Goal: Use online tool/utility: Utilize a website feature to perform a specific function

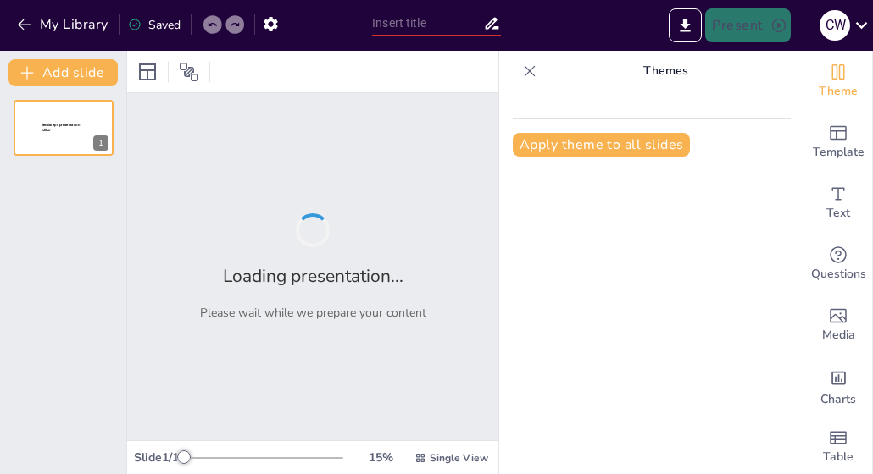
type input "Harnessing Emotional Intelligence: A Key to Effective Leadership"
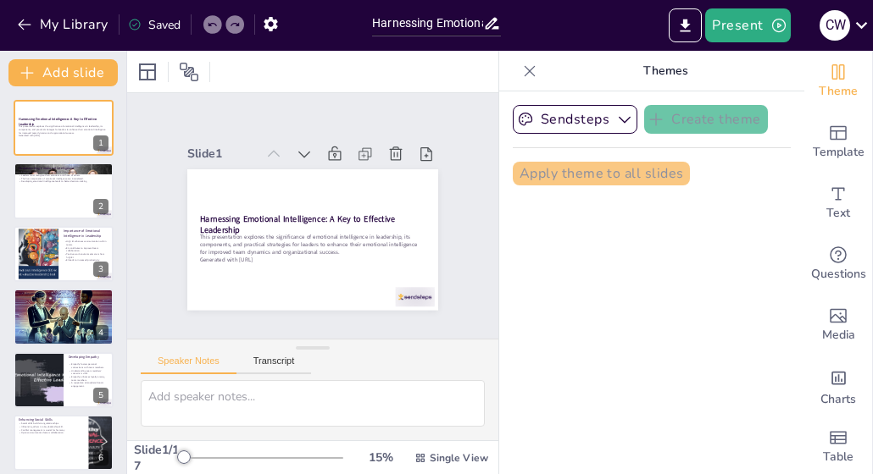
checkbox input "true"
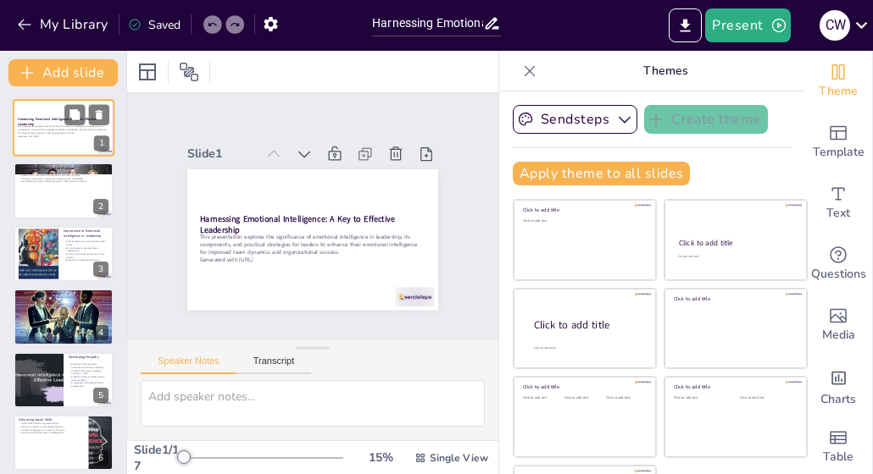
checkbox input "true"
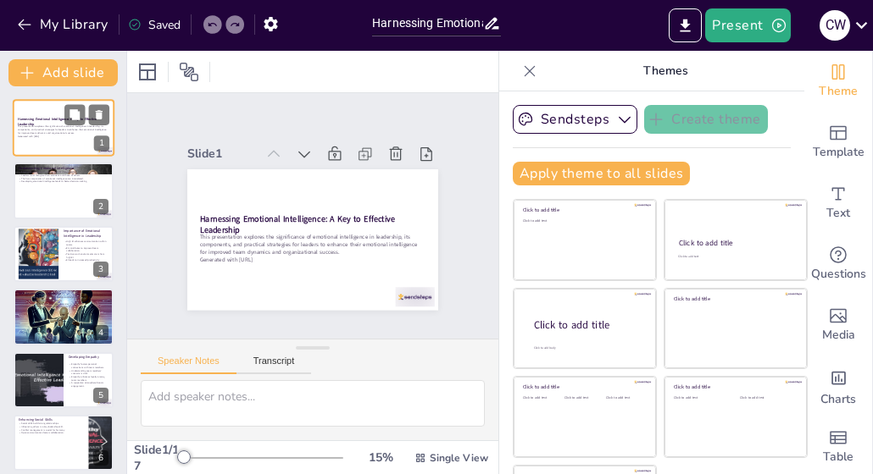
checkbox input "true"
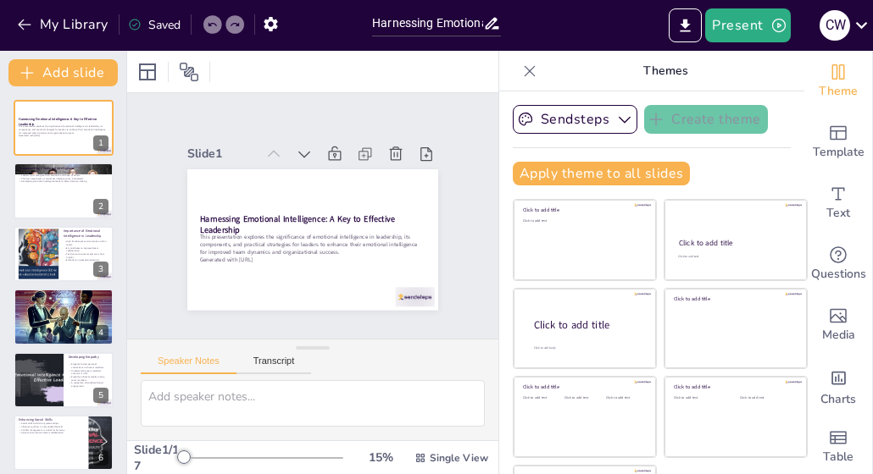
checkbox input "true"
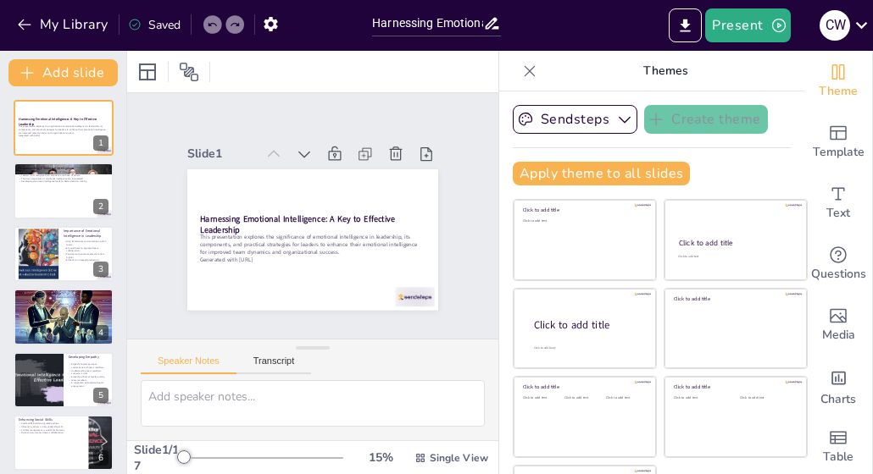
checkbox input "true"
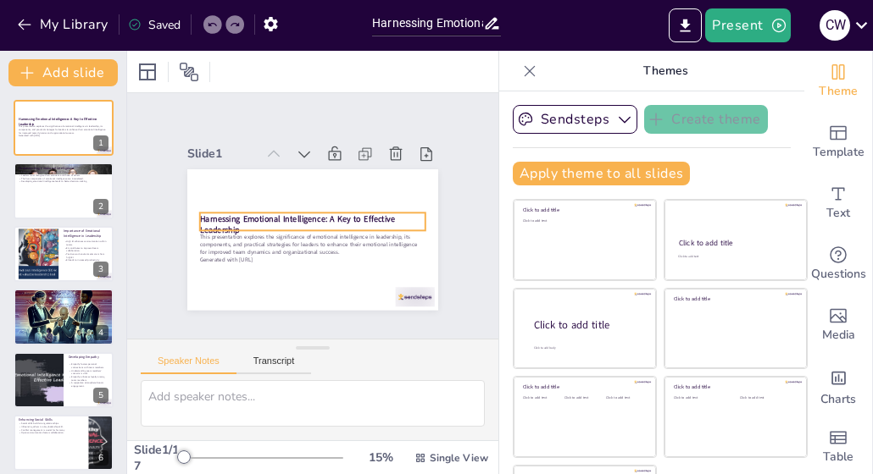
checkbox input "true"
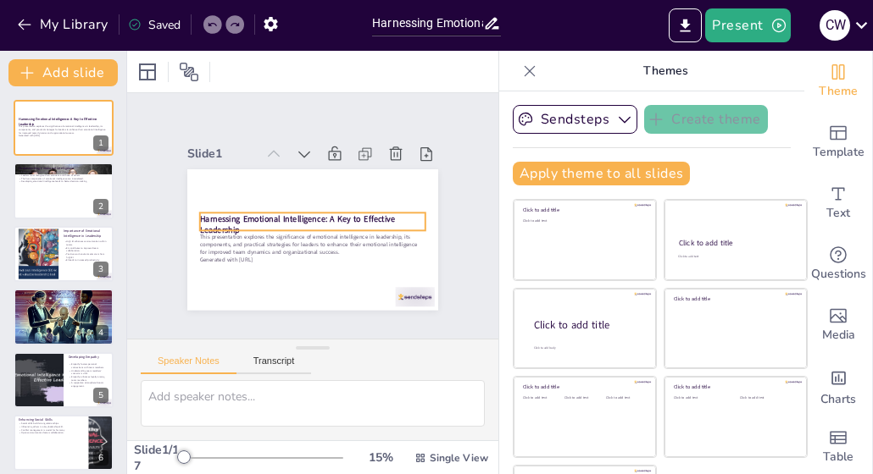
checkbox input "true"
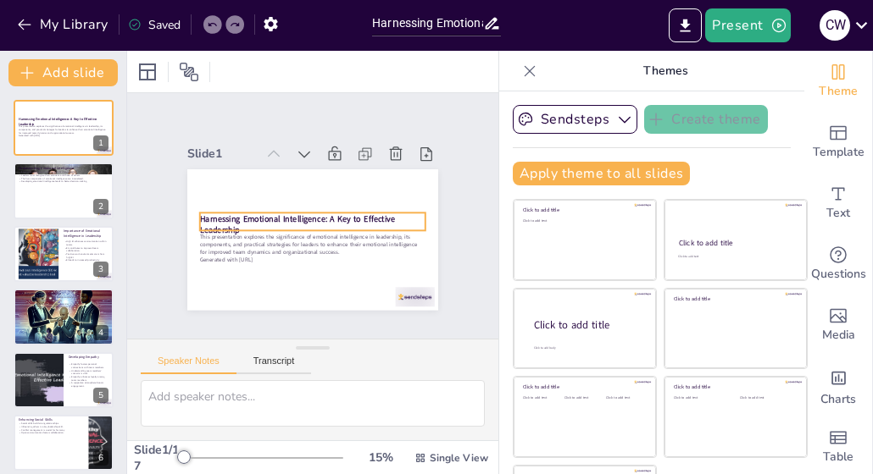
checkbox input "true"
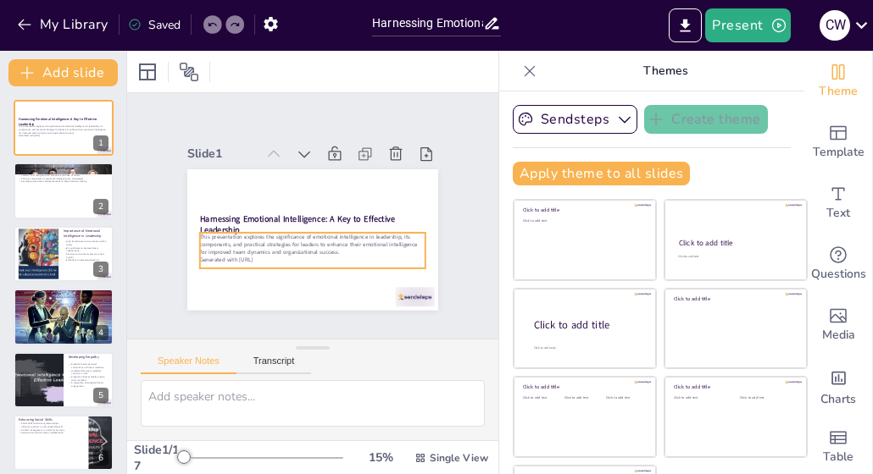
checkbox input "true"
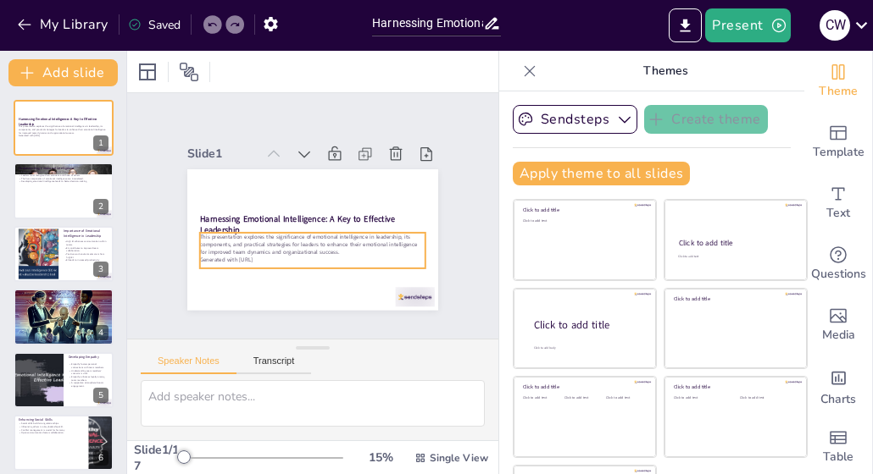
checkbox input "true"
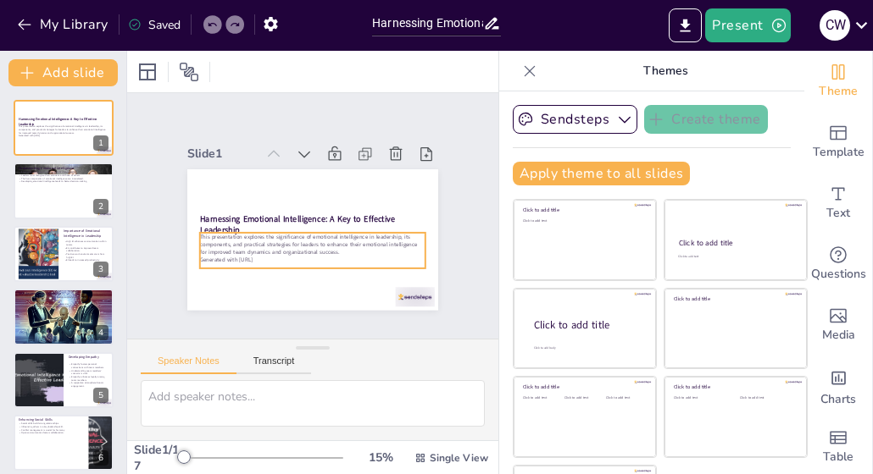
checkbox input "true"
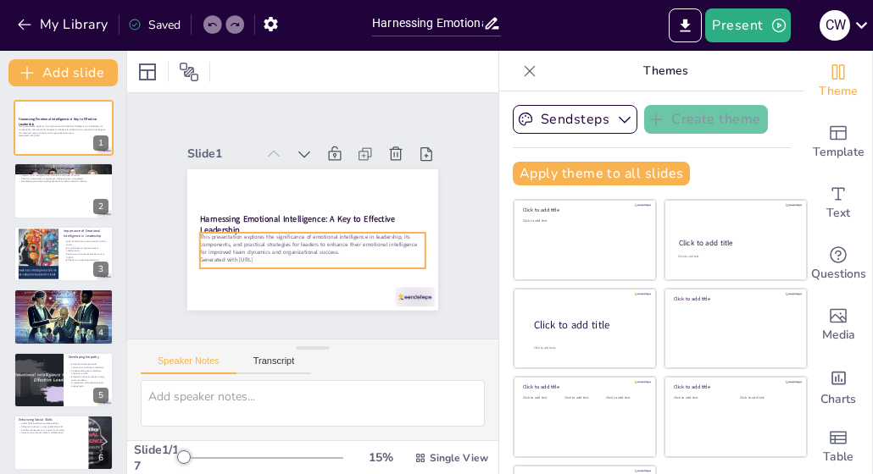
checkbox input "true"
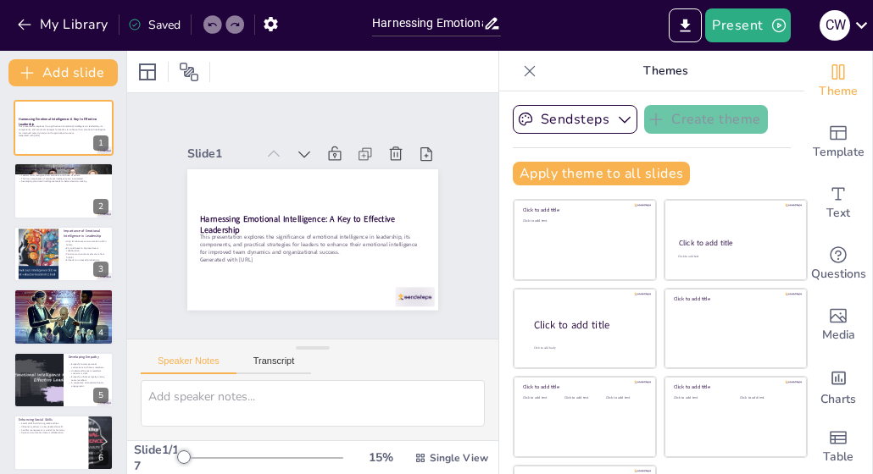
click at [691, 165] on div "Apply theme to all slides" at bounding box center [652, 174] width 278 height 24
checkbox input "true"
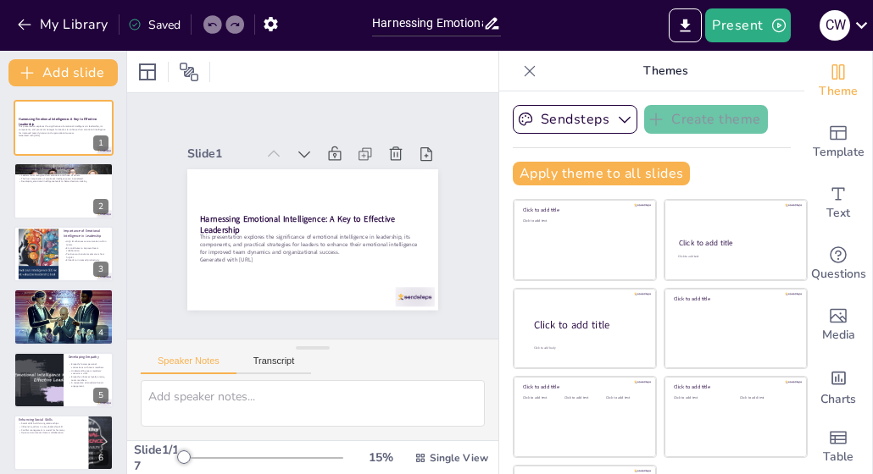
checkbox input "true"
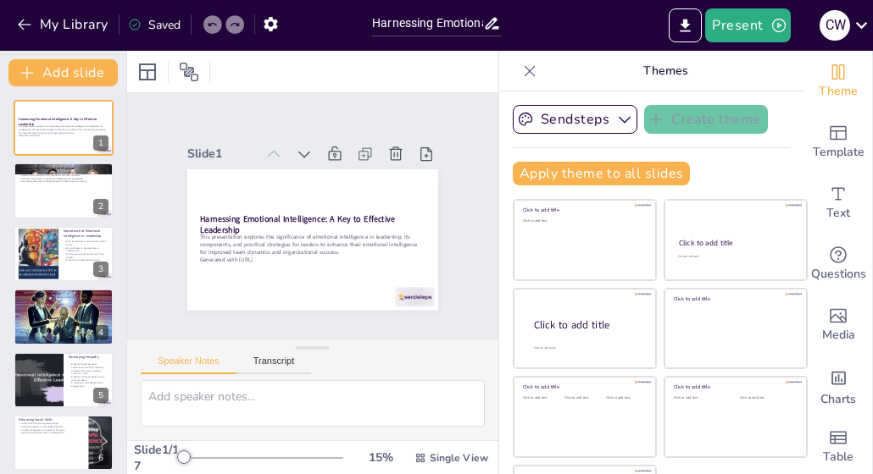
checkbox input "true"
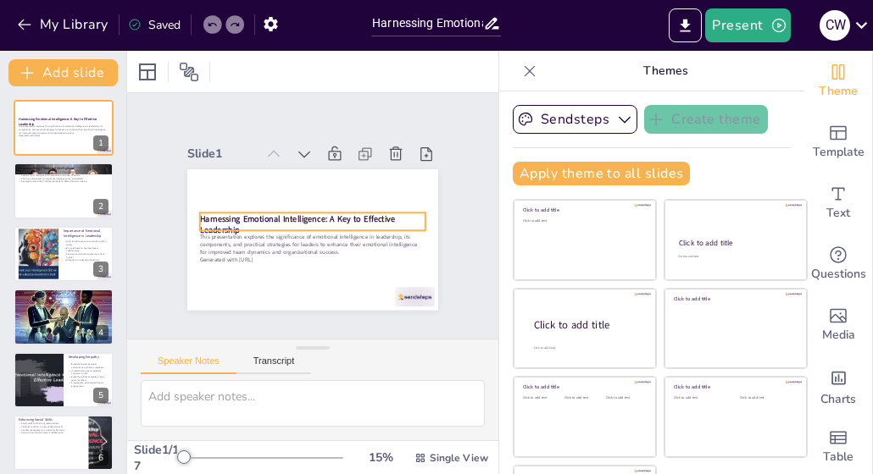
checkbox input "true"
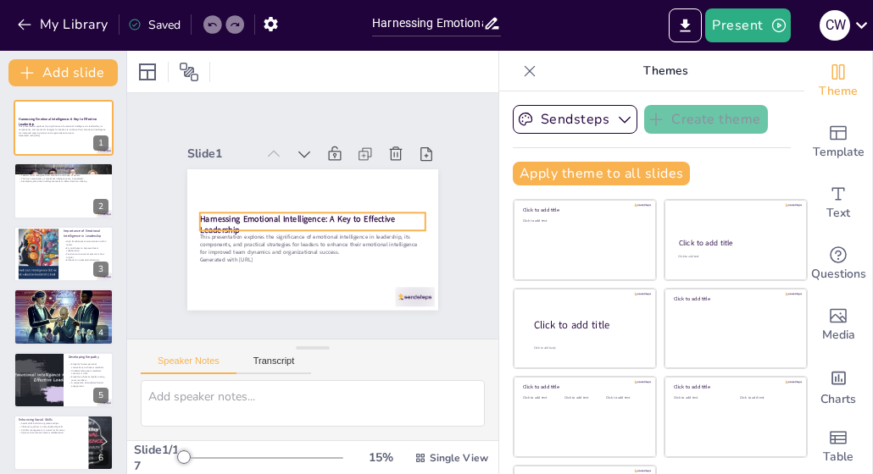
checkbox input "true"
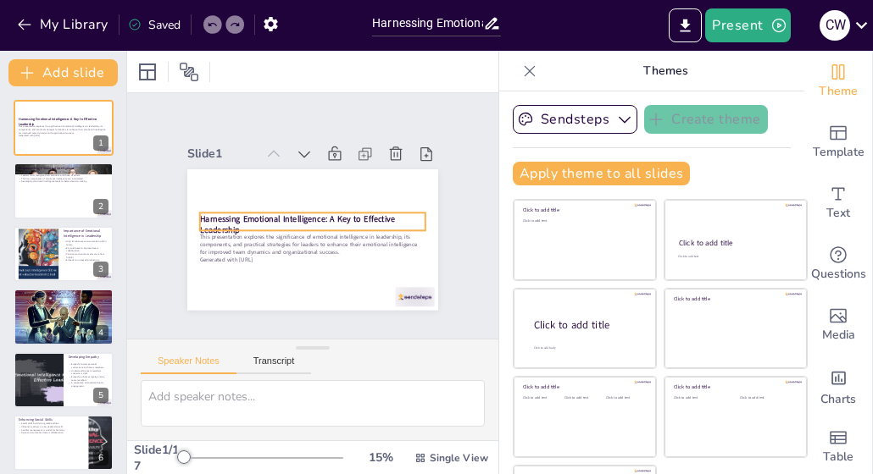
checkbox input "true"
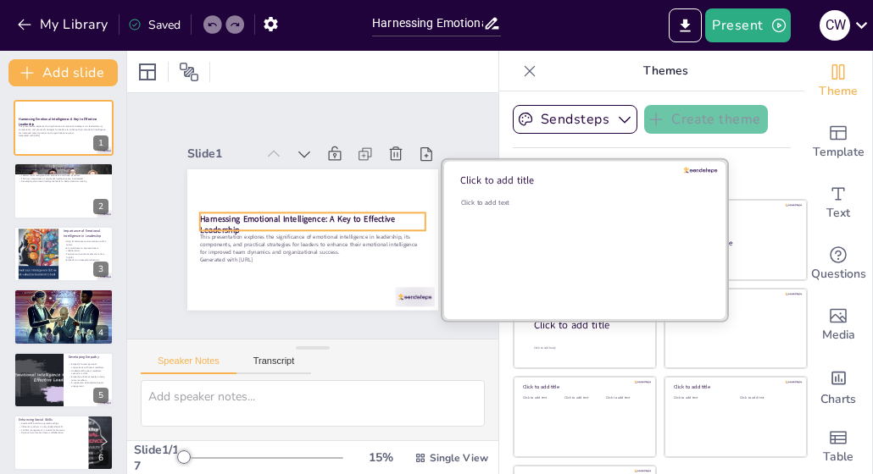
checkbox input "true"
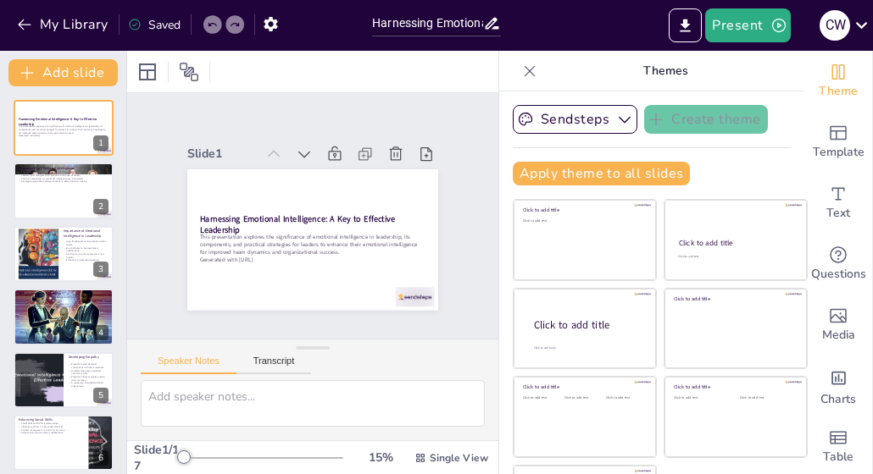
checkbox input "true"
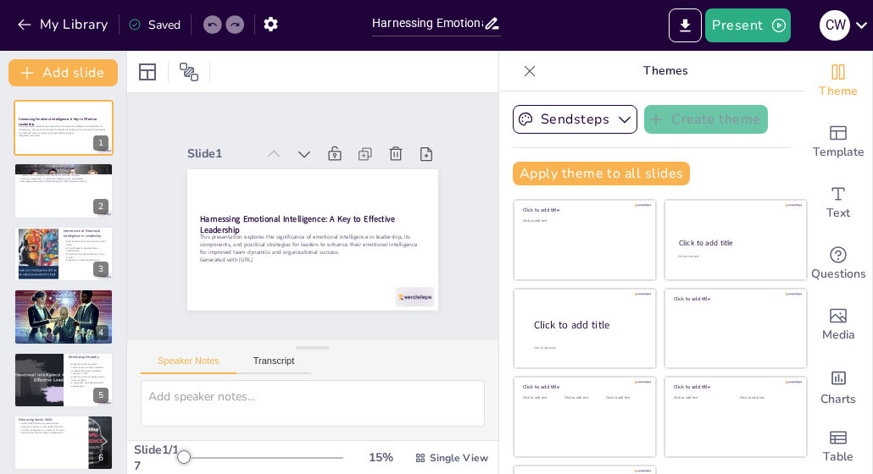
checkbox input "true"
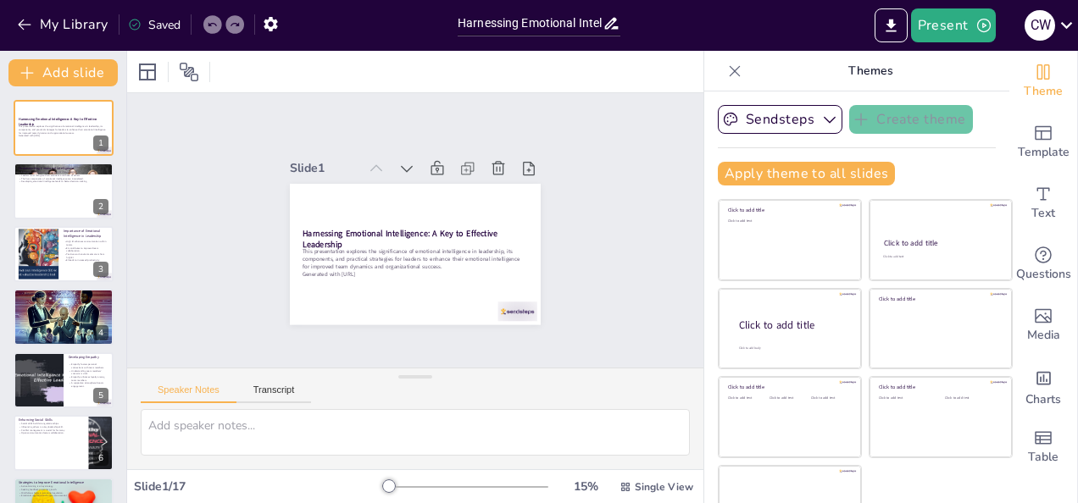
checkbox input "true"
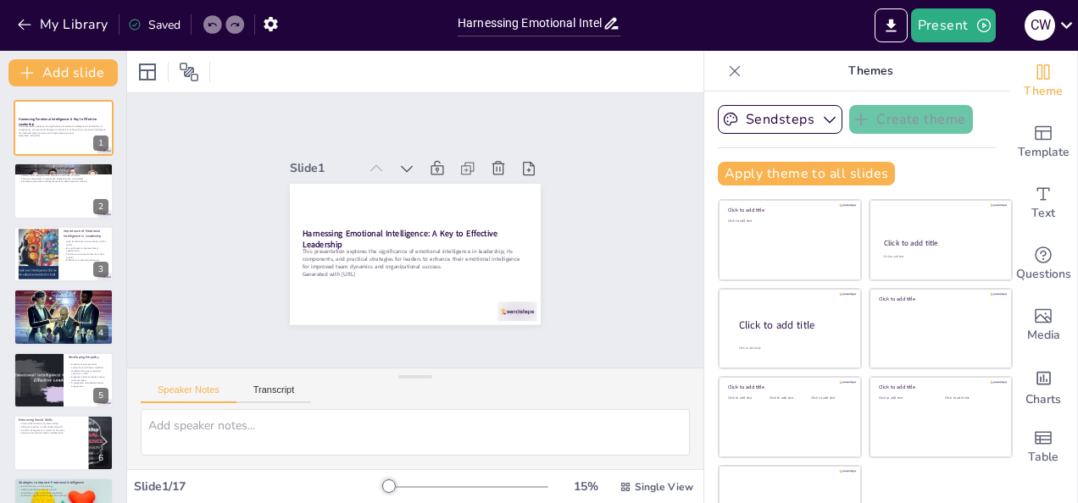
checkbox input "true"
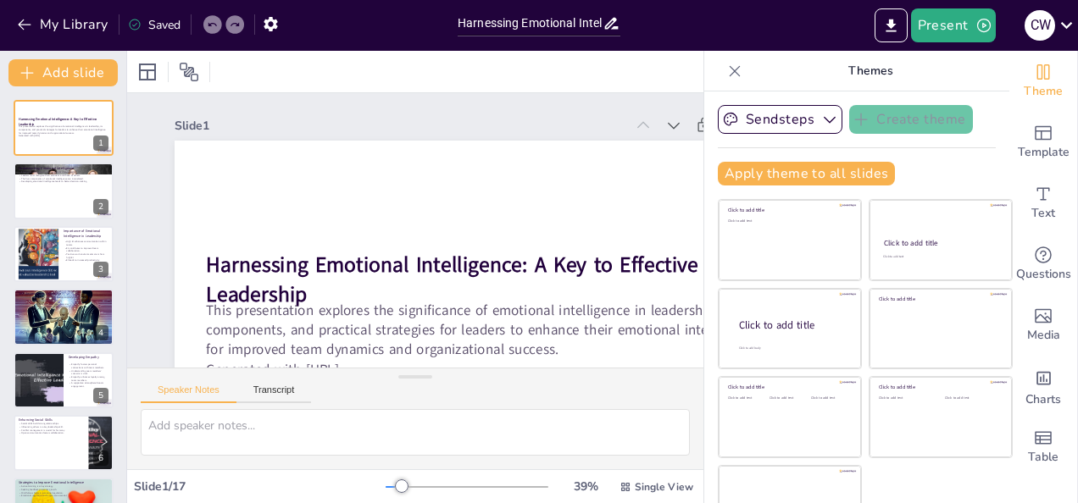
checkbox input "true"
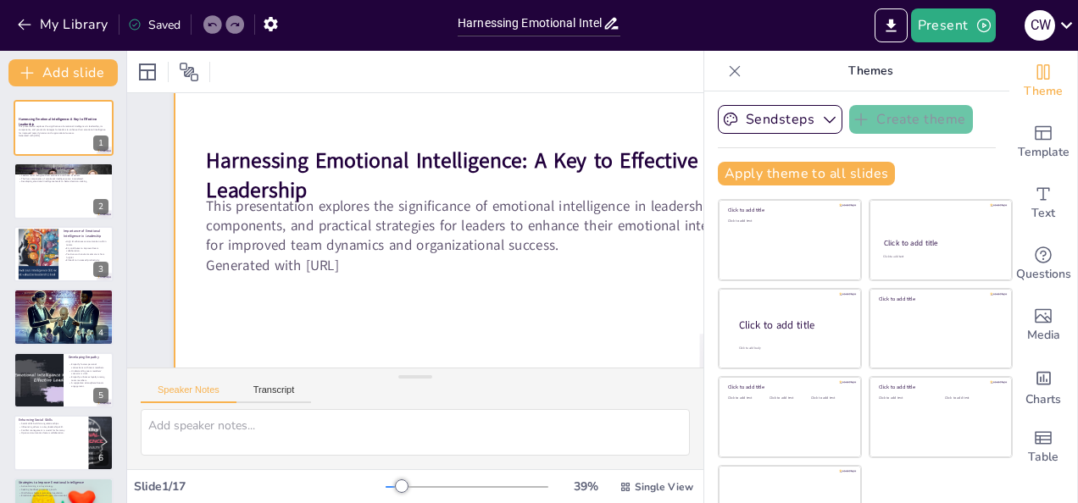
scroll to position [107, 0]
checkbox input "true"
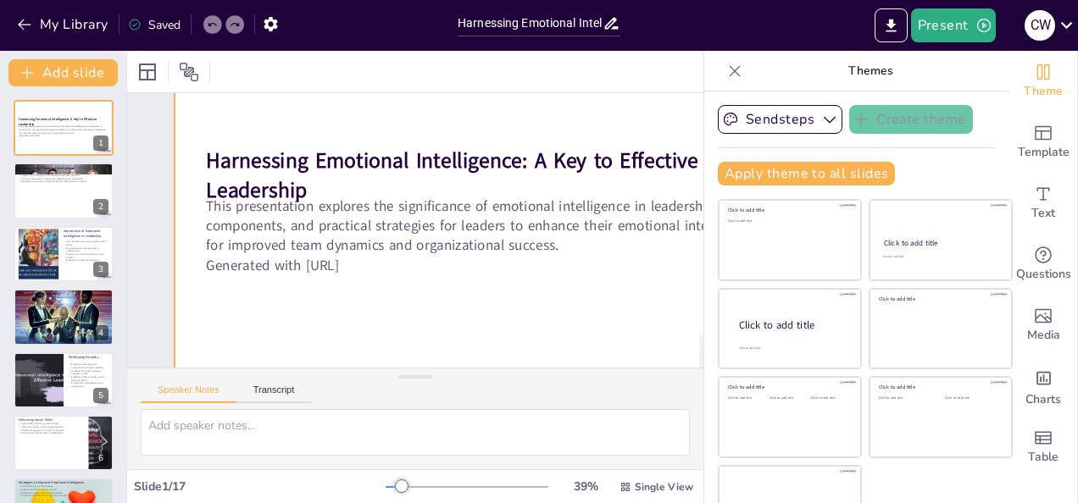
checkbox input "true"
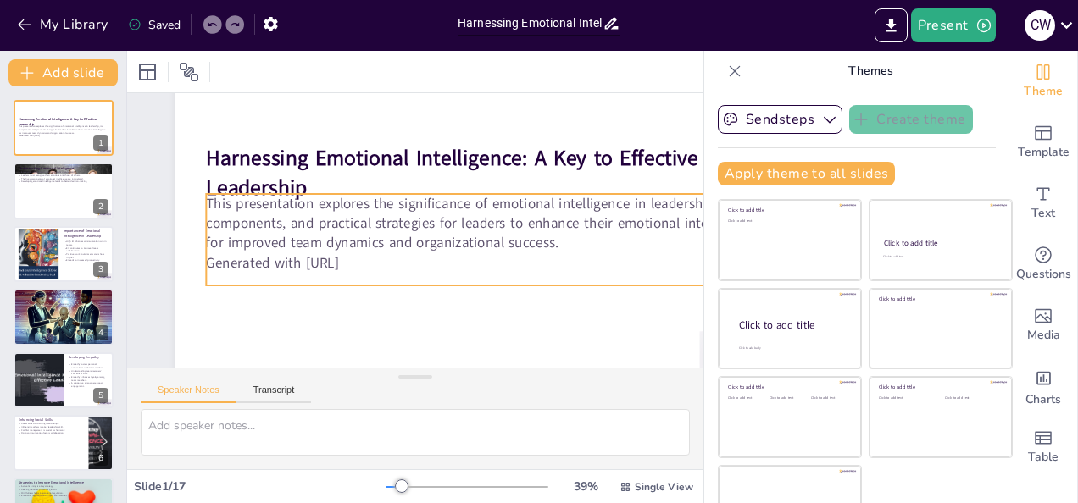
checkbox input "true"
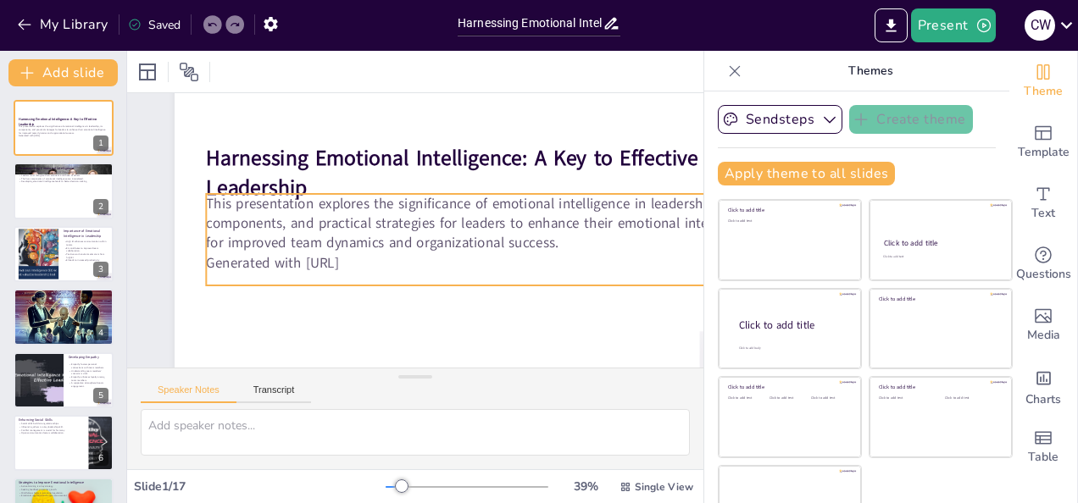
checkbox input "true"
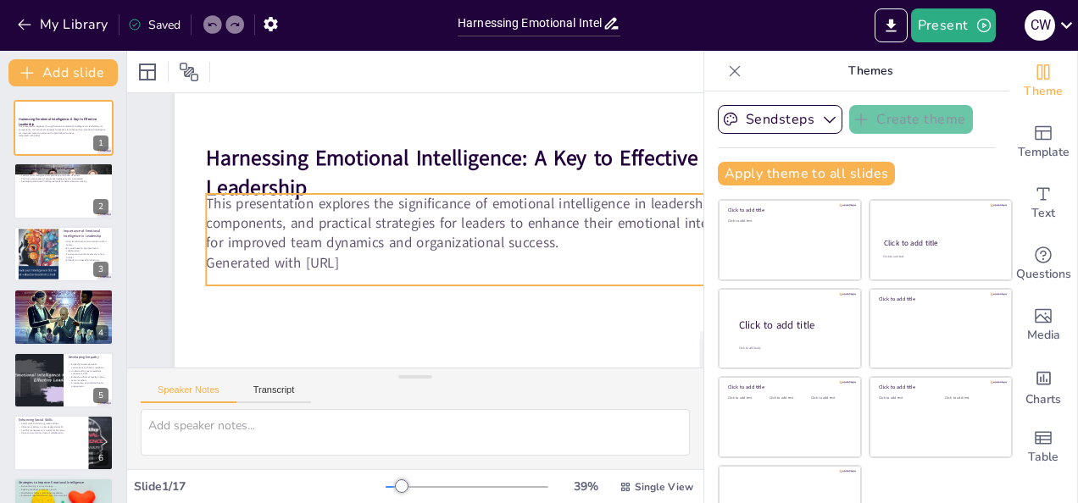
checkbox input "true"
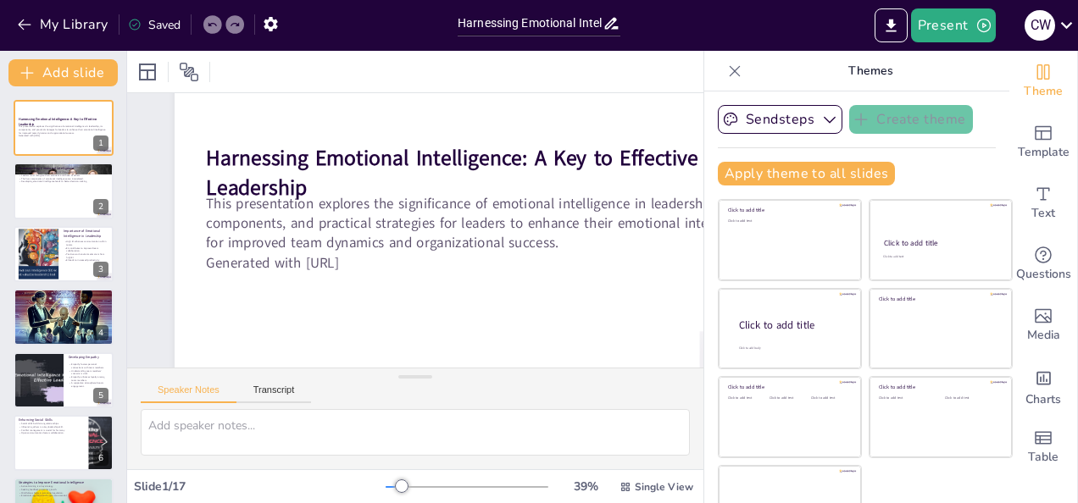
checkbox input "true"
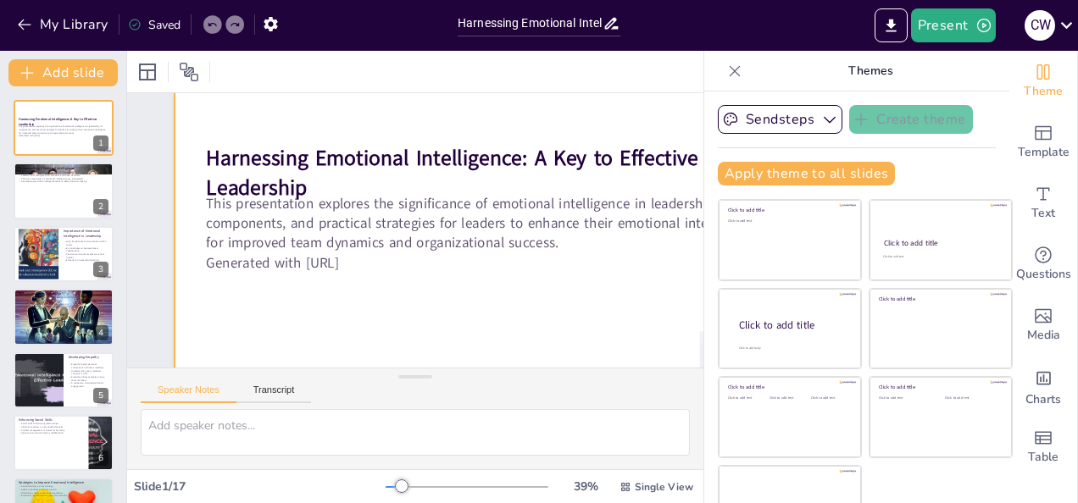
checkbox input "true"
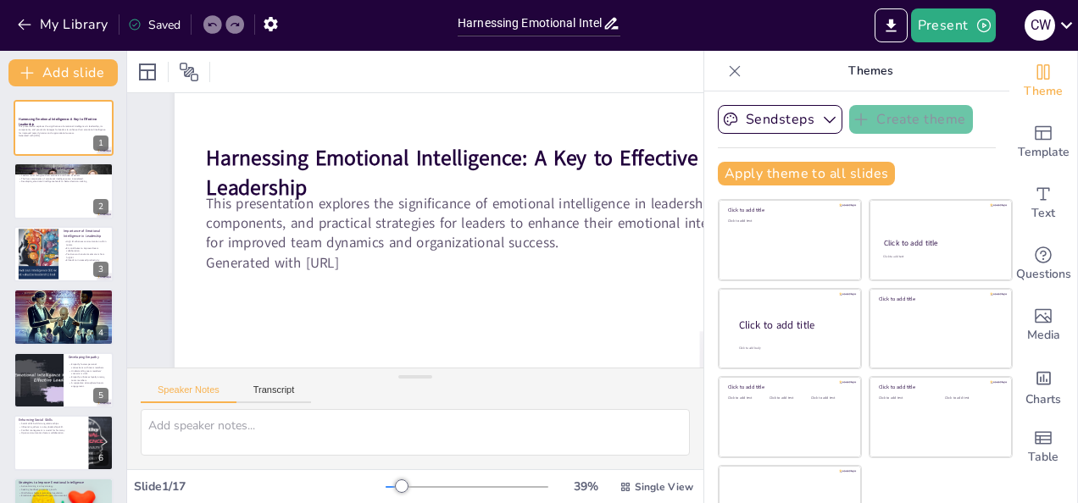
checkbox input "true"
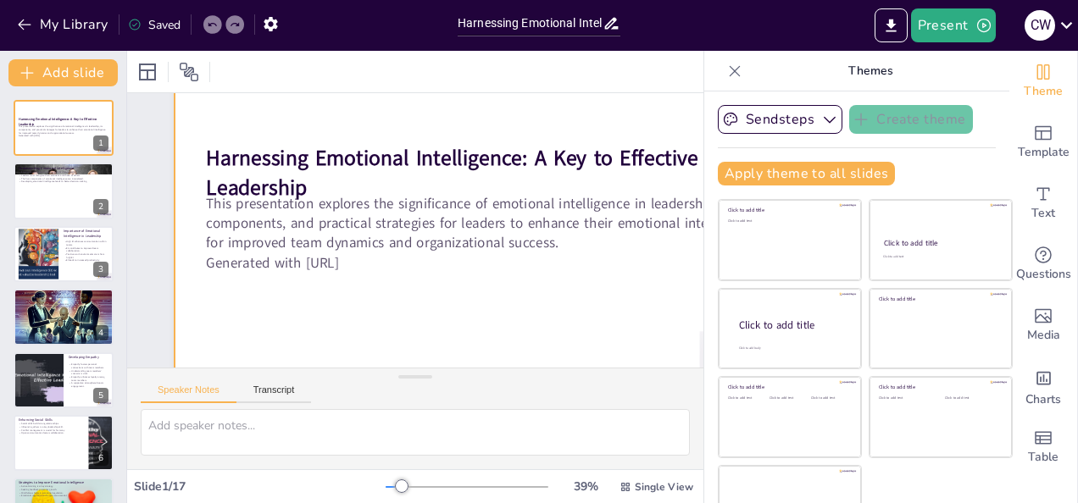
checkbox input "true"
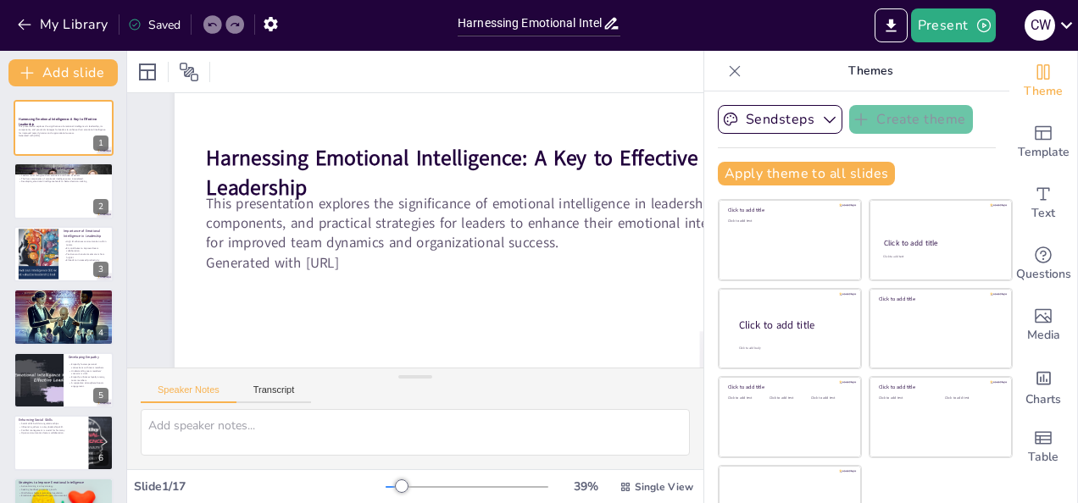
checkbox input "true"
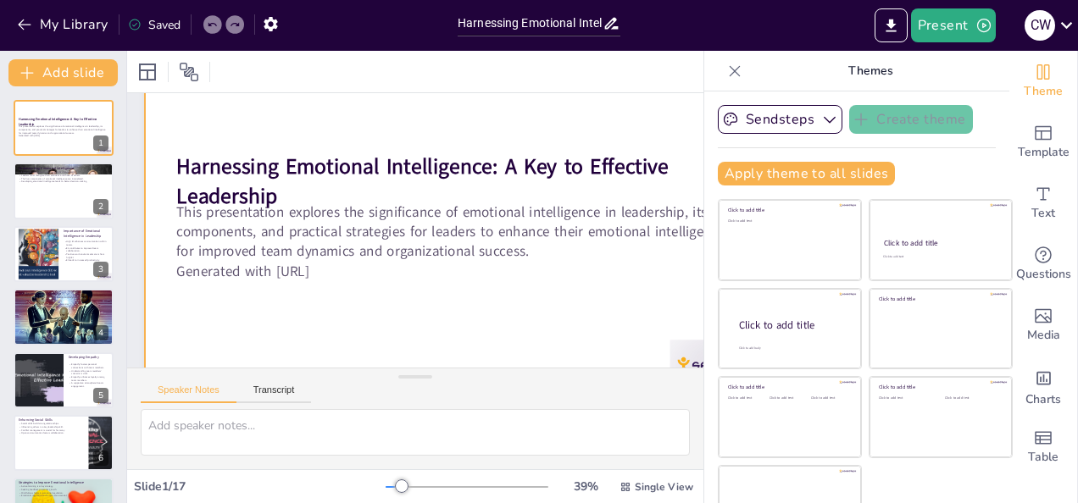
scroll to position [98, 29]
checkbox input "true"
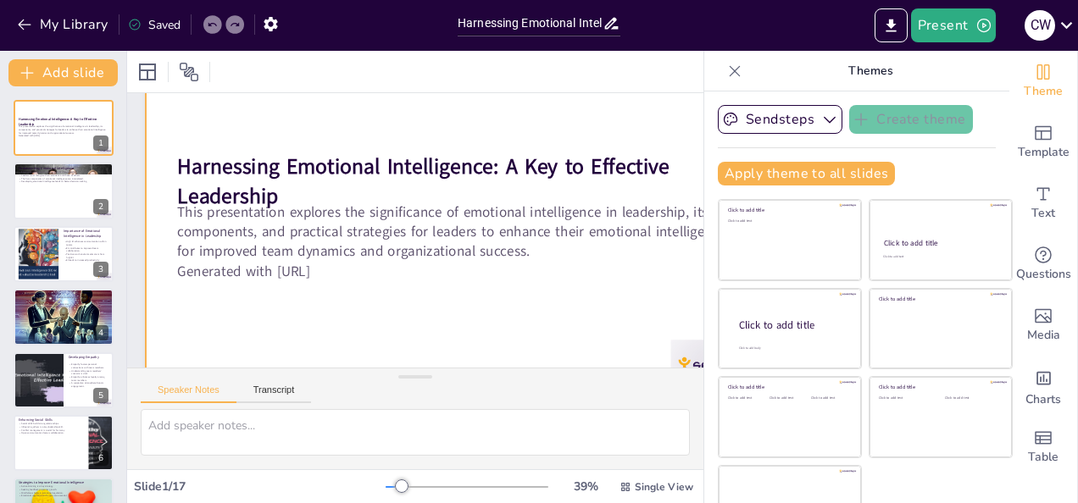
checkbox input "true"
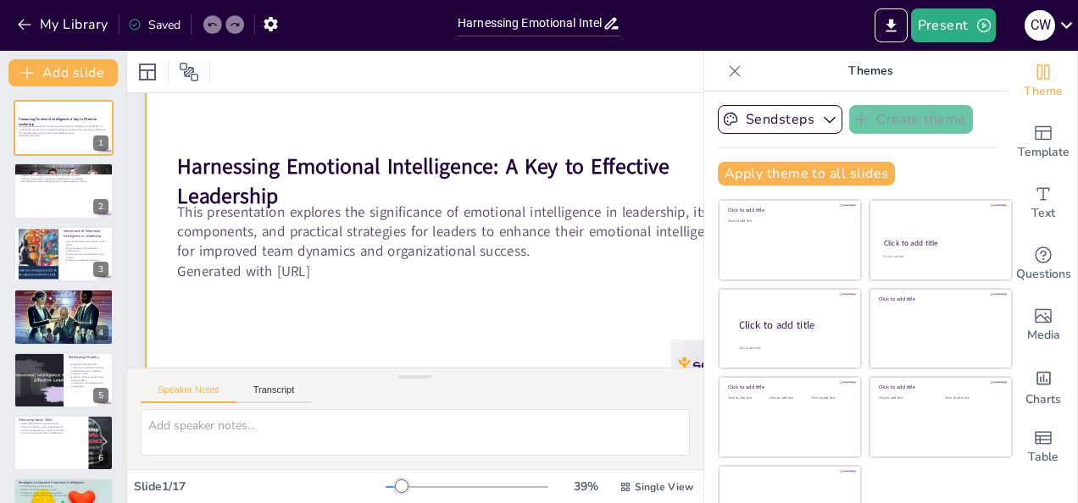
checkbox input "true"
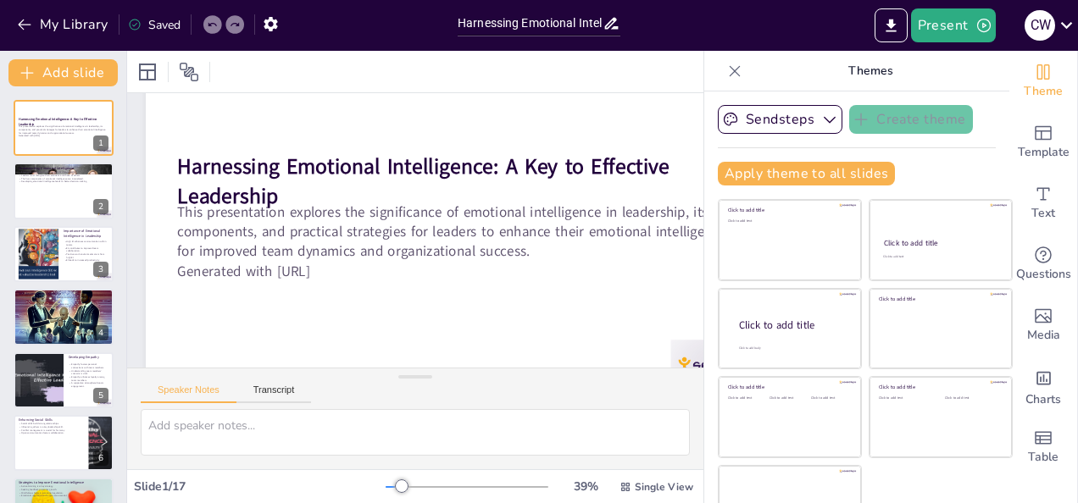
checkbox input "true"
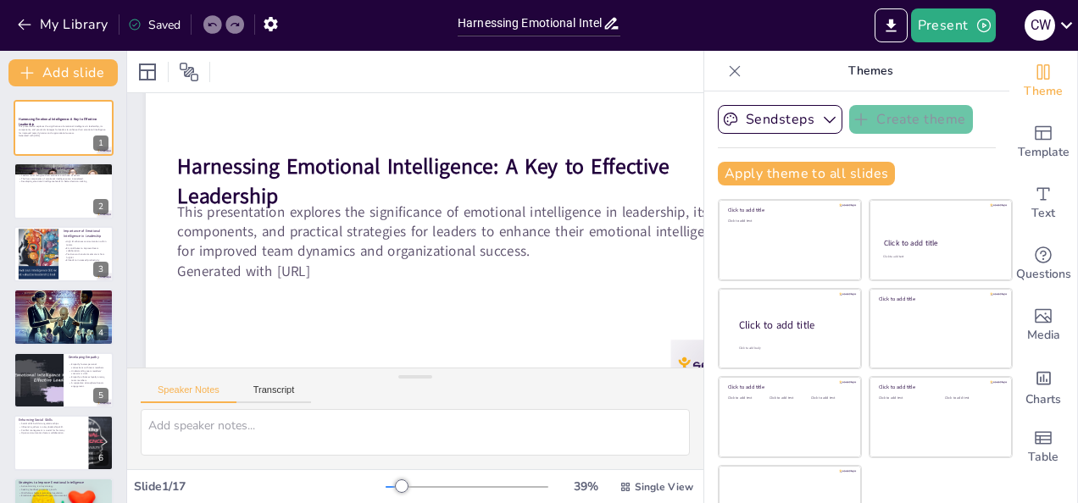
checkbox input "true"
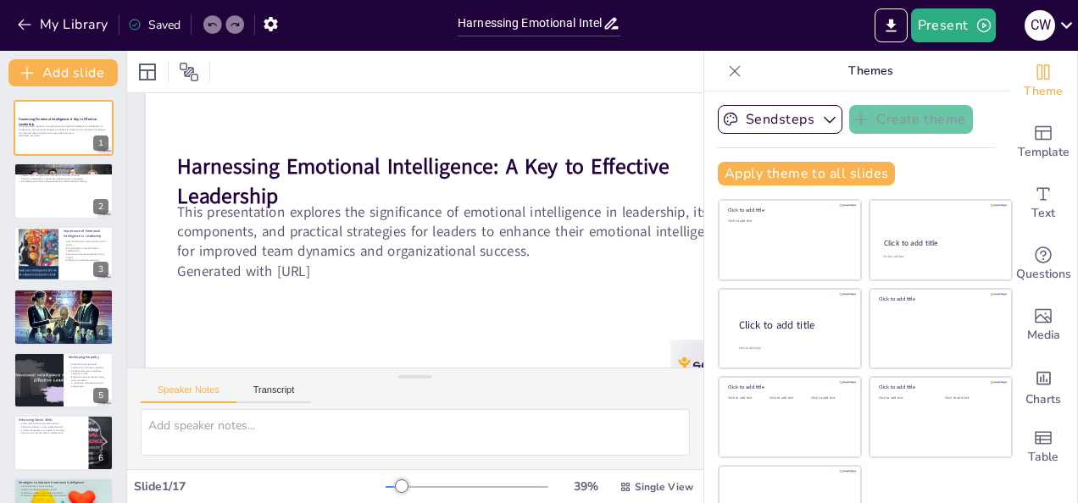
checkbox input "true"
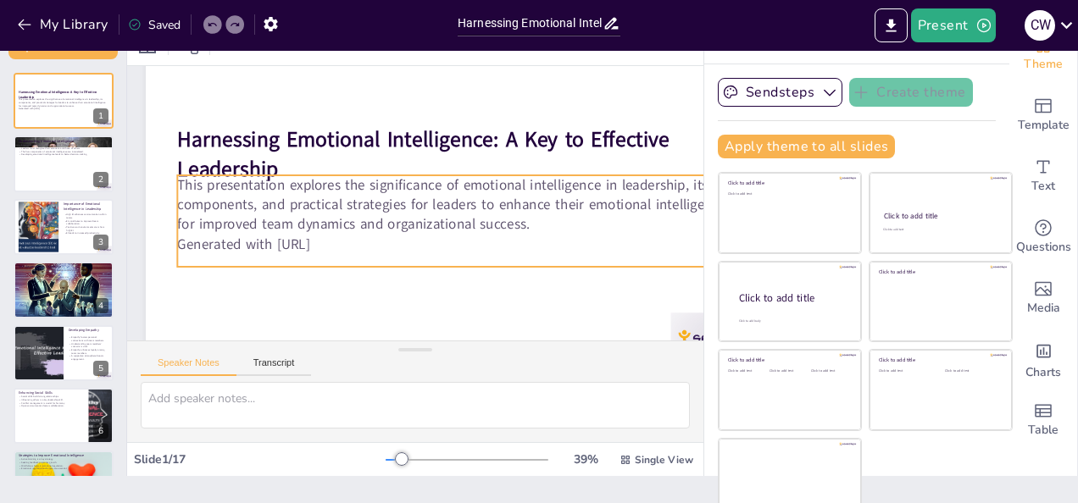
checkbox input "true"
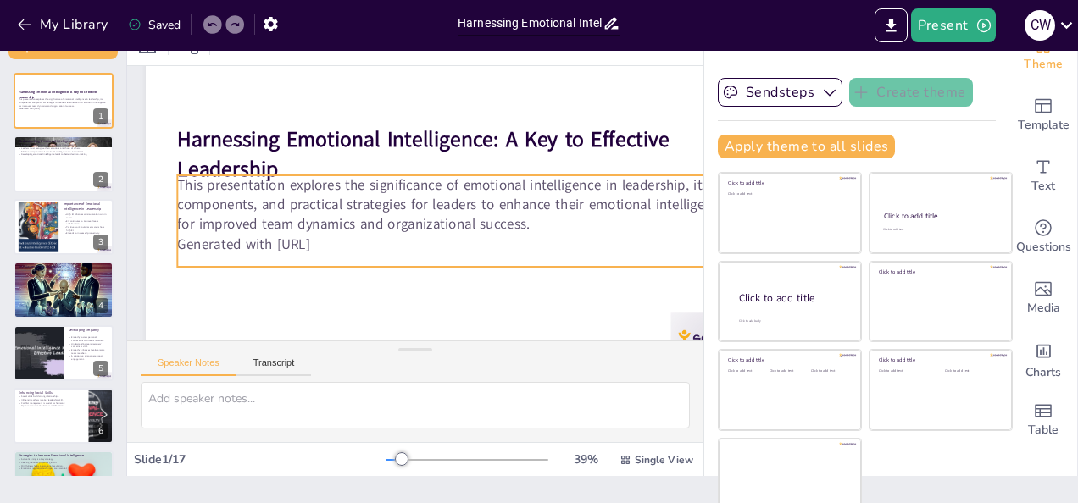
scroll to position [34, 0]
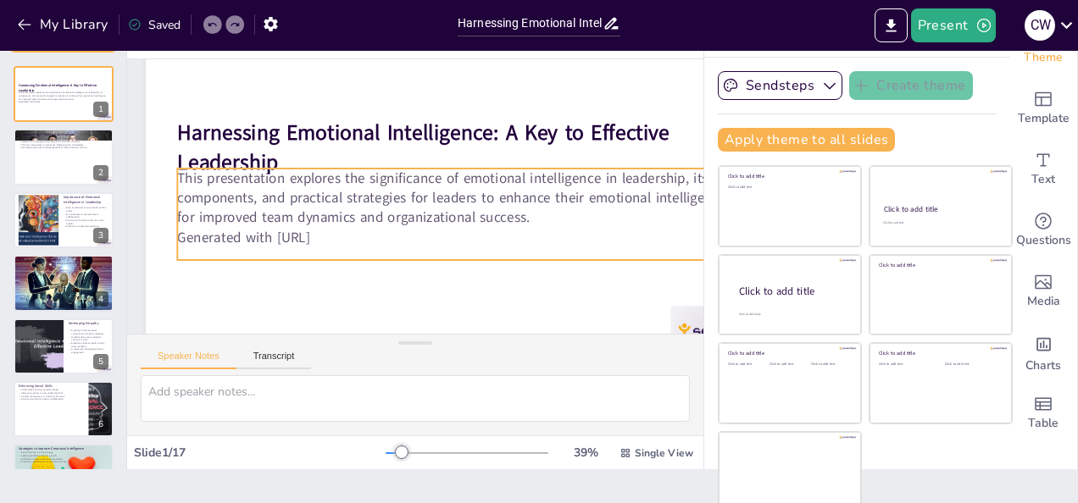
checkbox input "true"
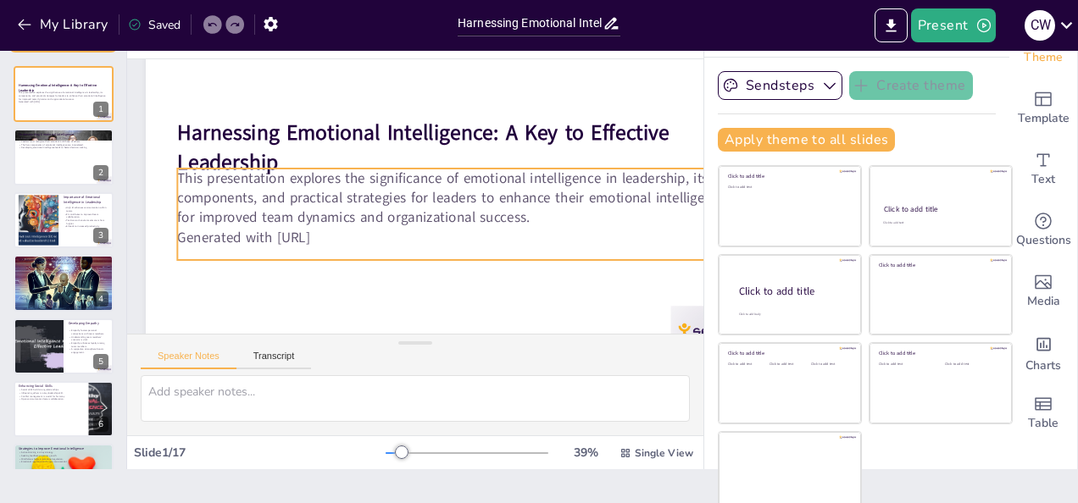
checkbox input "true"
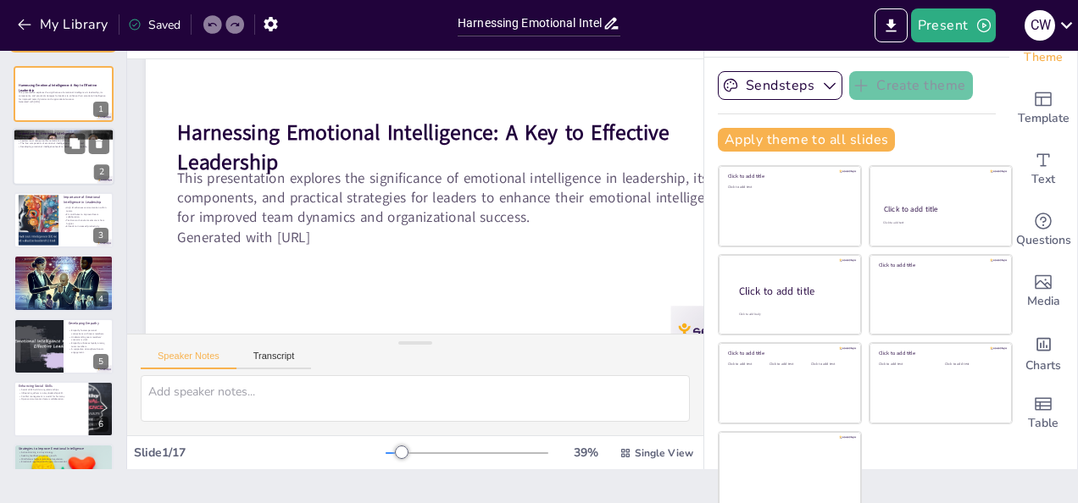
click at [66, 171] on div at bounding box center [64, 158] width 102 height 58
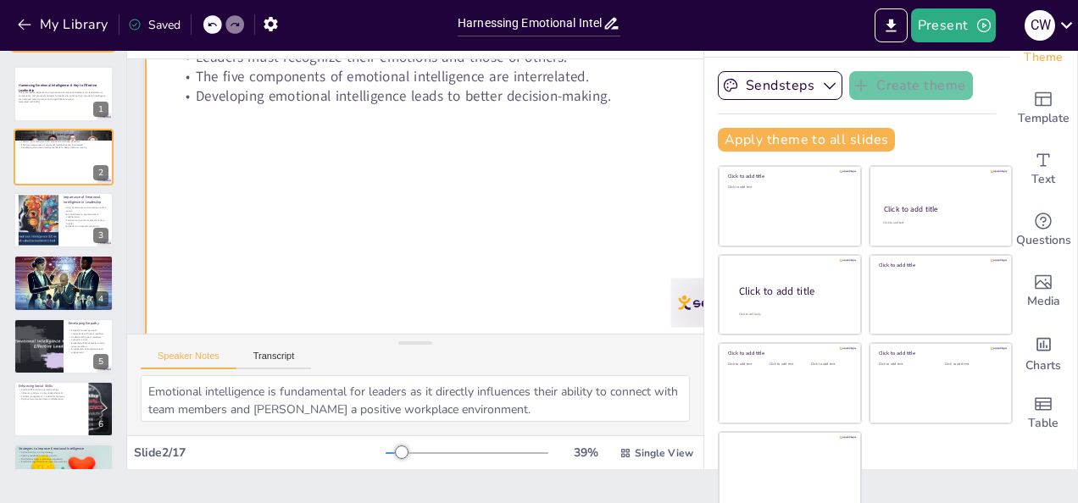
scroll to position [0, 31]
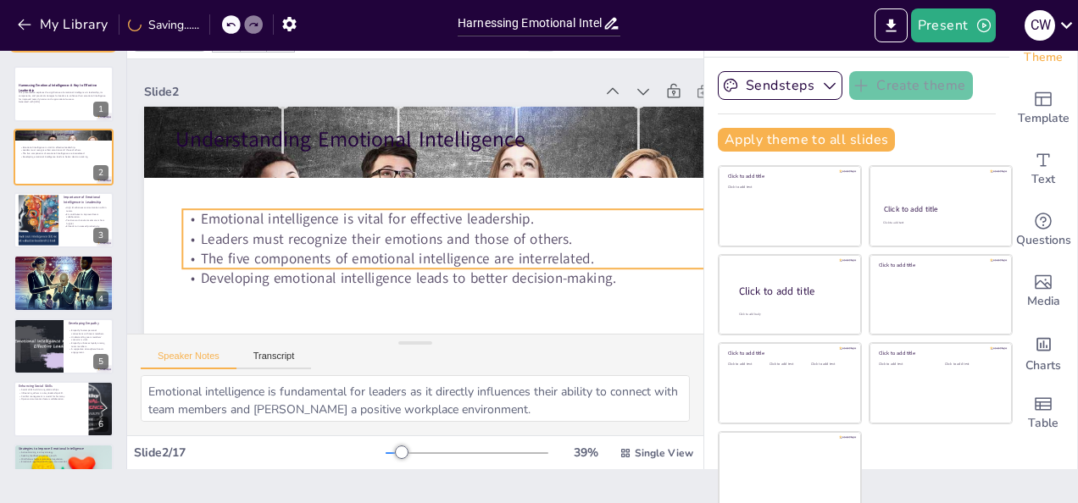
drag, startPoint x: 390, startPoint y: 197, endPoint x: 397, endPoint y: 252, distance: 56.3
click at [397, 252] on p "The five components of emotional intelligence are interrelated." at bounding box center [453, 268] width 561 height 138
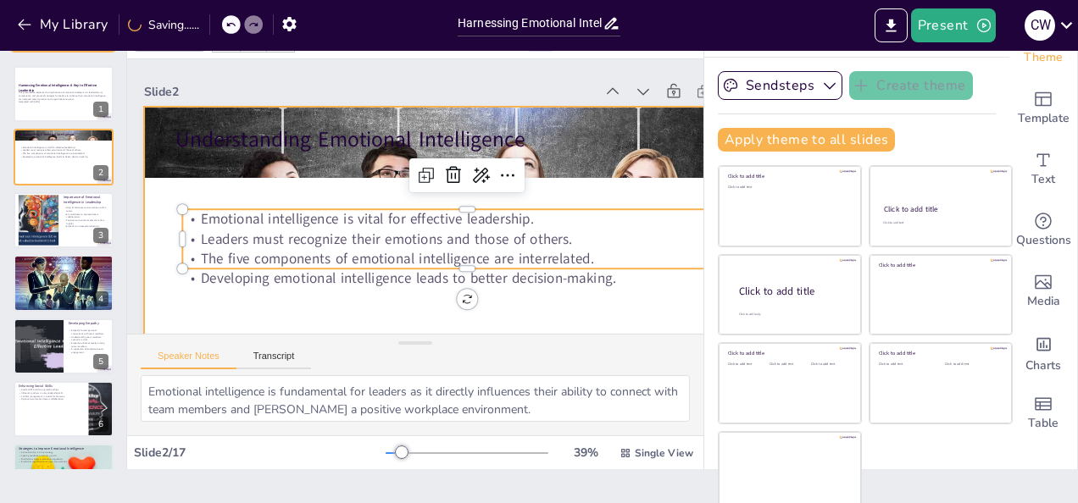
click at [341, 300] on div at bounding box center [460, 285] width 633 height 356
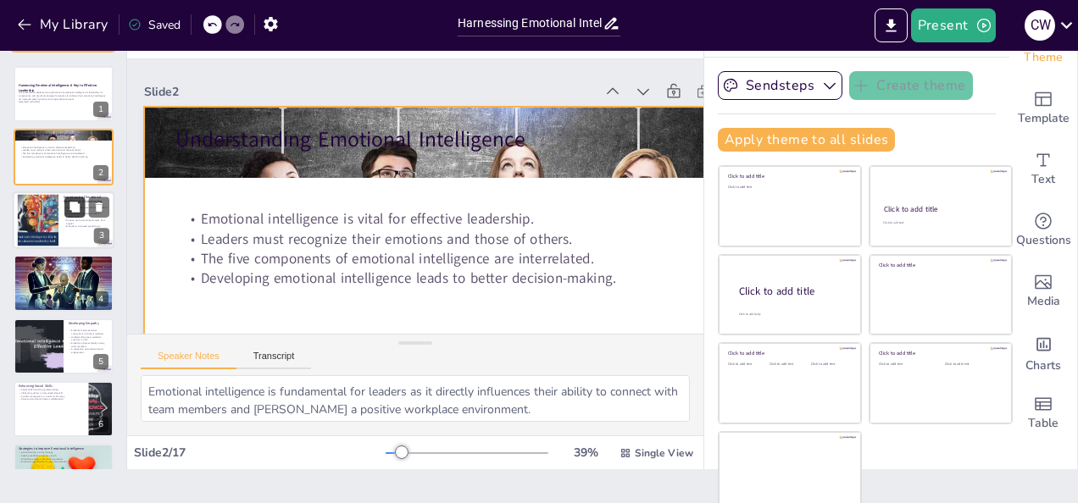
click at [78, 217] on p "EI contributes to improved team collaboration." at bounding box center [87, 216] width 46 height 6
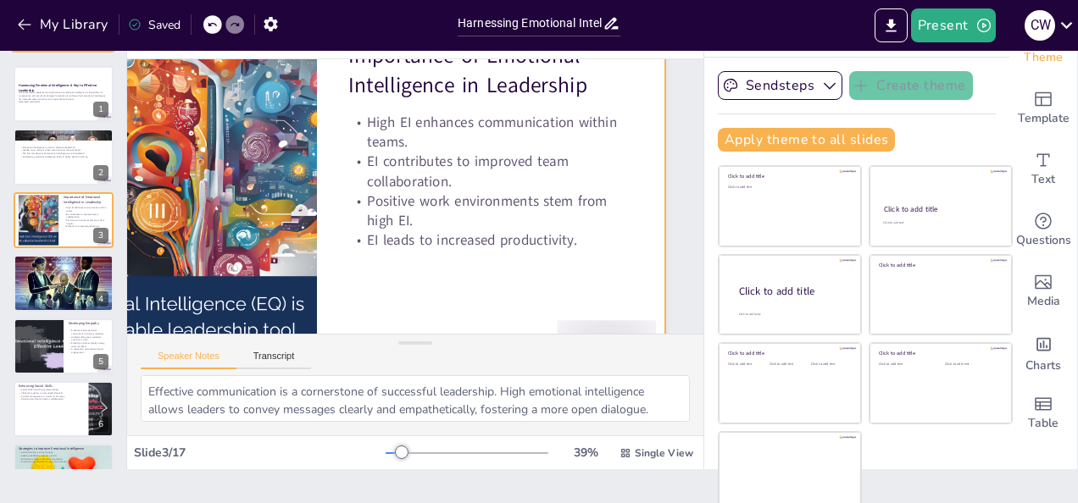
scroll to position [84, 148]
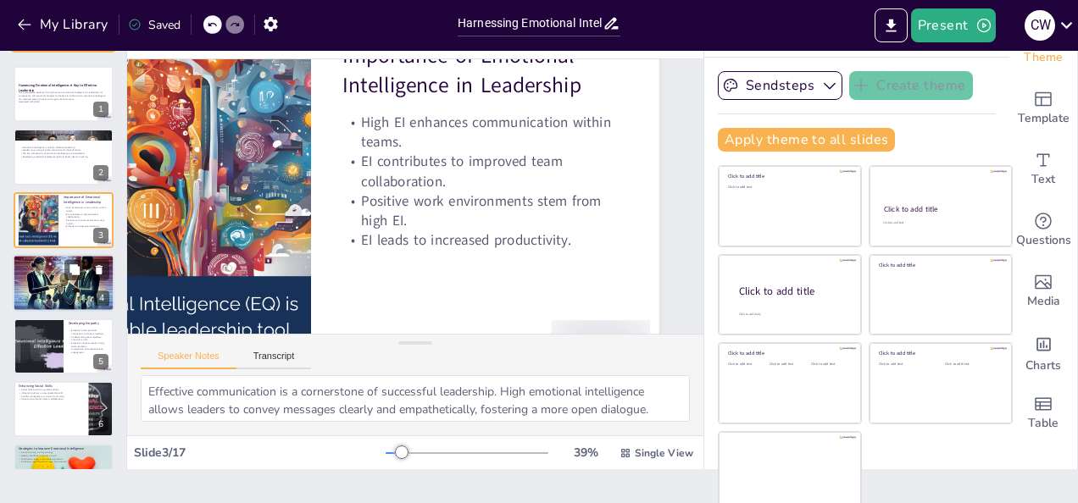
click at [56, 280] on div at bounding box center [64, 283] width 102 height 58
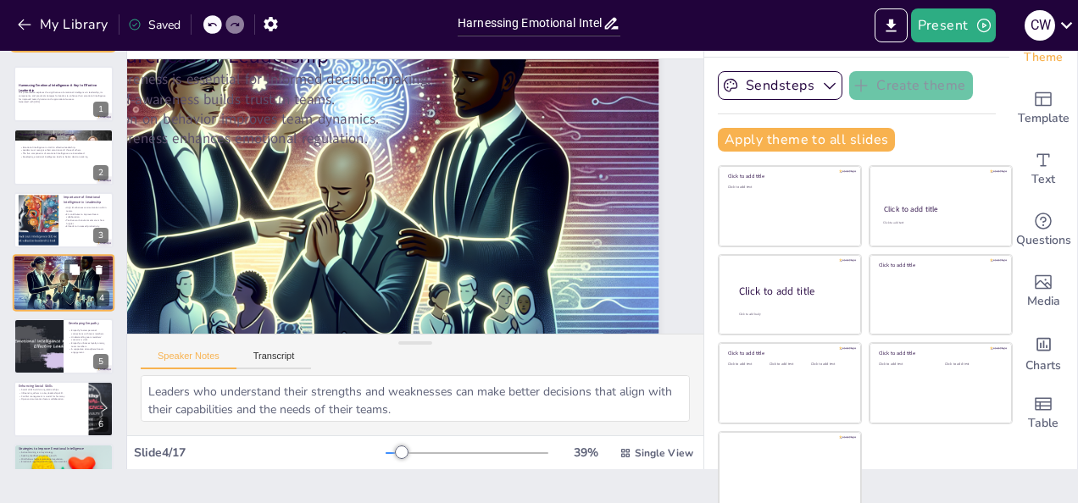
scroll to position [0, 148]
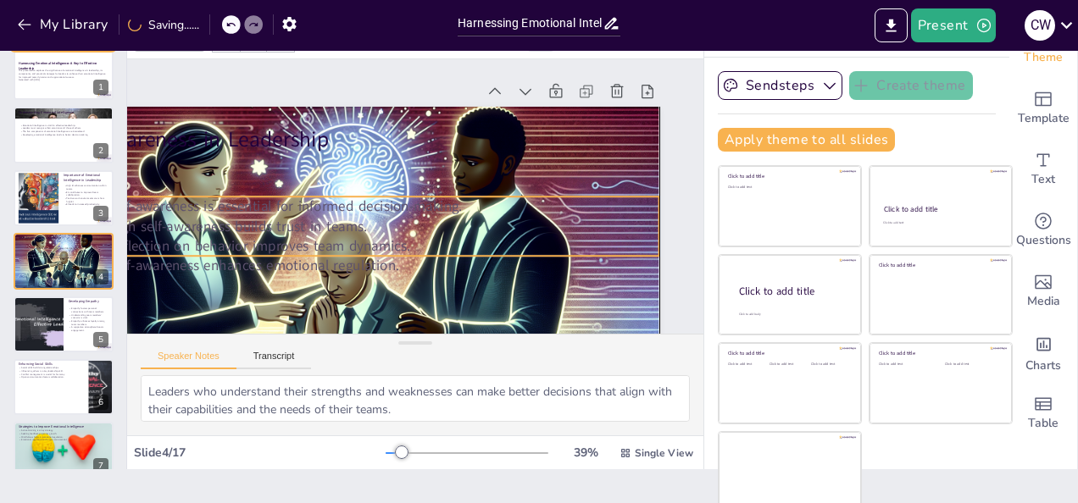
drag, startPoint x: 331, startPoint y: 184, endPoint x: 365, endPoint y: 227, distance: 54.9
click at [365, 227] on p "High self-awareness builds trust in teams." at bounding box center [374, 225] width 569 height 19
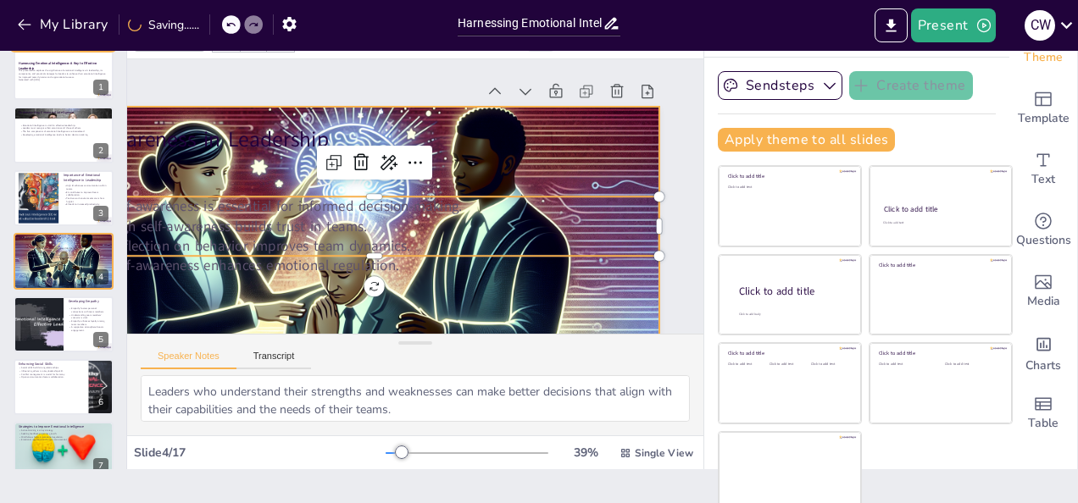
click at [259, 109] on div at bounding box center [342, 285] width 633 height 362
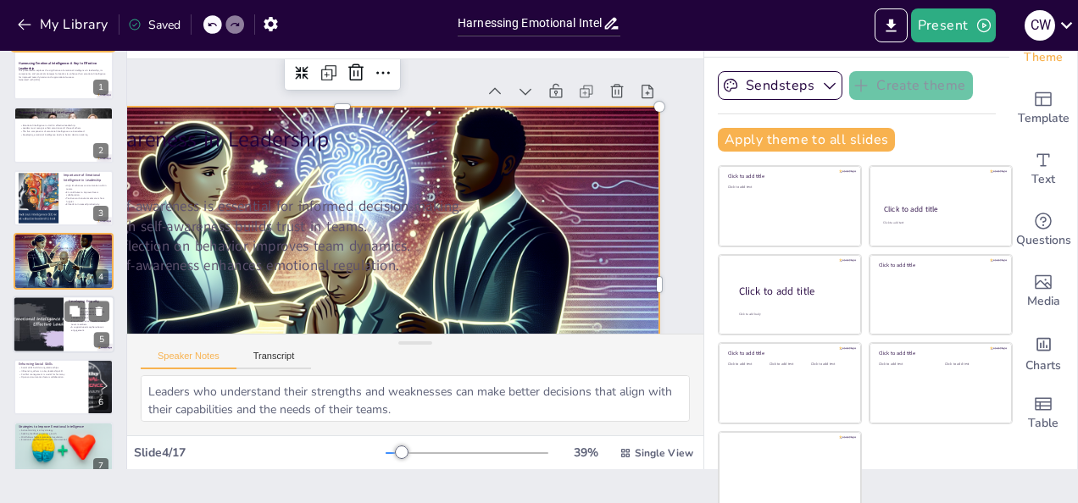
click at [62, 319] on div at bounding box center [38, 325] width 102 height 58
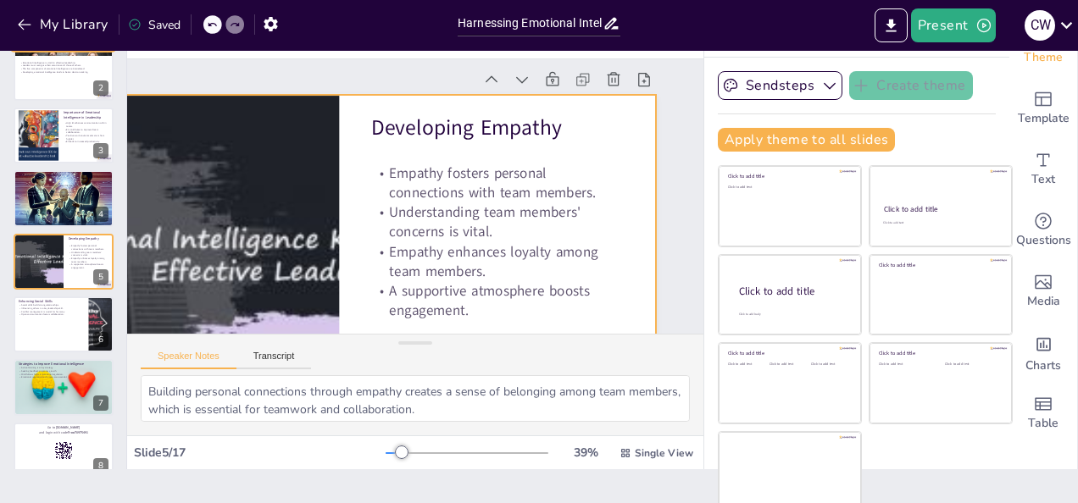
scroll to position [10, 152]
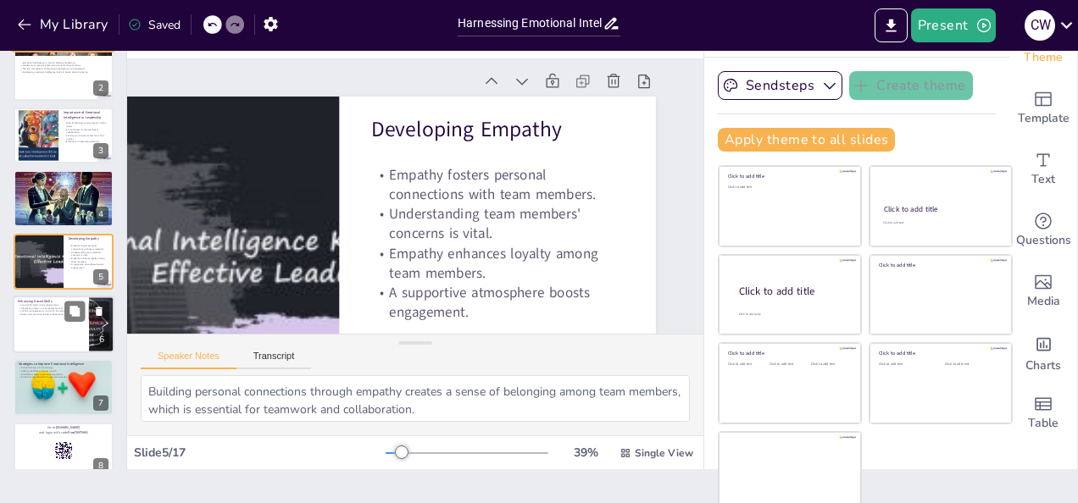
click at [75, 324] on div at bounding box center [64, 325] width 102 height 58
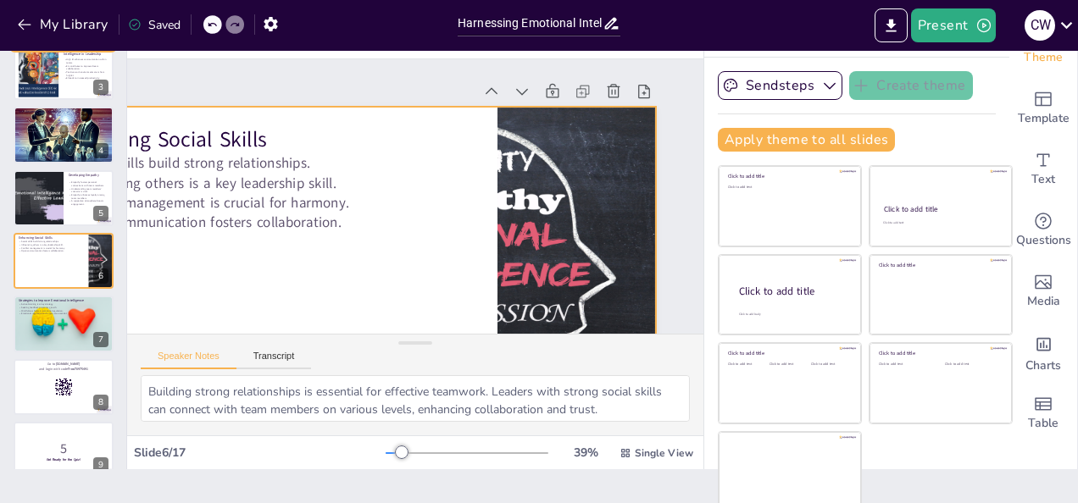
scroll to position [0, 0]
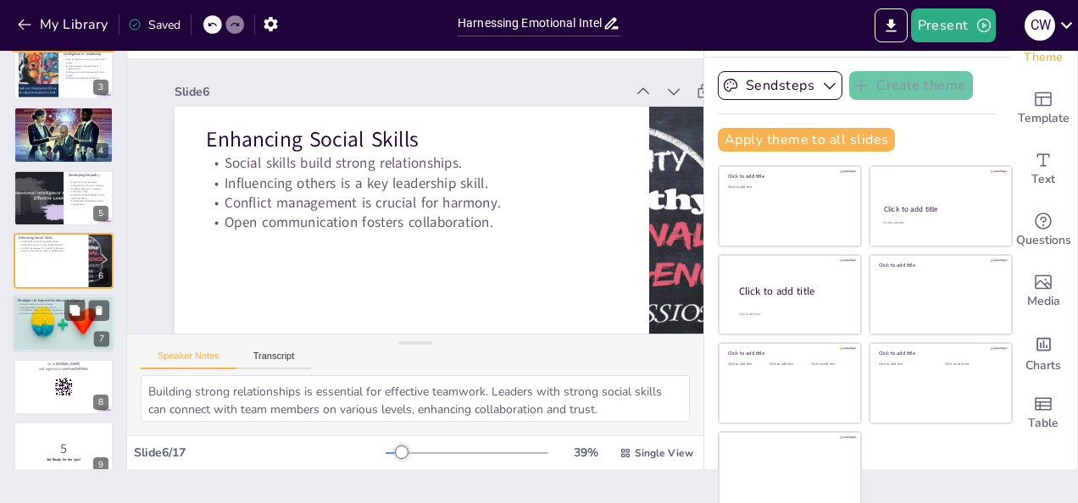
click at [84, 327] on div at bounding box center [64, 325] width 102 height 58
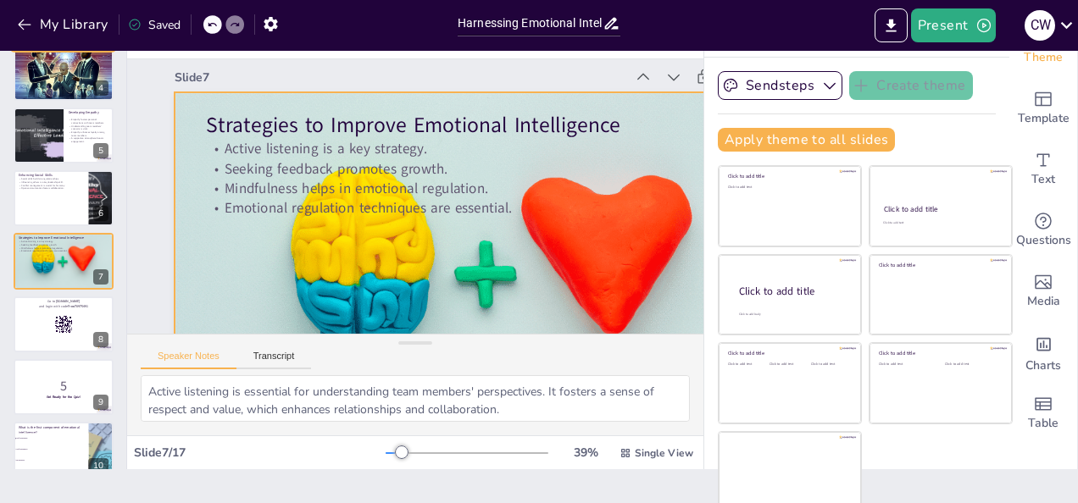
scroll to position [8, 0]
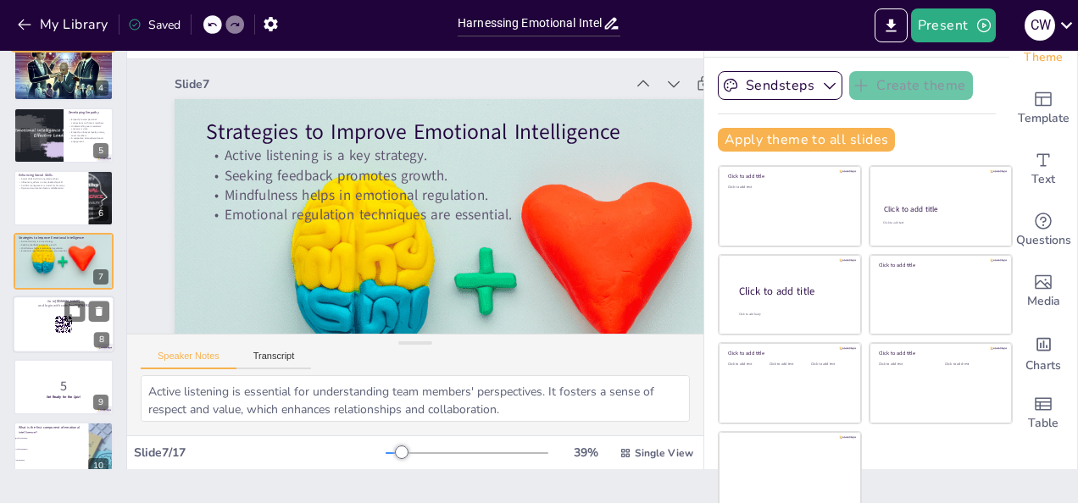
click at [86, 317] on div at bounding box center [86, 311] width 45 height 20
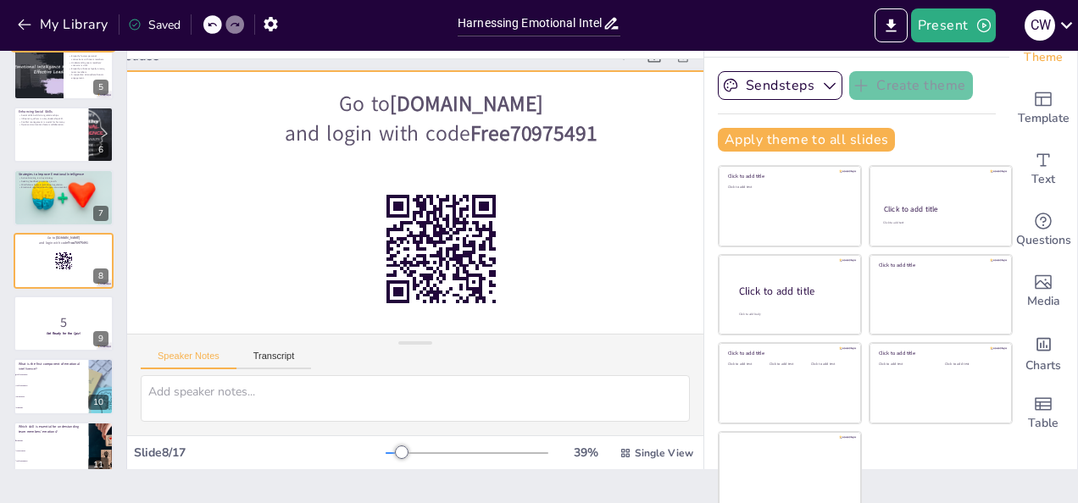
scroll to position [37, 53]
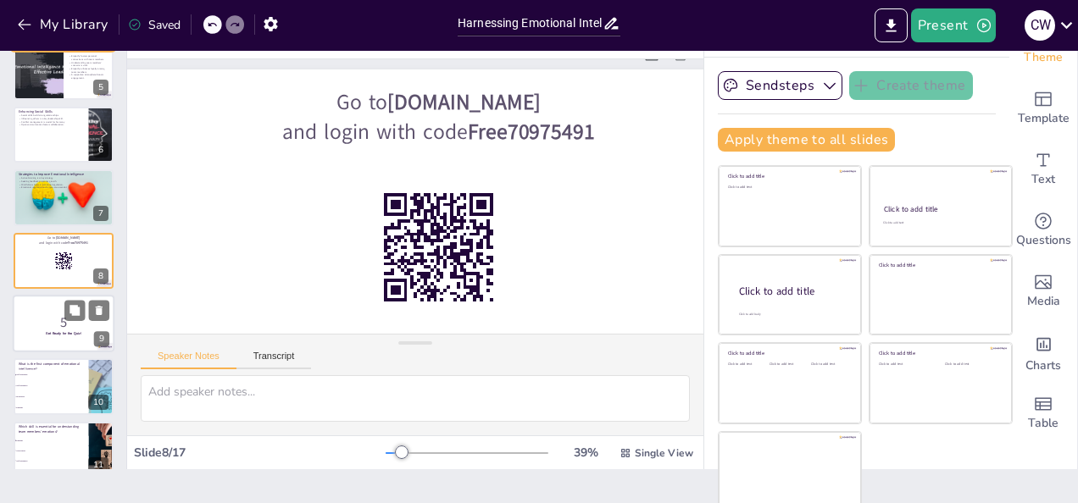
click at [60, 308] on div at bounding box center [64, 324] width 102 height 58
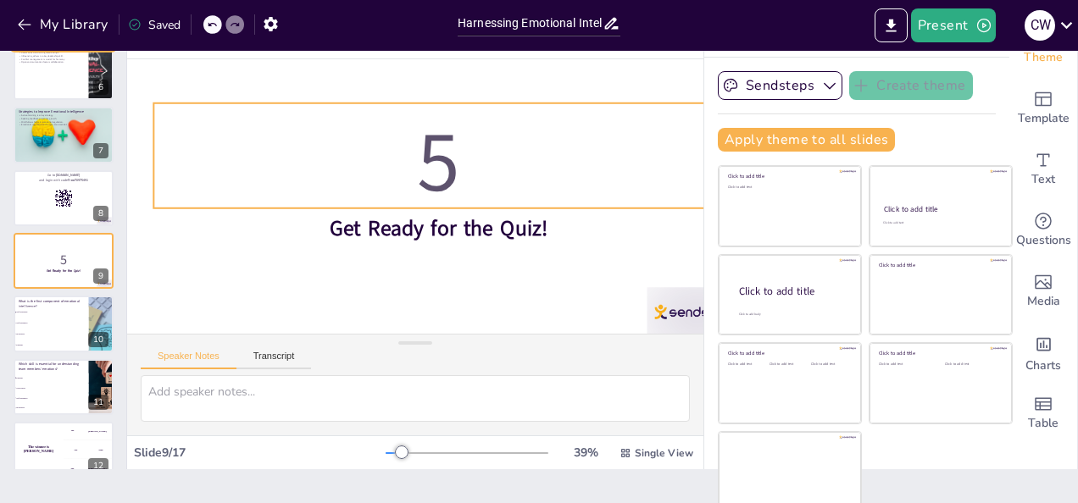
scroll to position [120, 53]
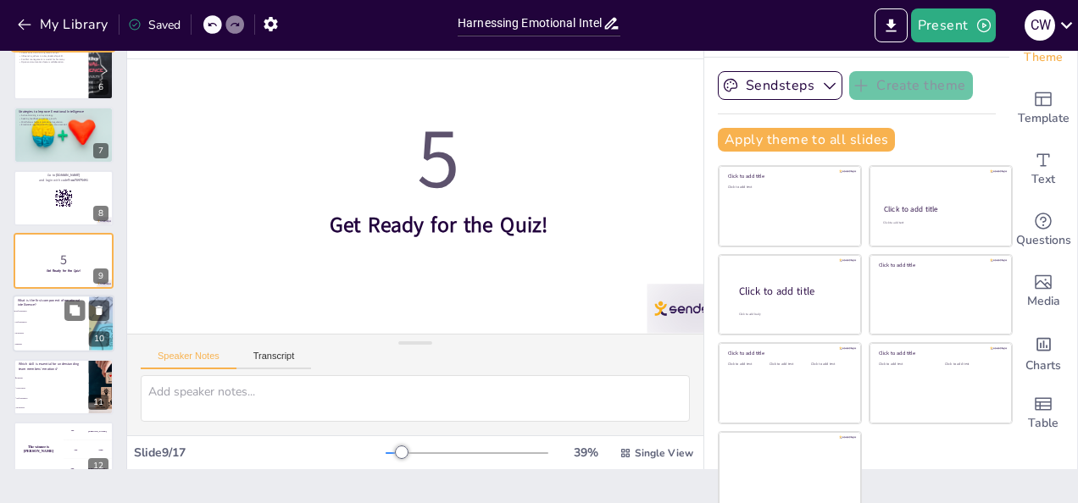
click at [63, 333] on span "Motivation" at bounding box center [51, 334] width 73 height 3
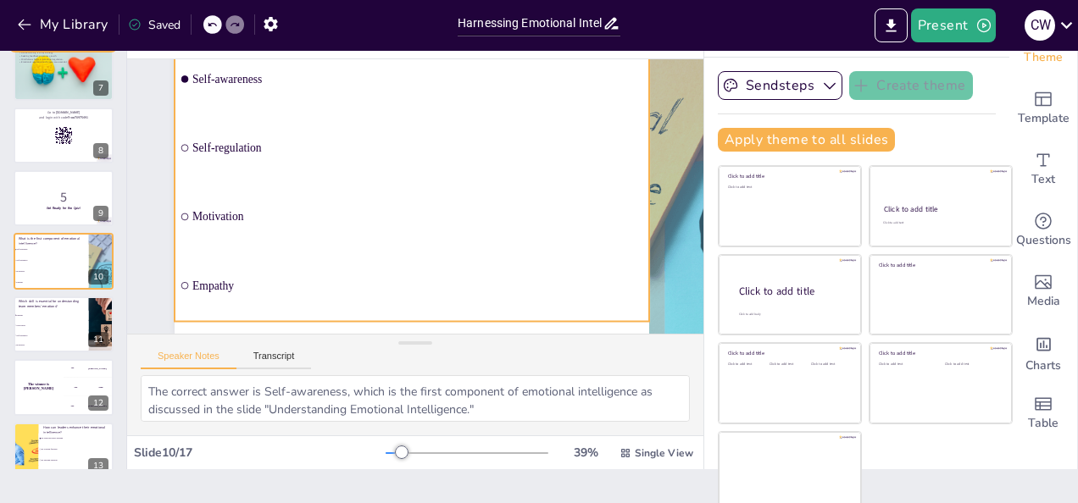
scroll to position [77, 4]
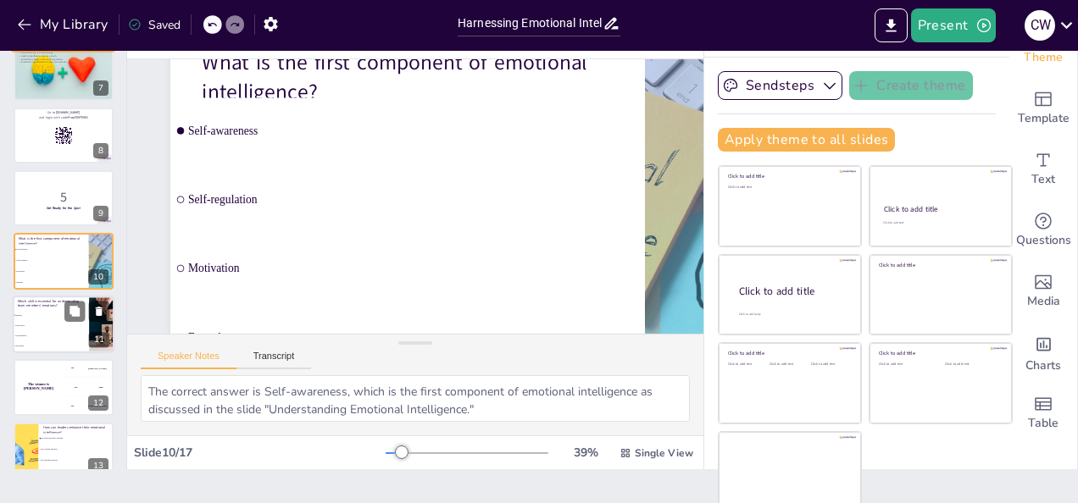
click at [46, 325] on span "Social skills" at bounding box center [51, 326] width 73 height 3
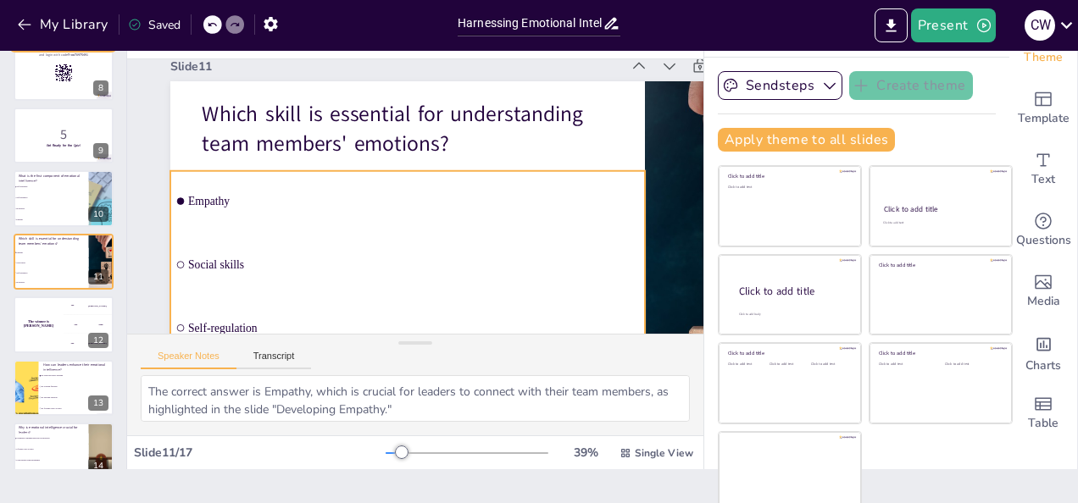
scroll to position [141, 4]
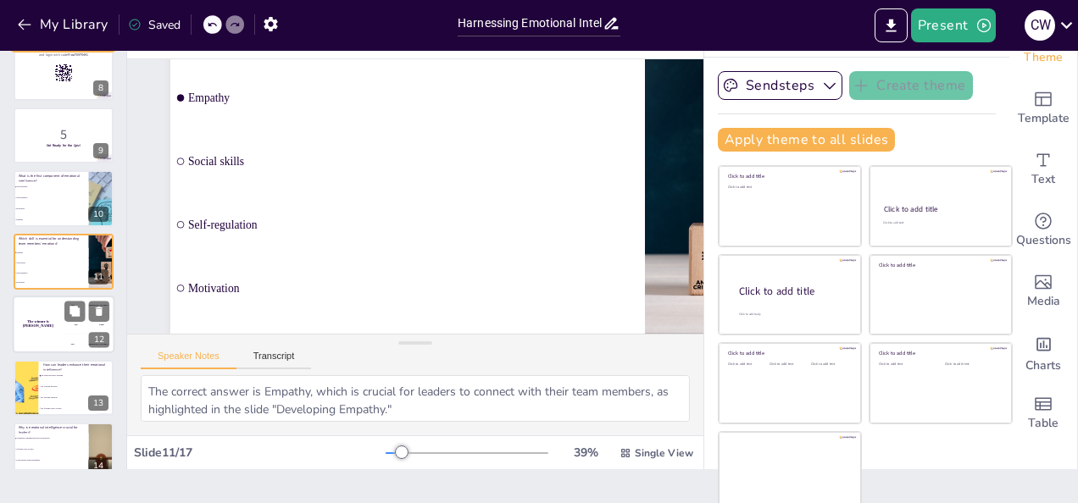
click at [69, 335] on div "300 Niels" at bounding box center [89, 344] width 51 height 19
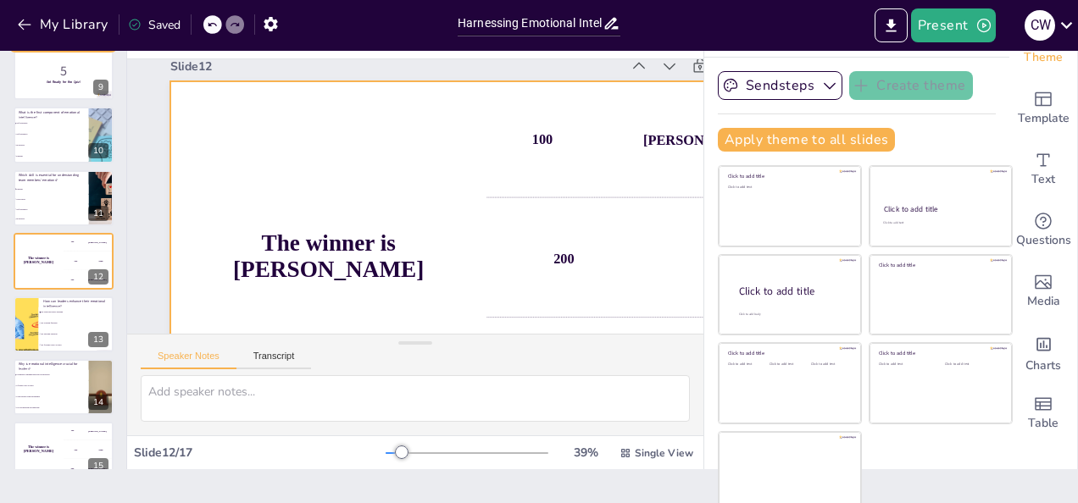
scroll to position [24, 4]
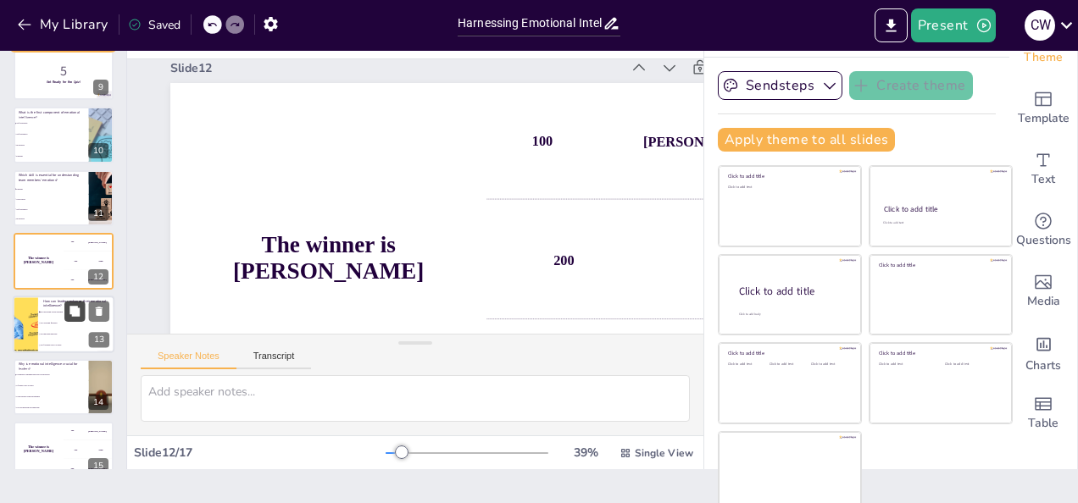
click at [69, 317] on icon at bounding box center [75, 311] width 12 height 12
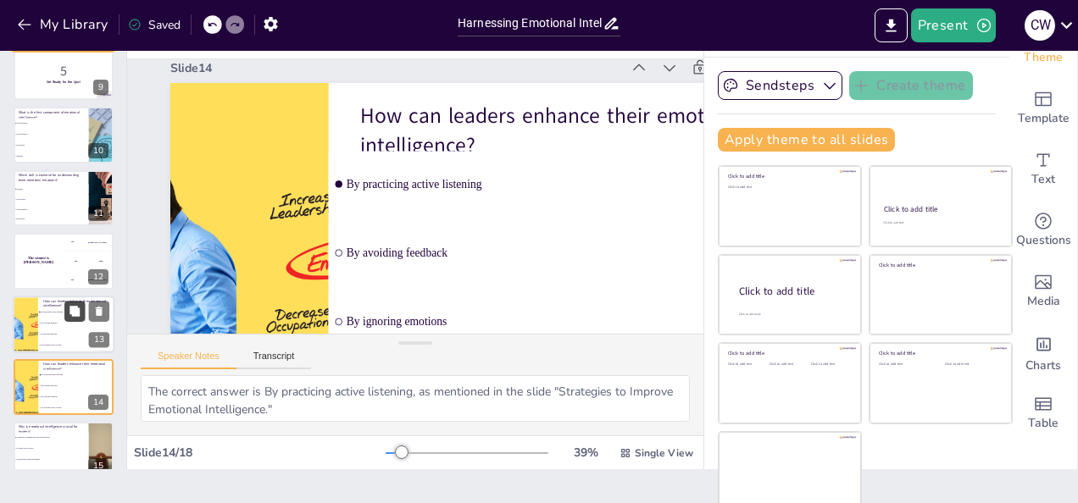
scroll to position [88, 4]
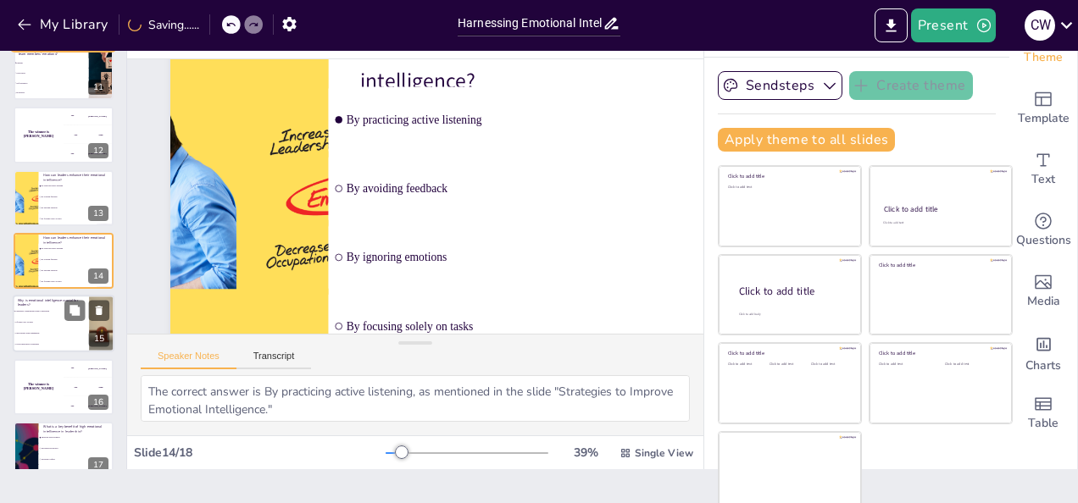
click at [41, 333] on span "It discourages team engagement" at bounding box center [51, 334] width 73 height 3
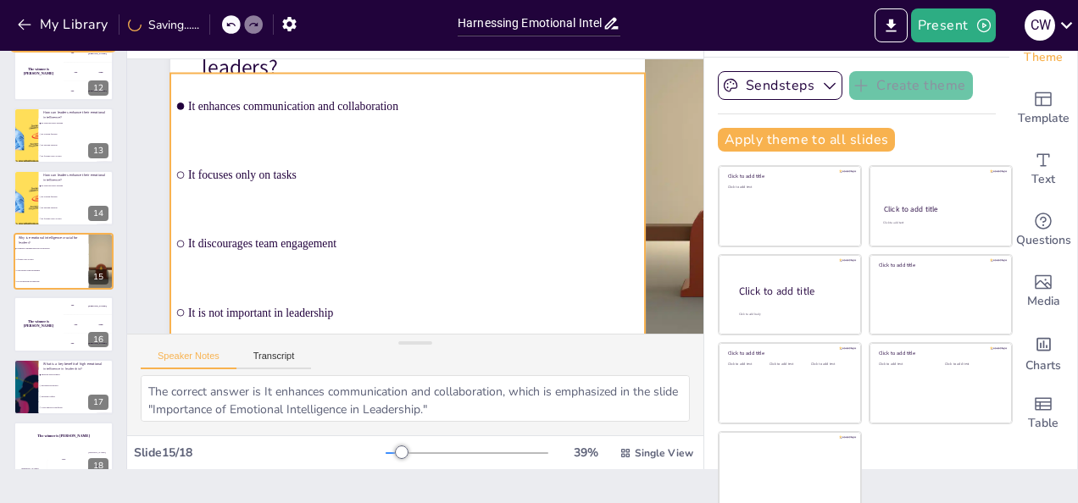
scroll to position [141, 4]
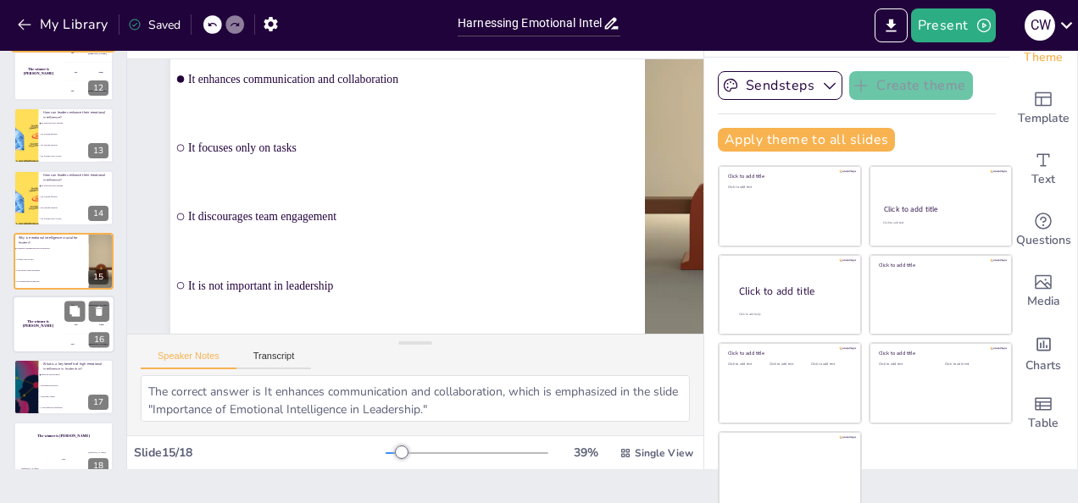
click at [56, 336] on div "The winner is [PERSON_NAME]" at bounding box center [38, 325] width 51 height 58
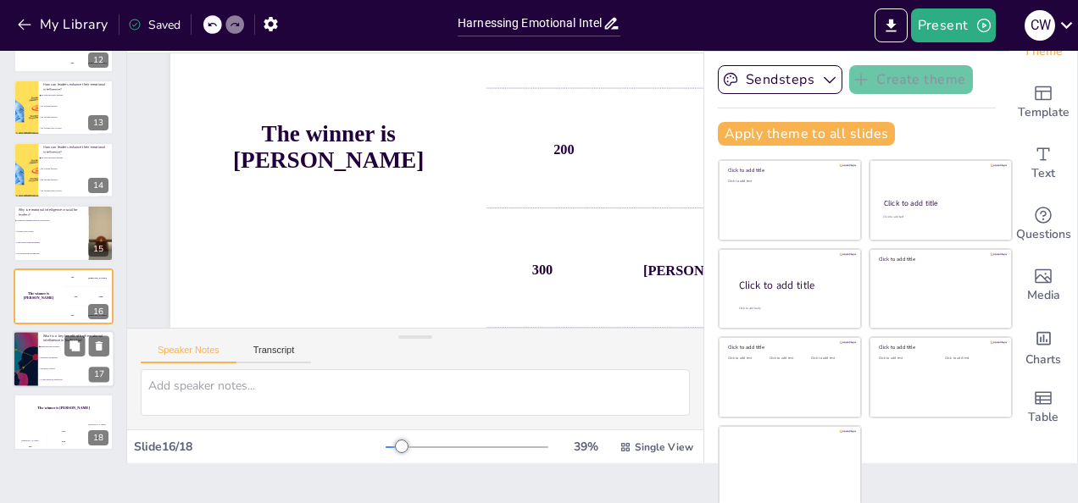
scroll to position [0, 0]
click at [53, 364] on li "Increased conflicts" at bounding box center [76, 368] width 76 height 11
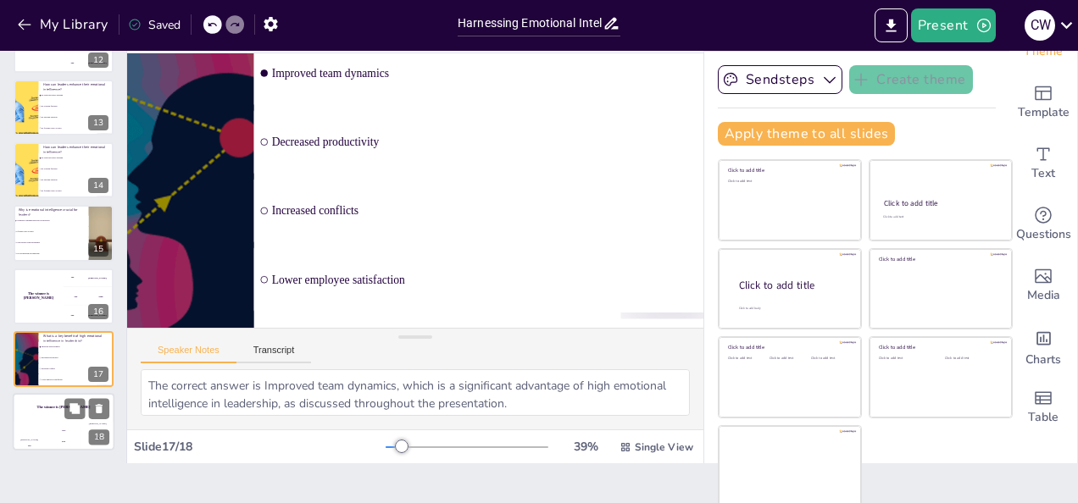
click at [69, 428] on div "Jaap 200" at bounding box center [64, 437] width 34 height 29
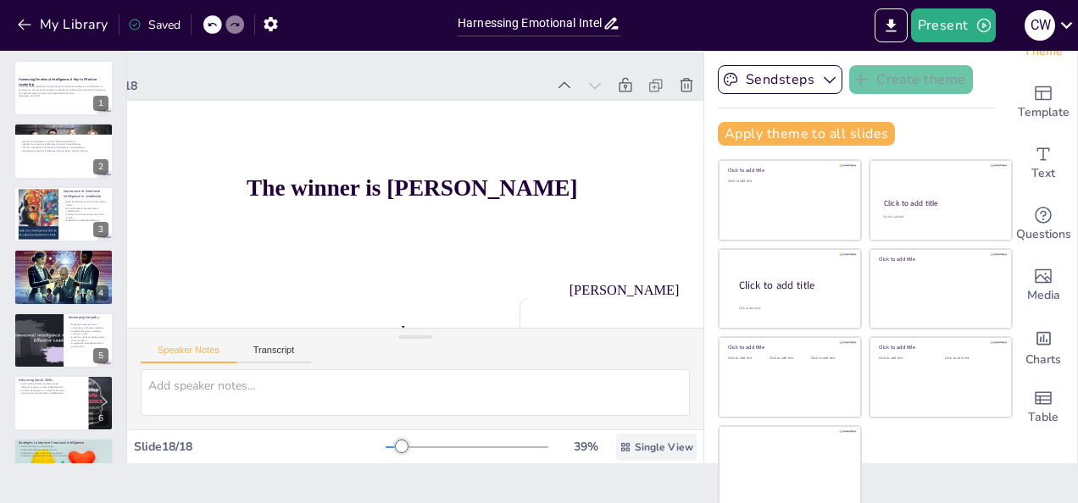
click at [635, 446] on span "Single View" at bounding box center [664, 448] width 58 height 14
click at [602, 376] on span "Single View" at bounding box center [612, 376] width 77 height 16
click at [872, 28] on icon "Export to PowerPoint" at bounding box center [891, 26] width 18 height 18
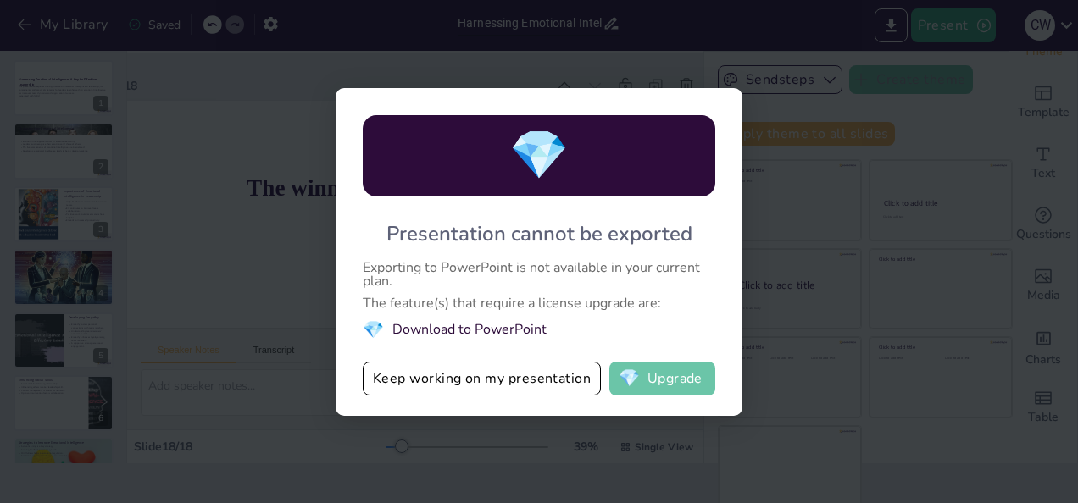
click at [663, 380] on button "💎 Upgrade" at bounding box center [662, 379] width 106 height 34
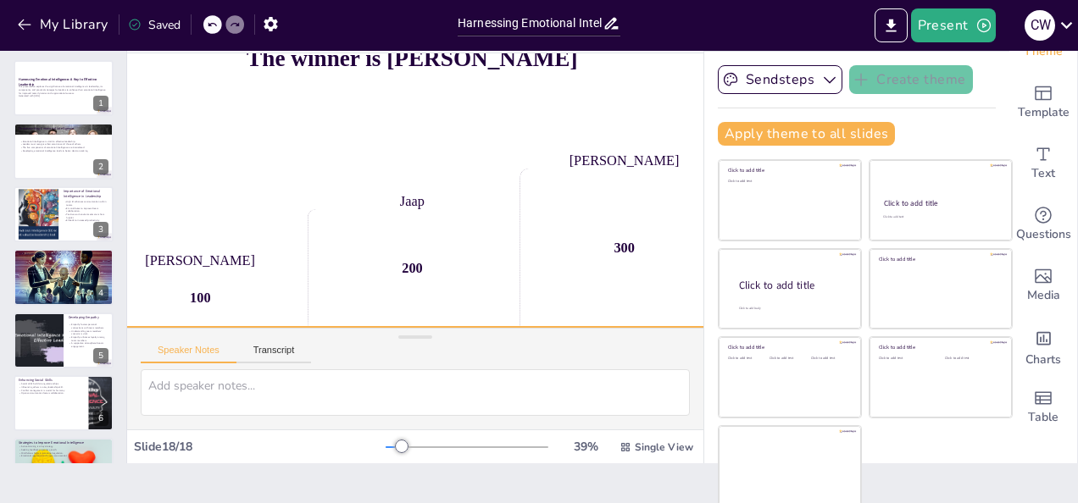
scroll to position [0, 79]
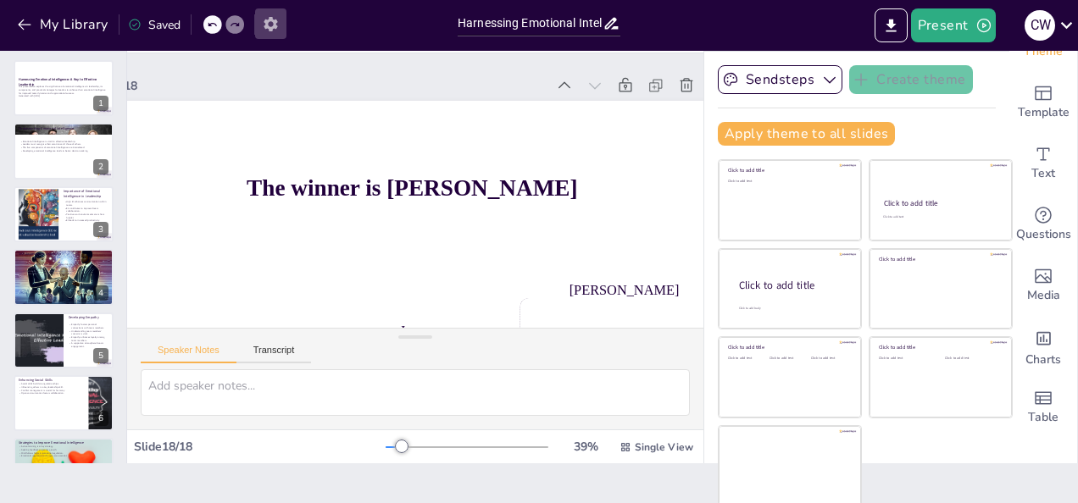
click at [270, 29] on icon "button" at bounding box center [271, 24] width 14 height 14
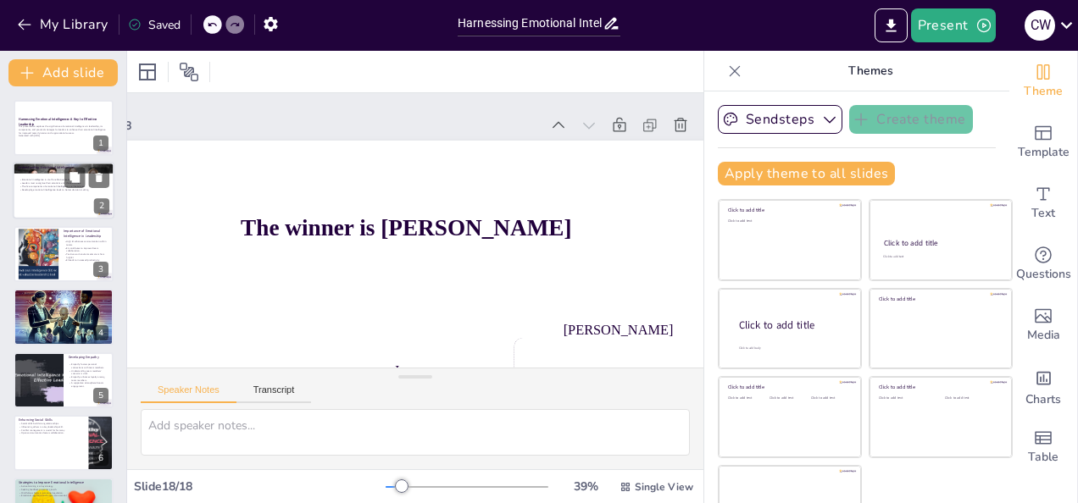
scroll to position [186, 0]
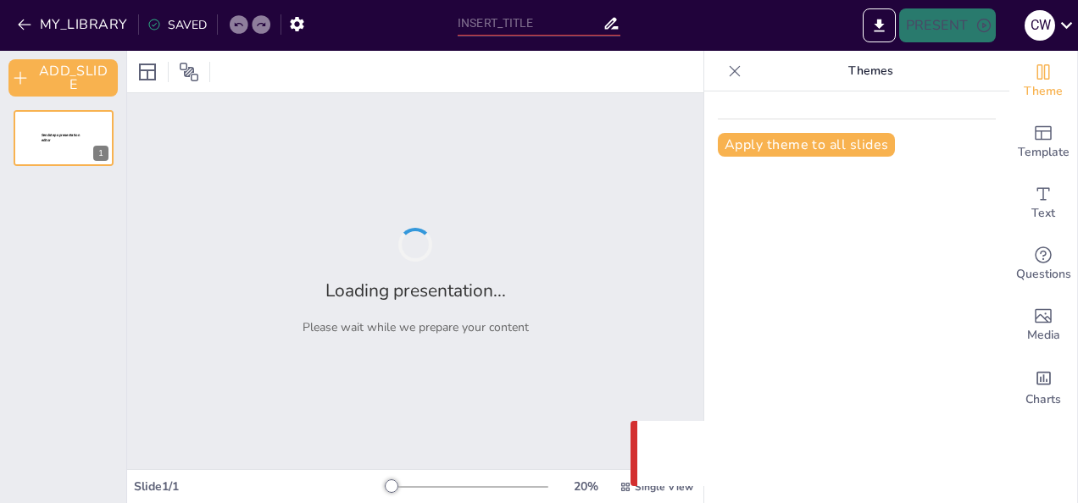
type input "Harnessing Emotional Intelligence: A Key to Effective Leadership"
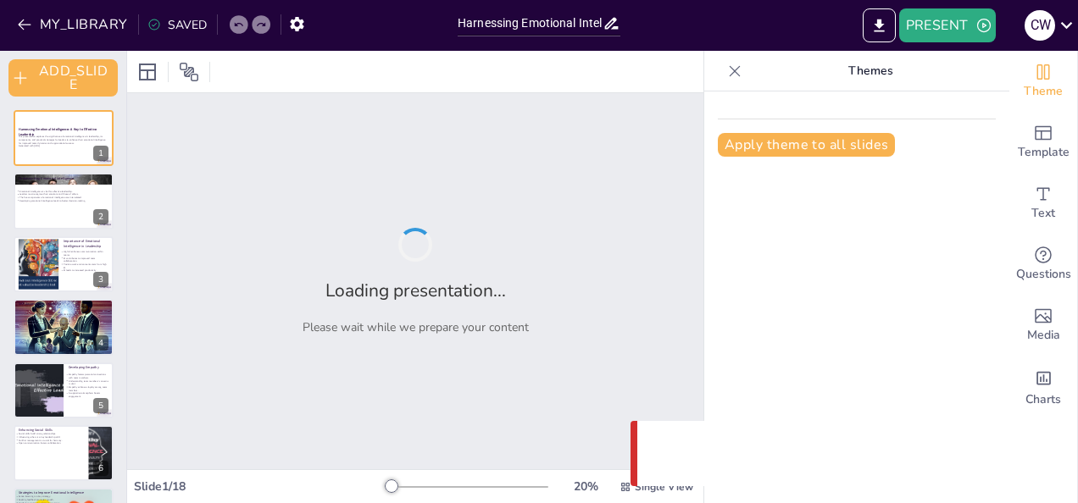
checkbox input "true"
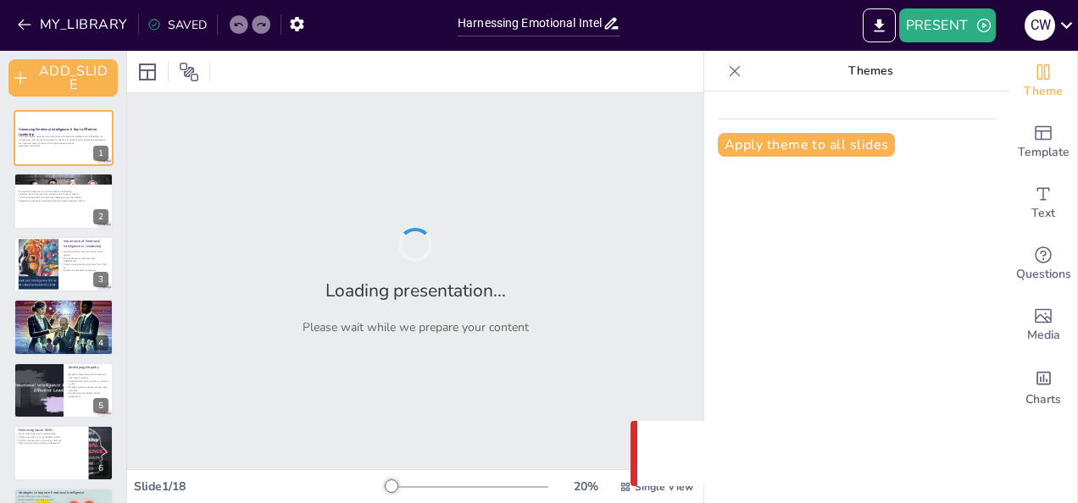
checkbox input "true"
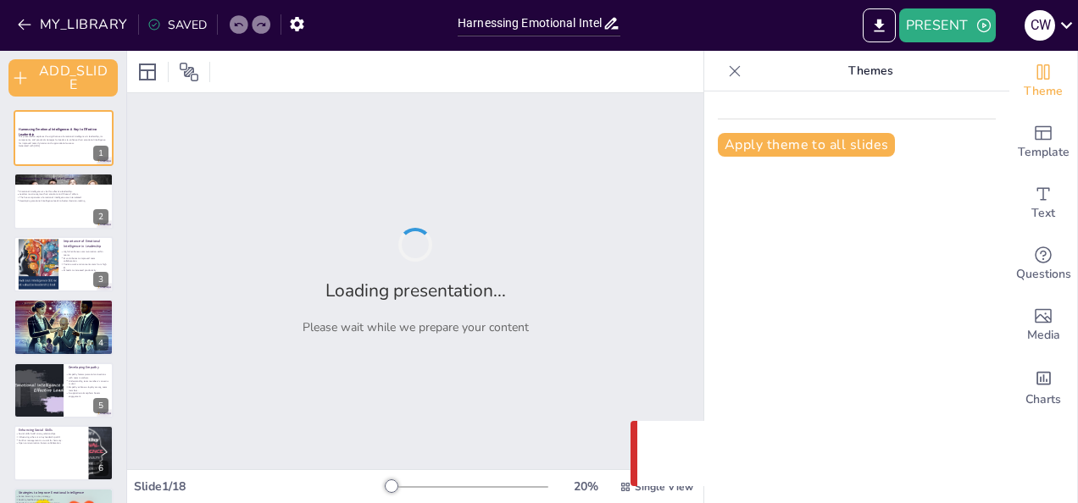
checkbox input "true"
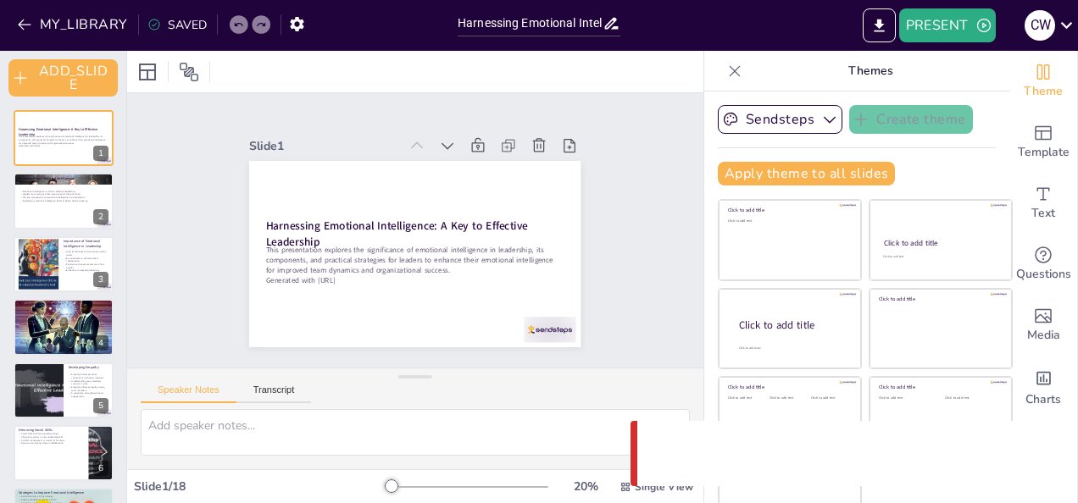
checkbox input "true"
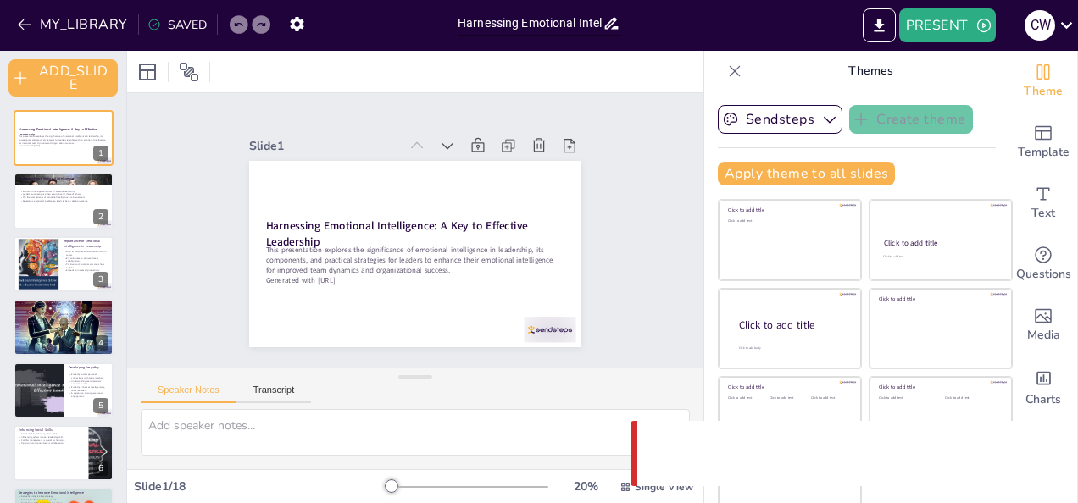
checkbox input "true"
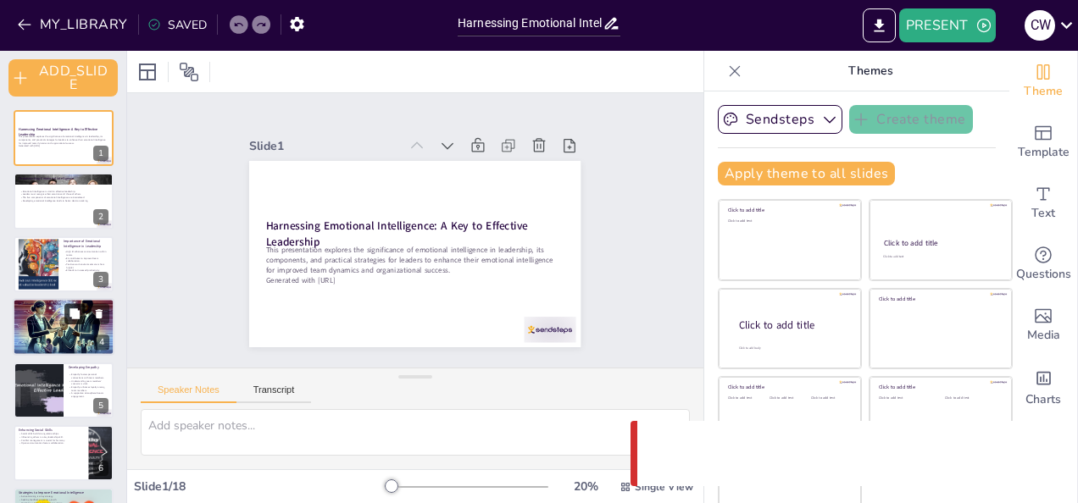
checkbox input "true"
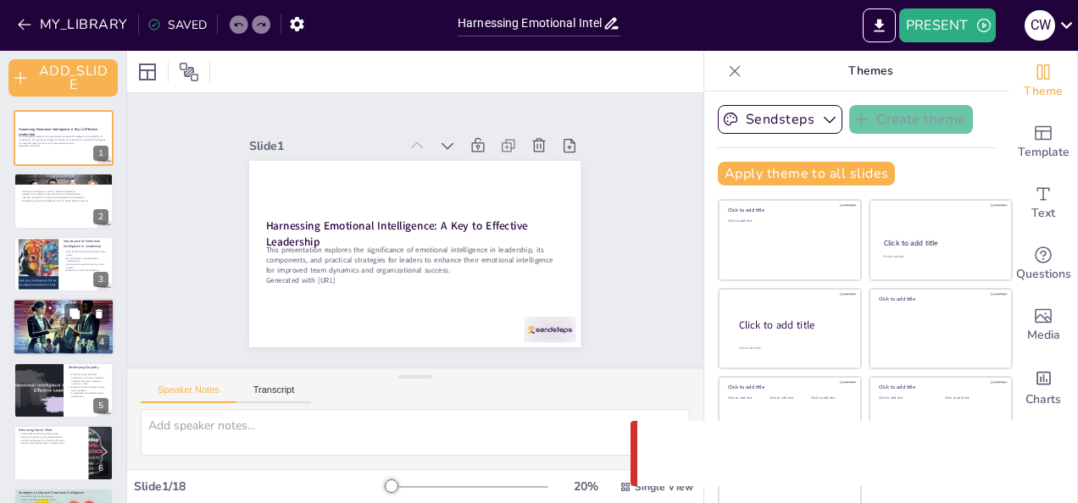
checkbox input "true"
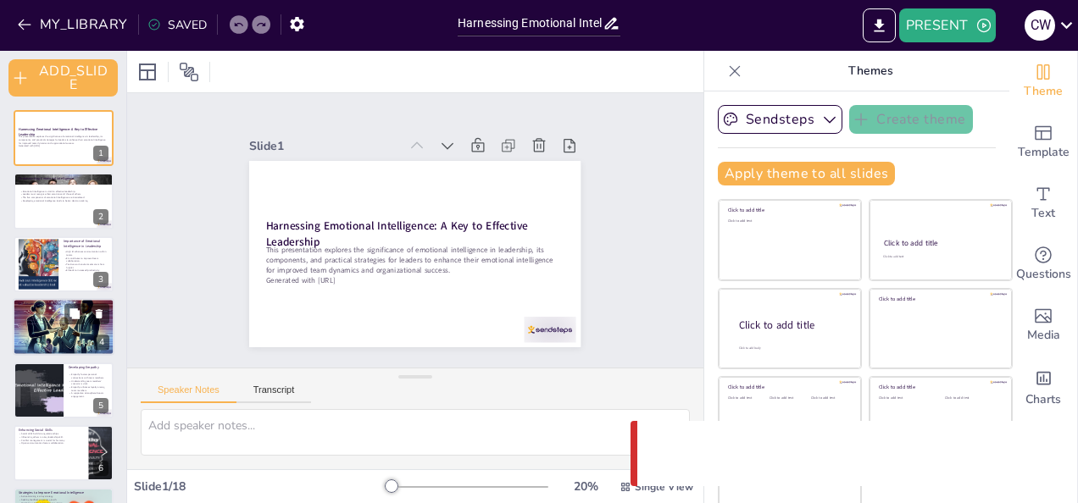
checkbox input "true"
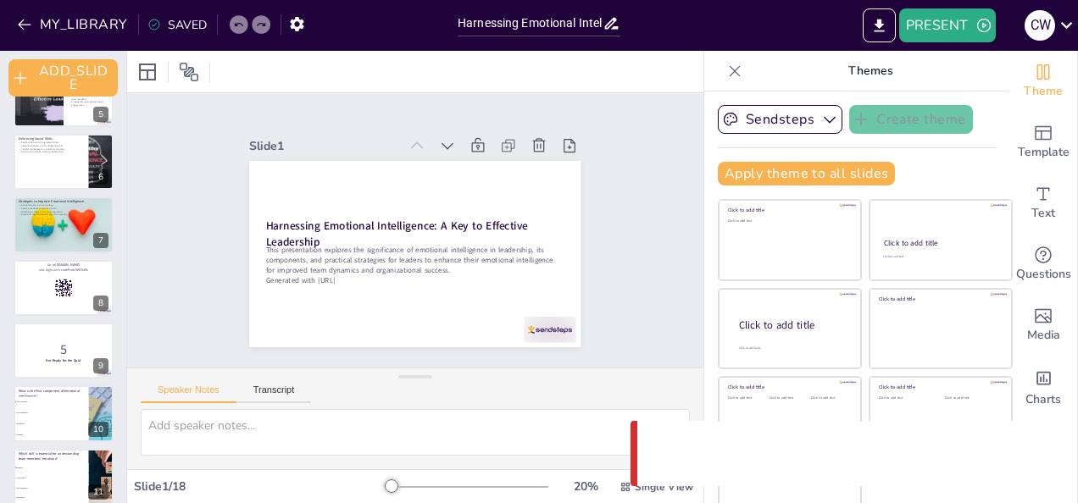
checkbox input "true"
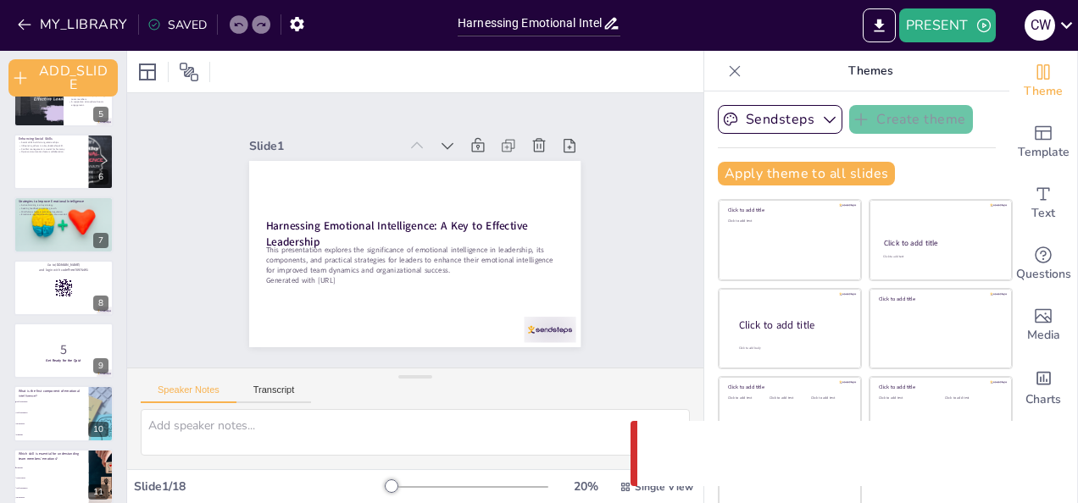
checkbox input "true"
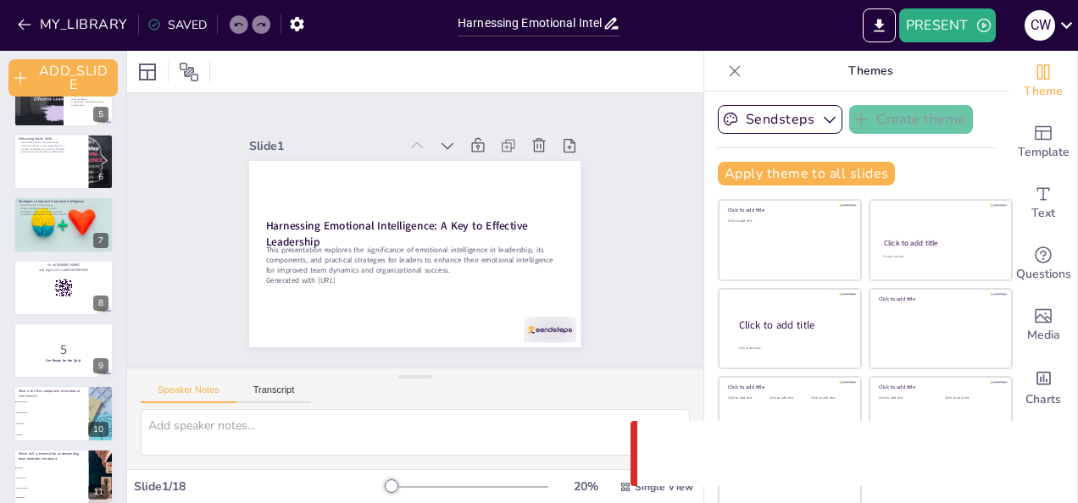
checkbox input "true"
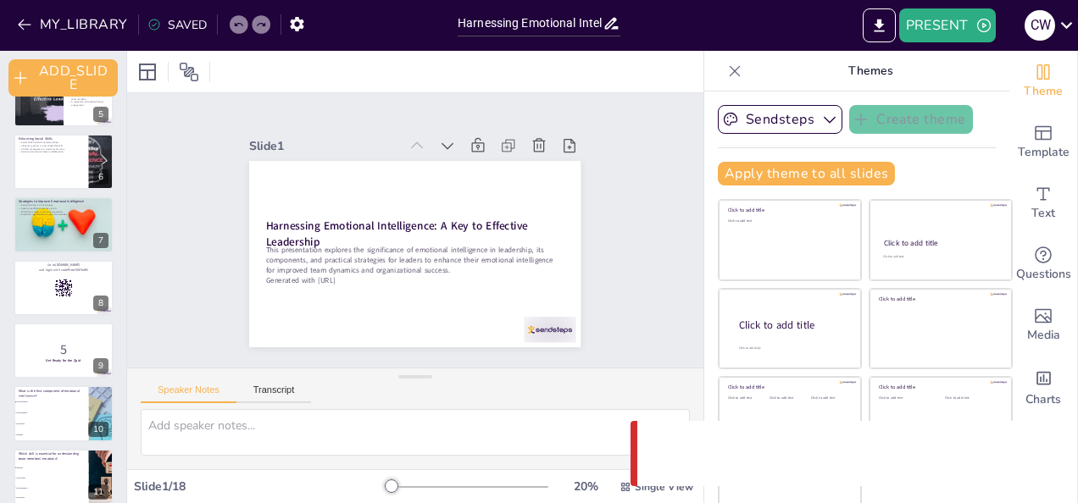
checkbox input "true"
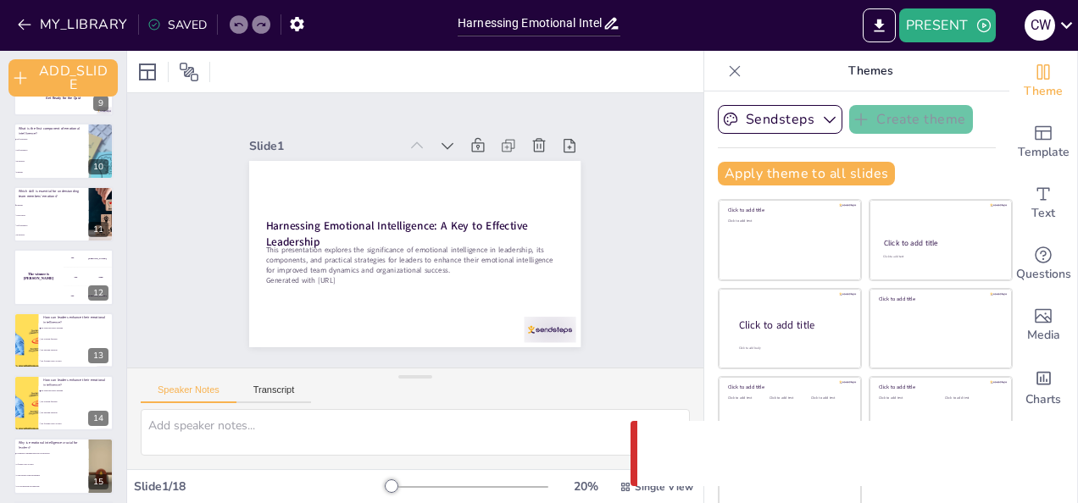
checkbox input "true"
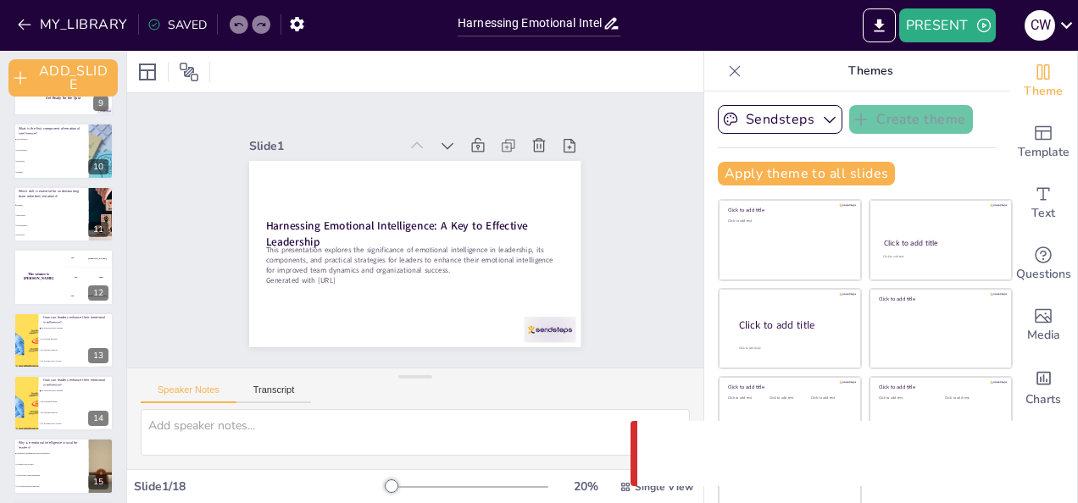
checkbox input "true"
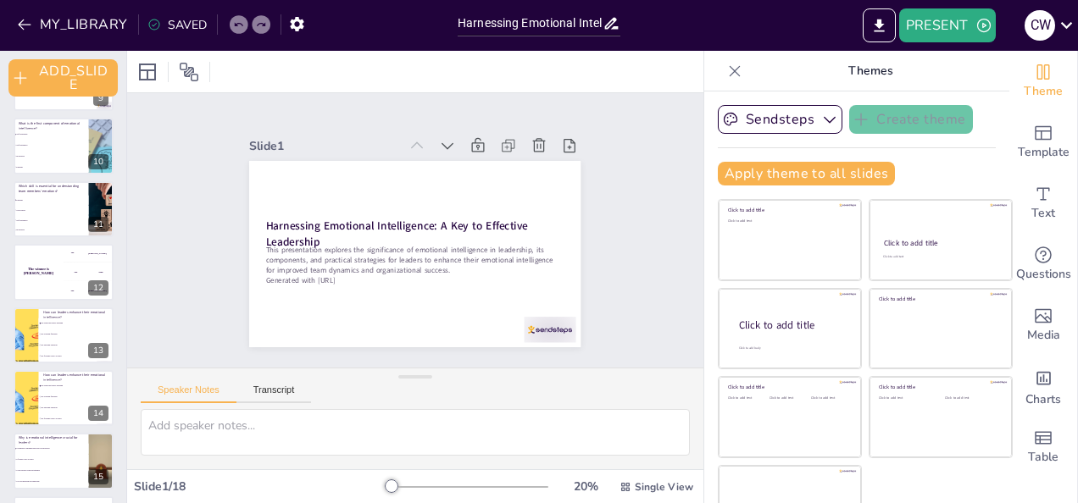
checkbox input "true"
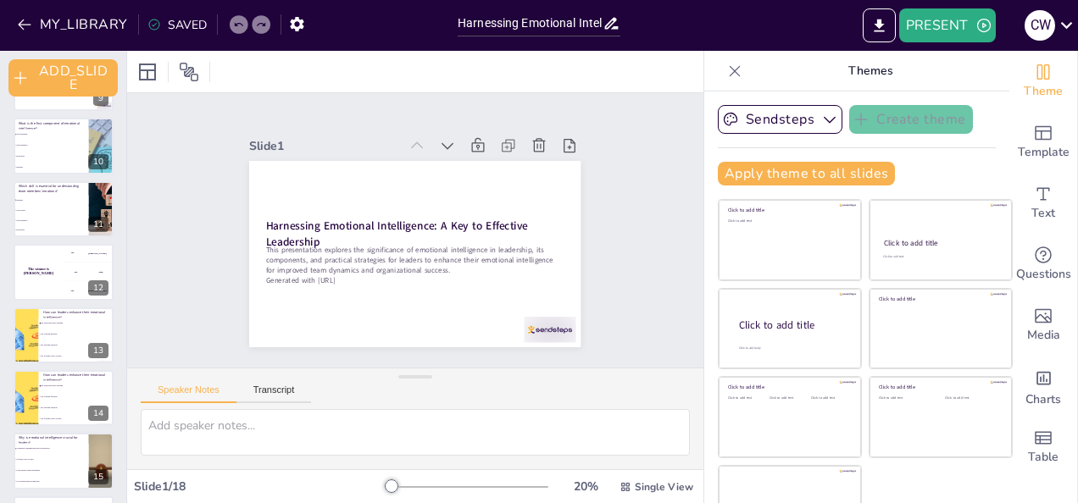
checkbox input "true"
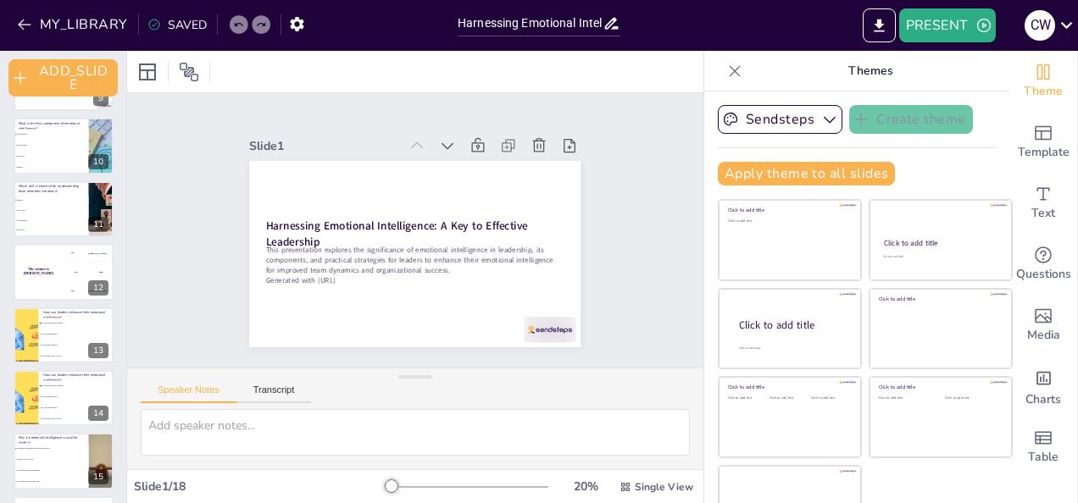
checkbox input "true"
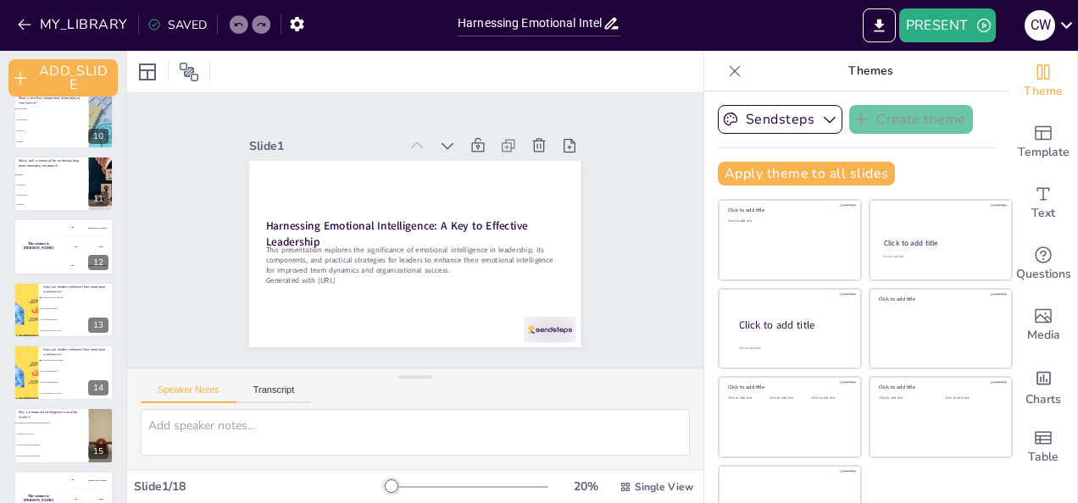
checkbox input "true"
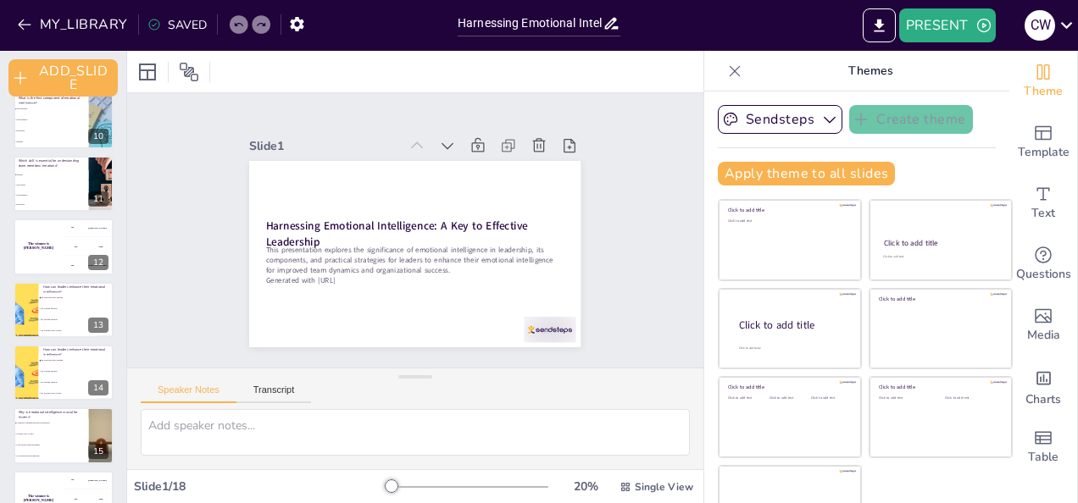
checkbox input "true"
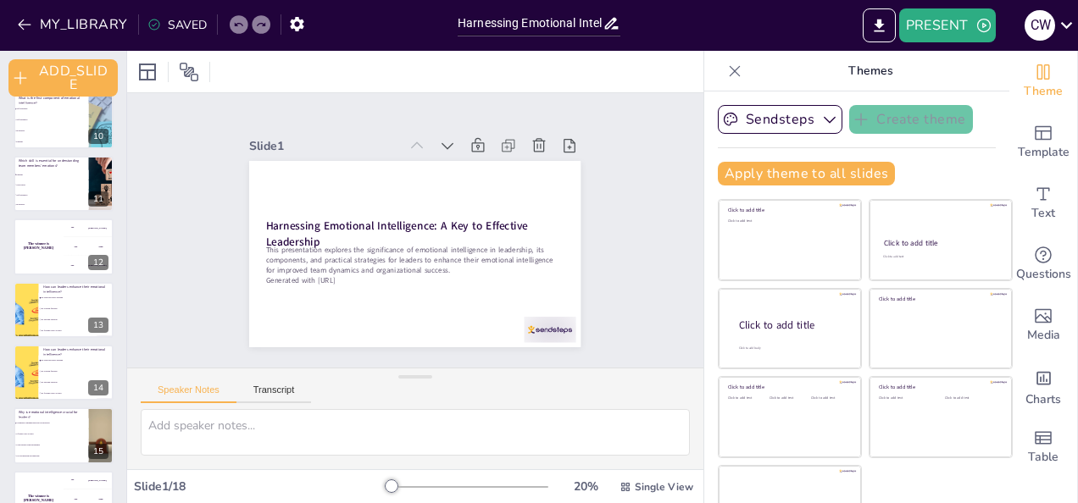
checkbox input "true"
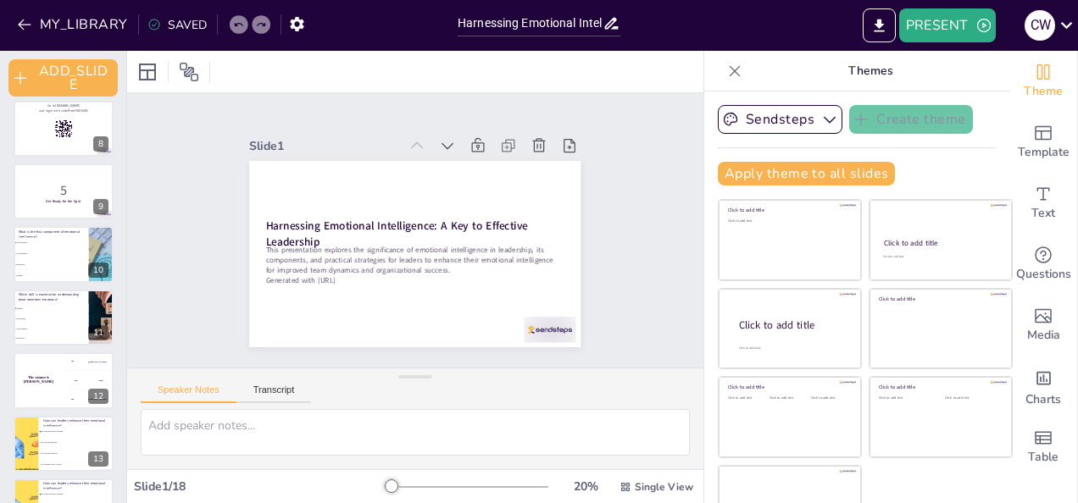
checkbox input "true"
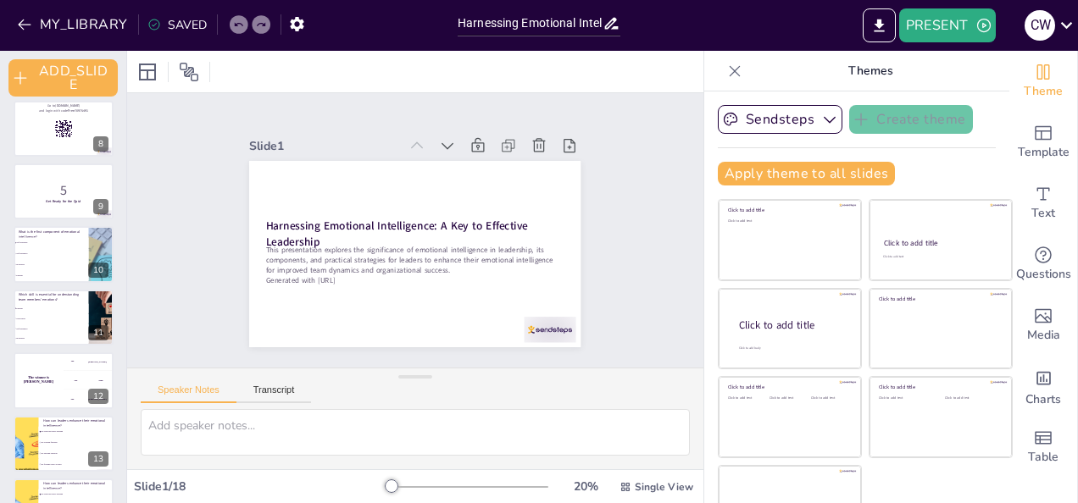
checkbox input "true"
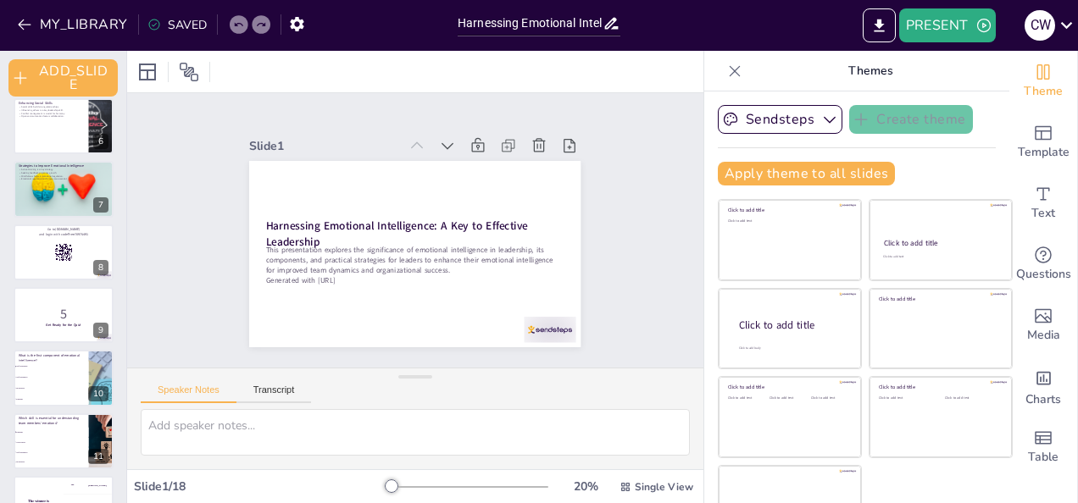
scroll to position [324, 0]
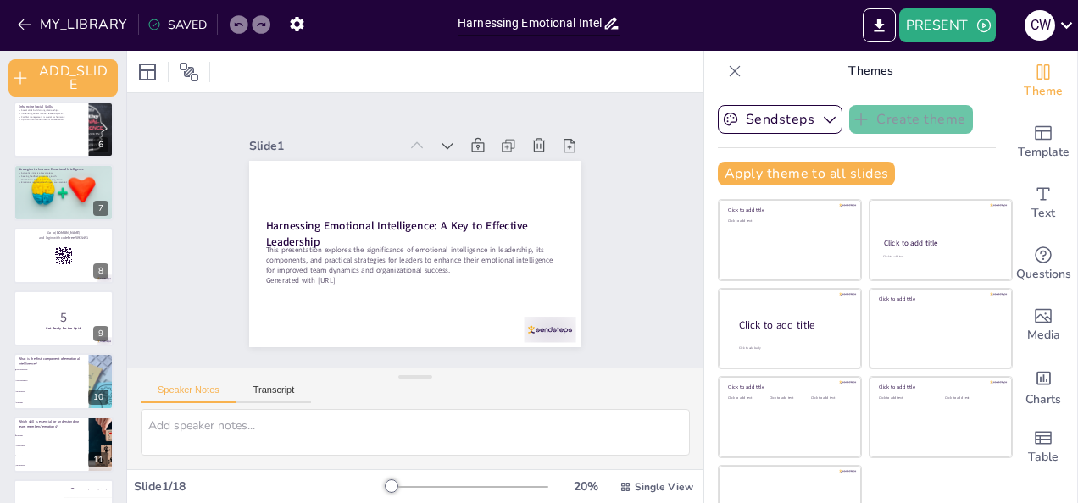
checkbox input "true"
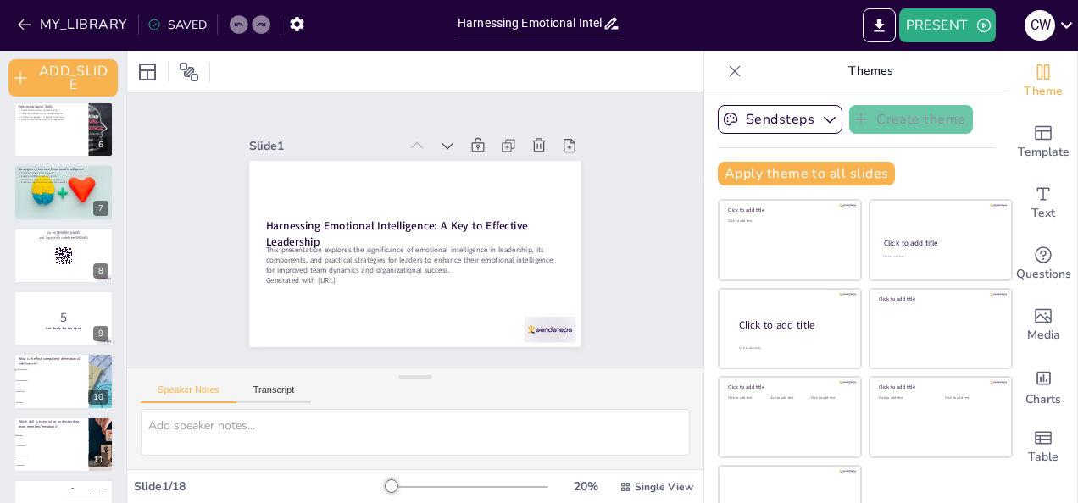
checkbox input "true"
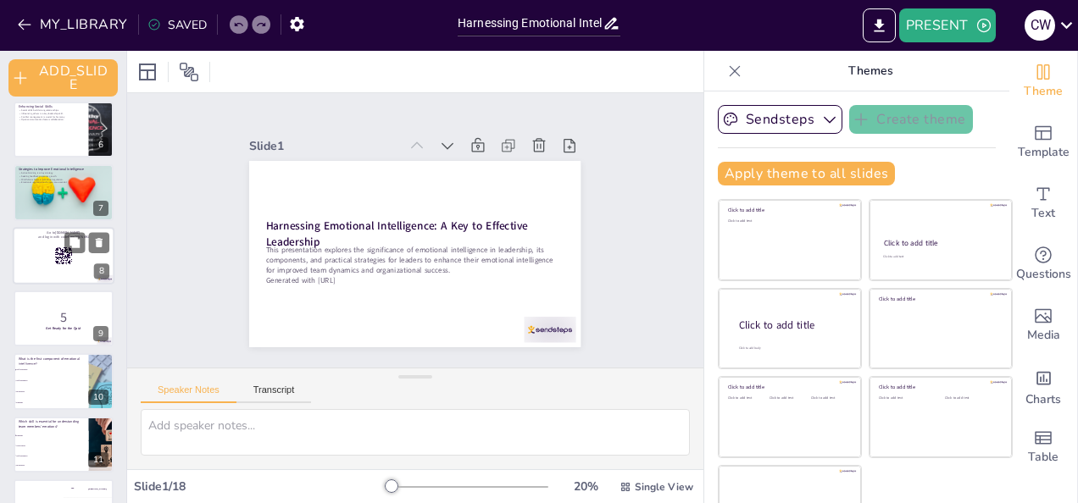
checkbox input "true"
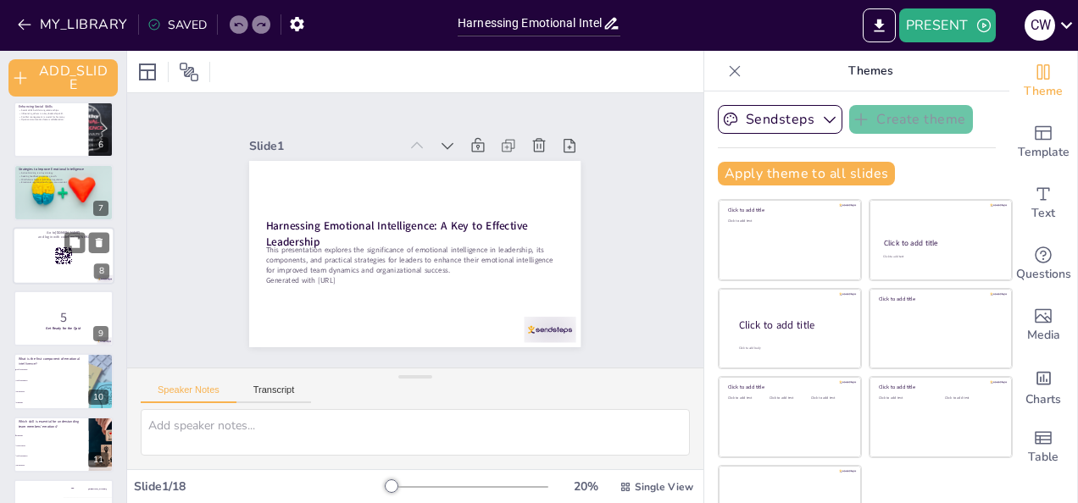
checkbox input "true"
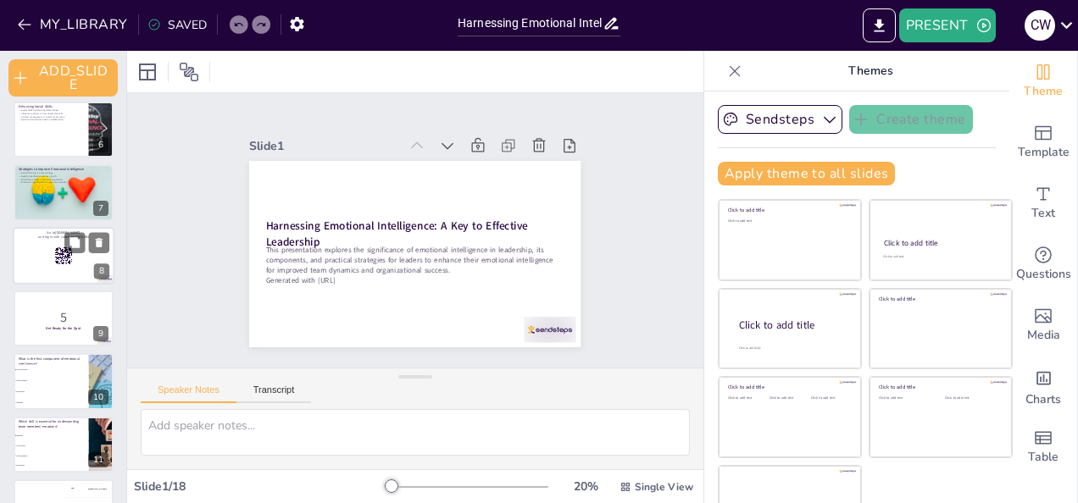
checkbox input "true"
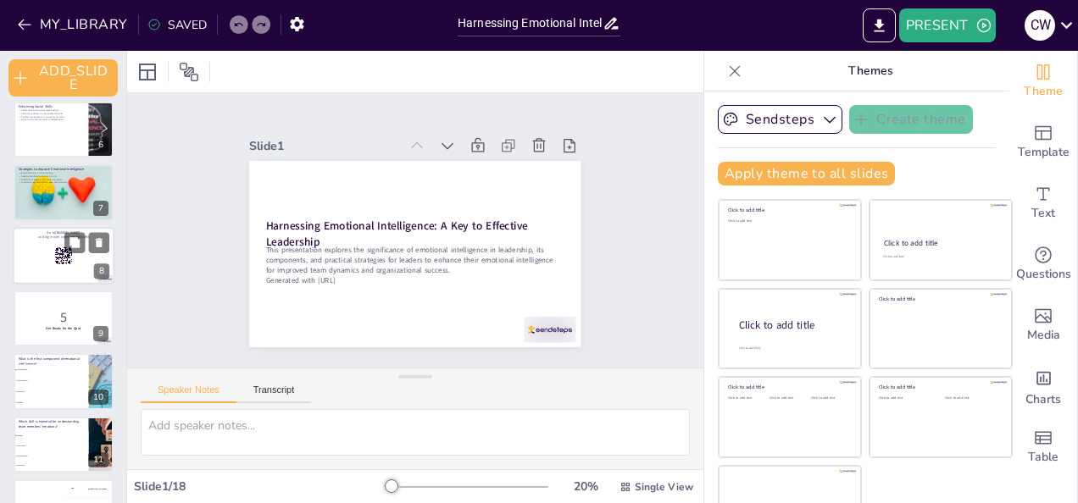
checkbox input "true"
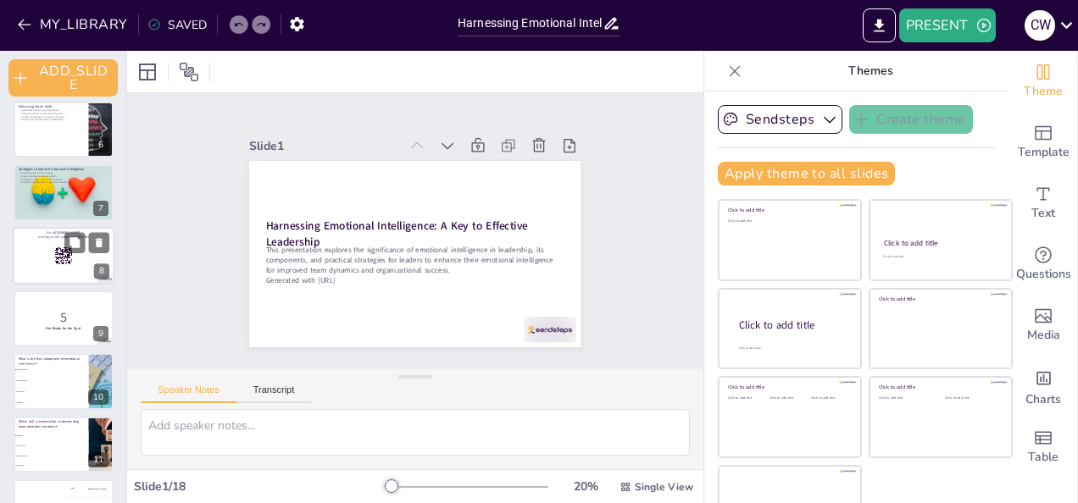
checkbox input "true"
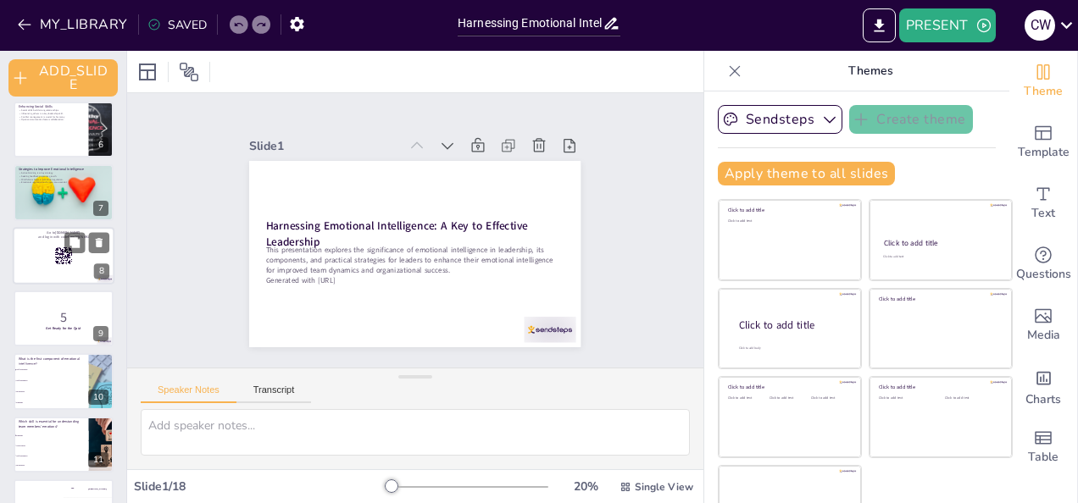
checkbox input "true"
click at [71, 264] on rect at bounding box center [63, 256] width 19 height 19
checkbox input "true"
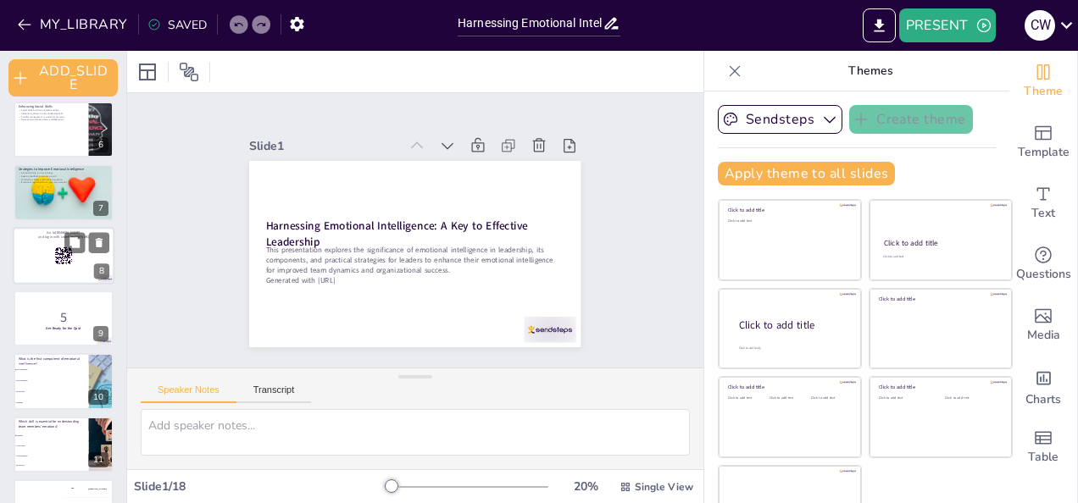
checkbox input "true"
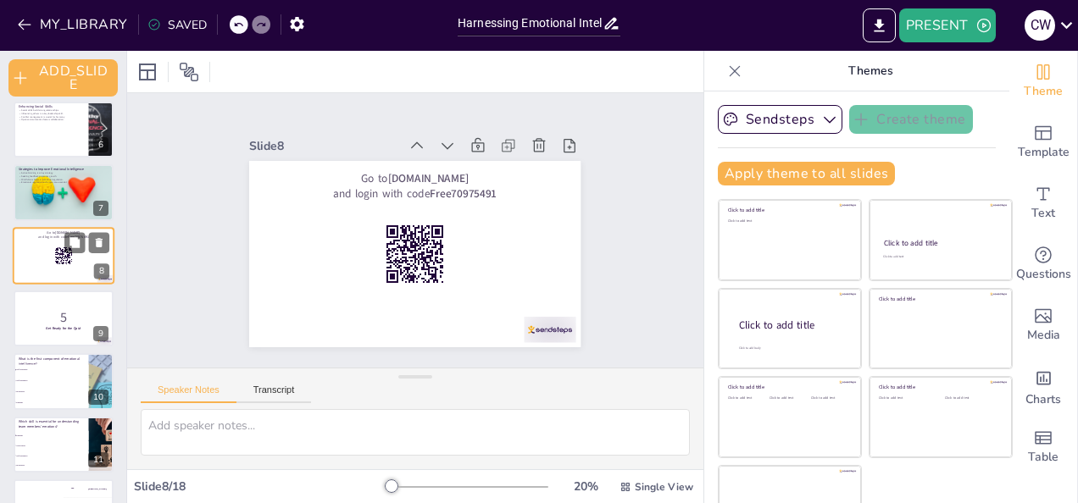
scroll to position [280, 0]
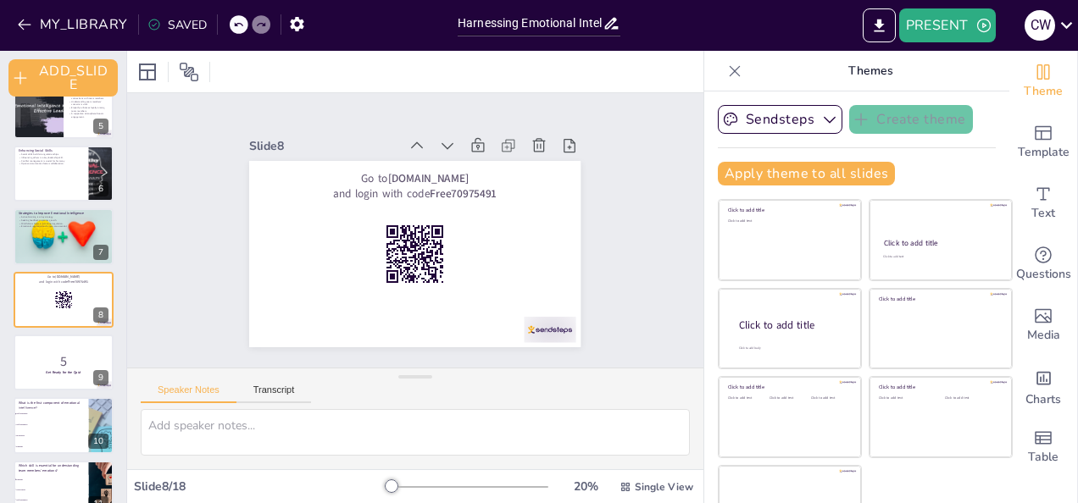
checkbox input "true"
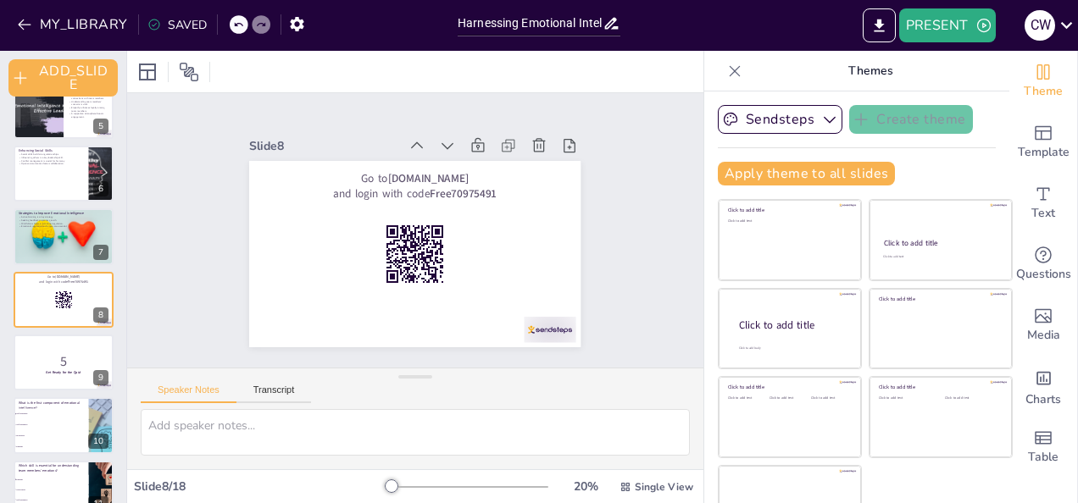
checkbox input "true"
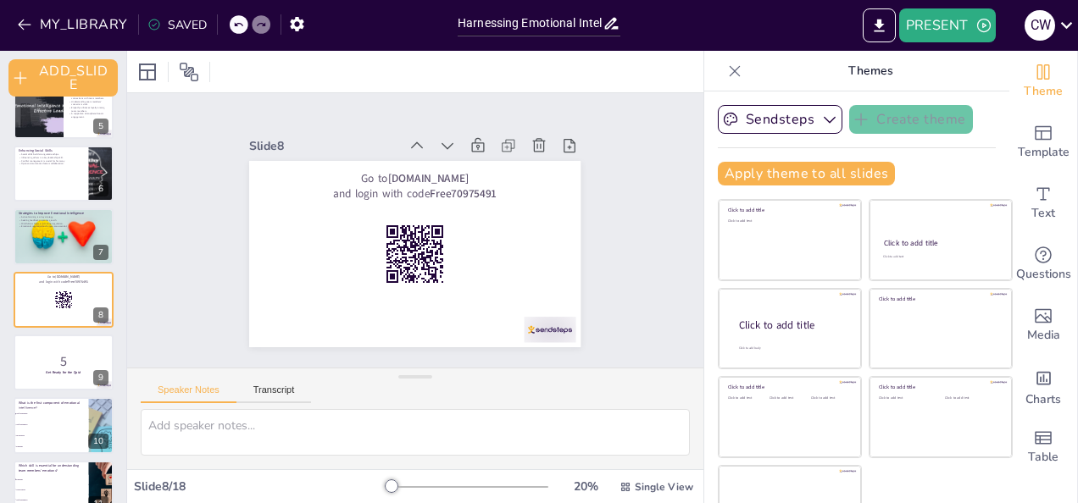
checkbox input "true"
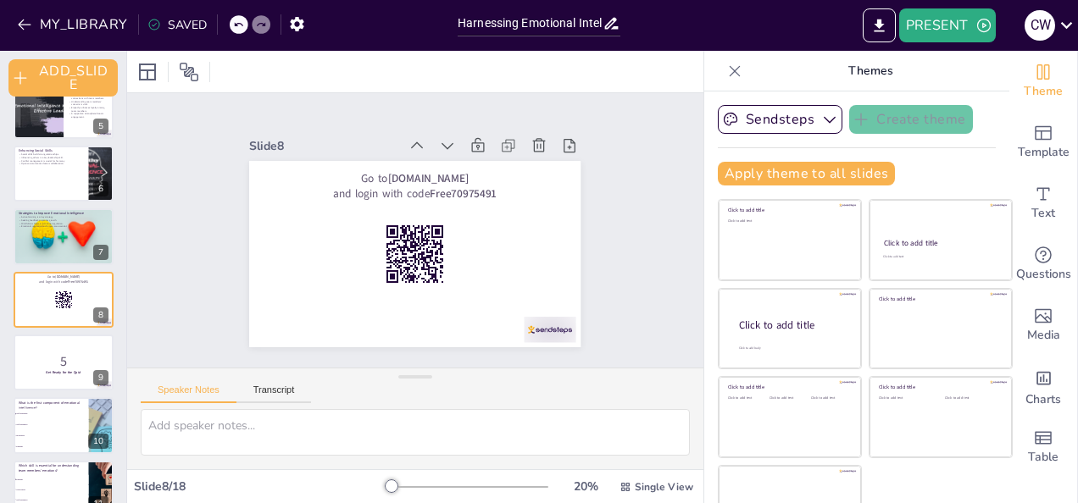
checkbox input "true"
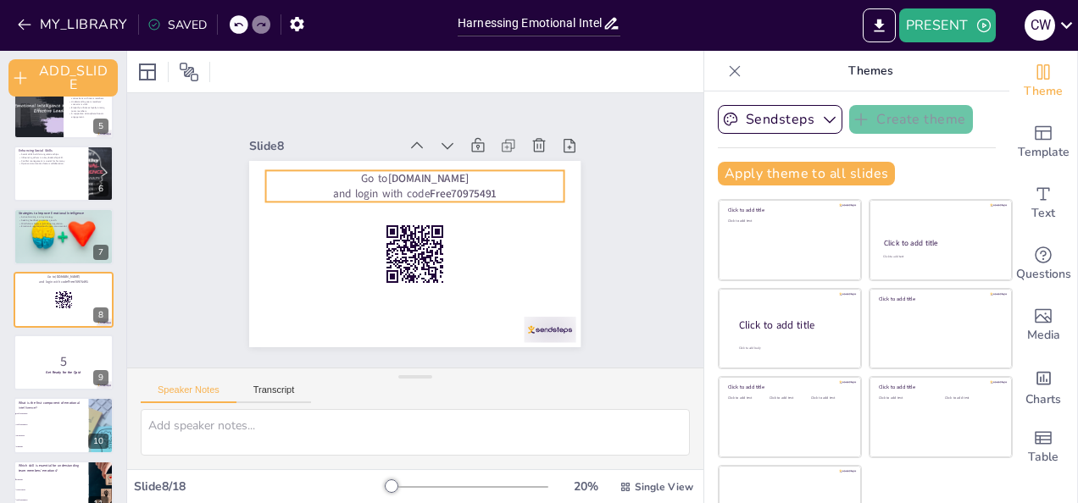
checkbox input "true"
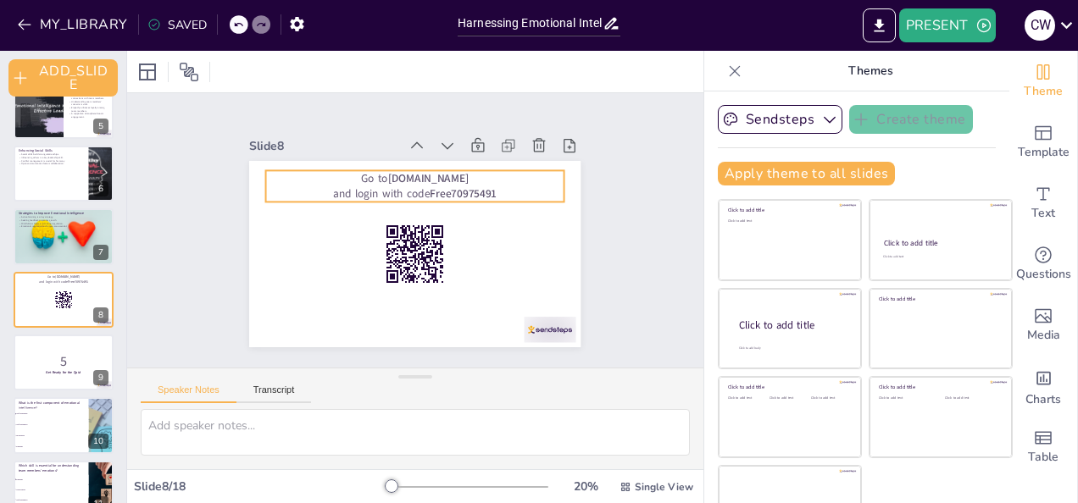
checkbox input "true"
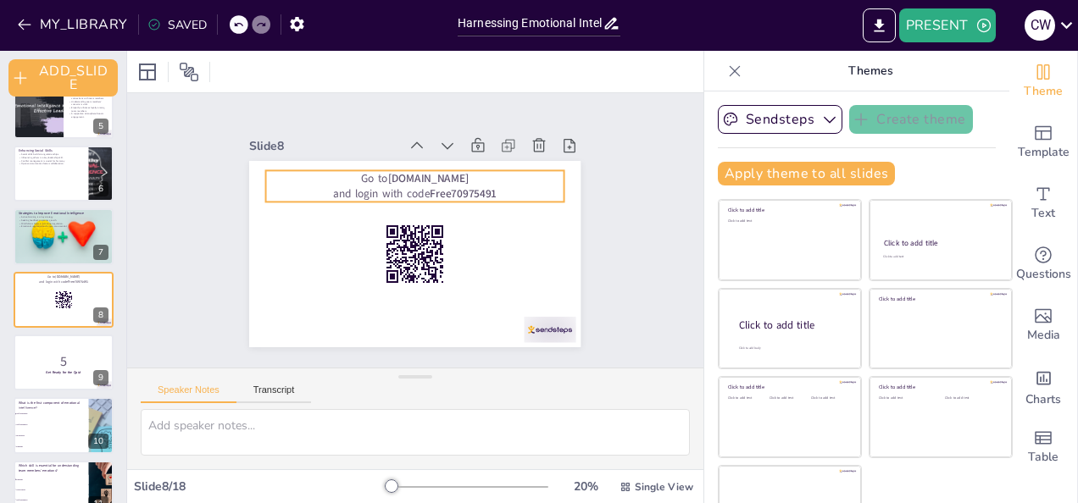
checkbox input "true"
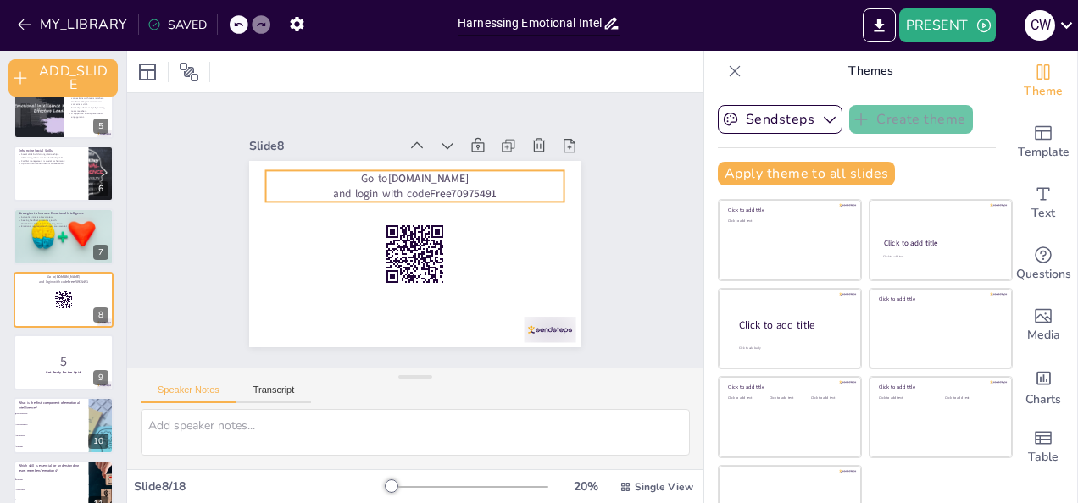
checkbox input "true"
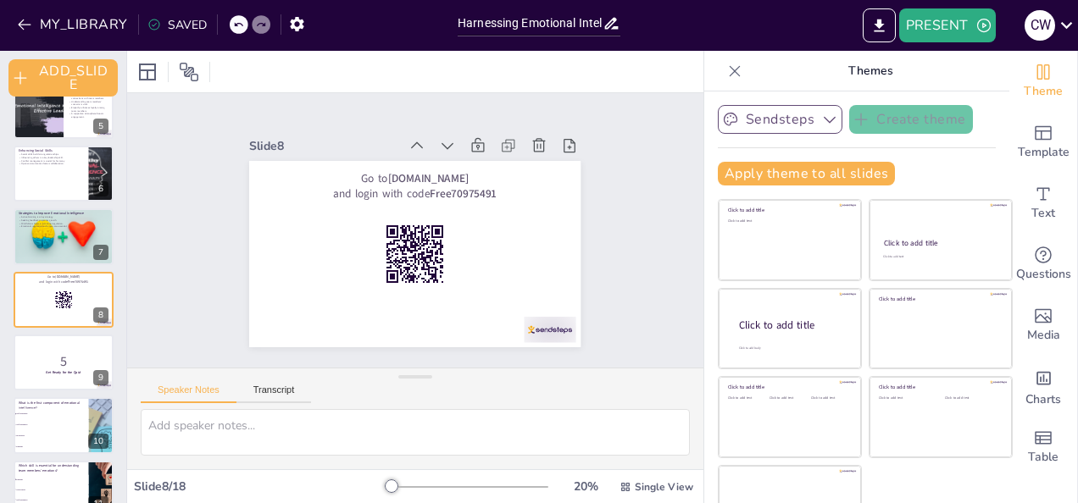
click at [754, 114] on button "Sendsteps" at bounding box center [780, 119] width 125 height 29
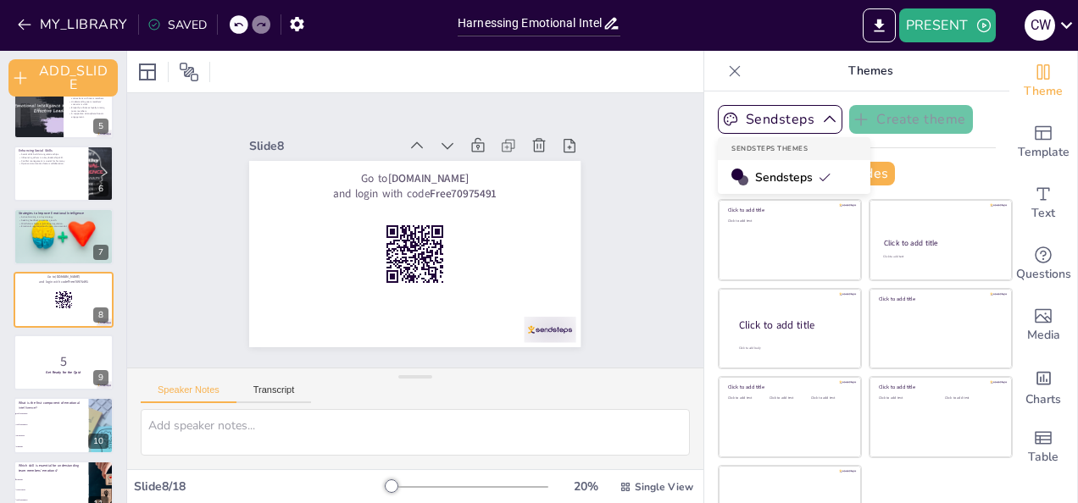
checkbox input "true"
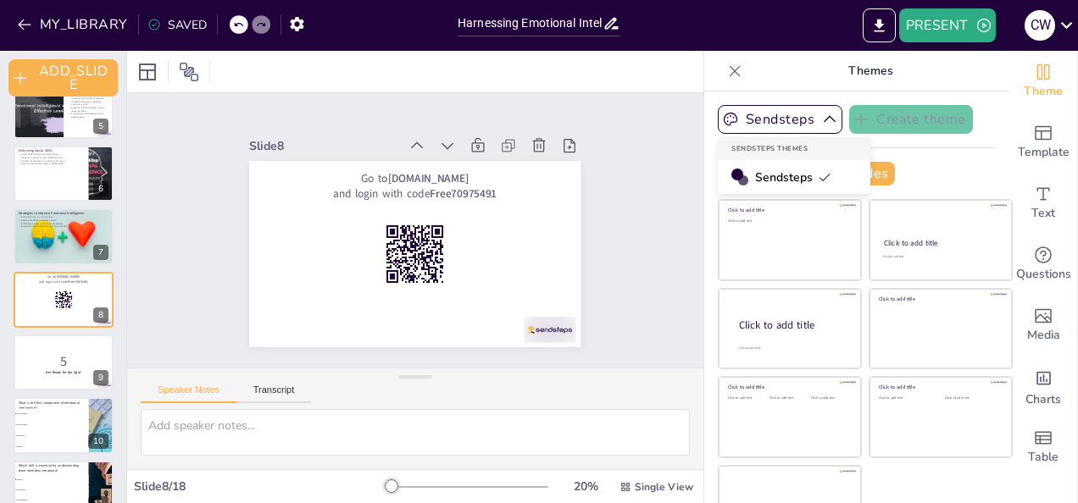
checkbox input "true"
click at [627, 201] on div "Slide 1 Harnessing Emotional Intelligence: A Key to Effective Leadership This p…" at bounding box center [415, 230] width 602 height 333
checkbox input "true"
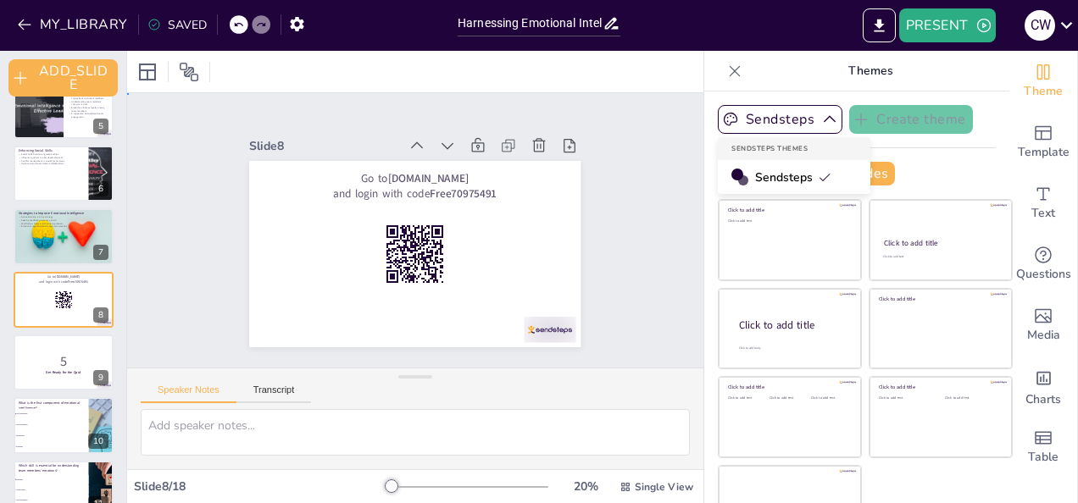
checkbox input "true"
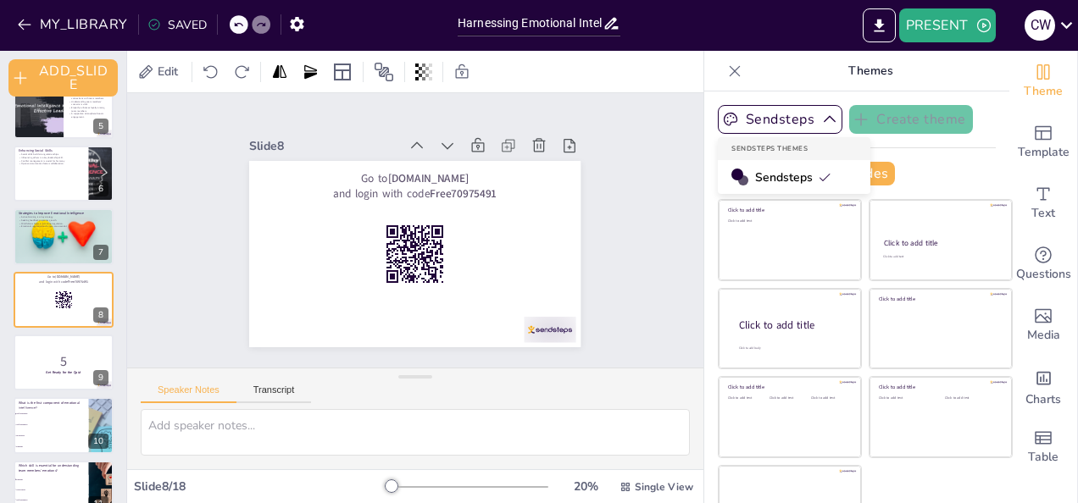
checkbox input "true"
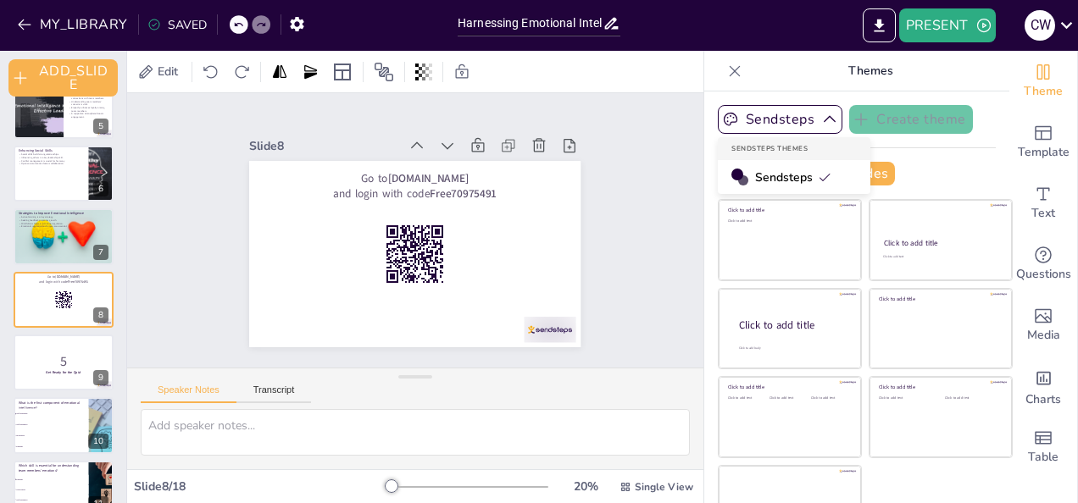
checkbox input "true"
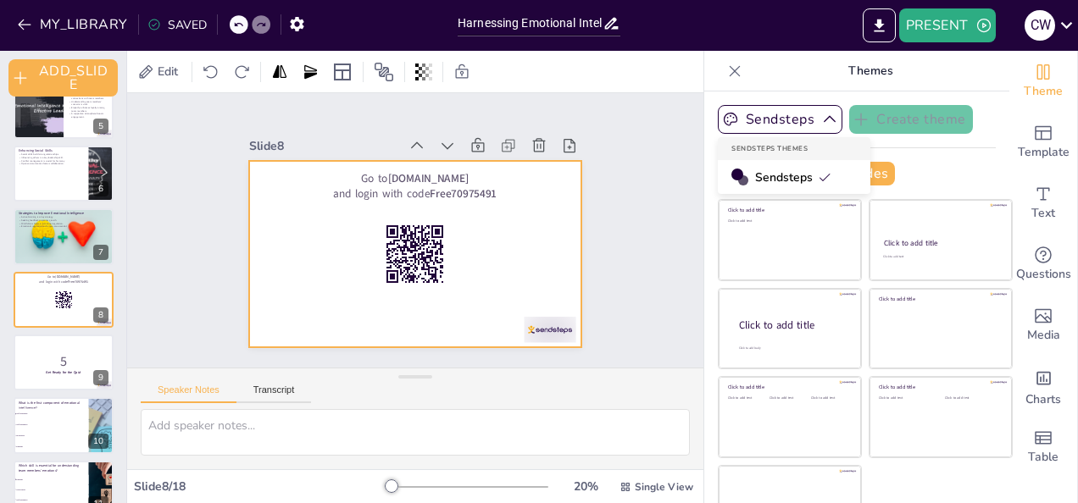
checkbox input "true"
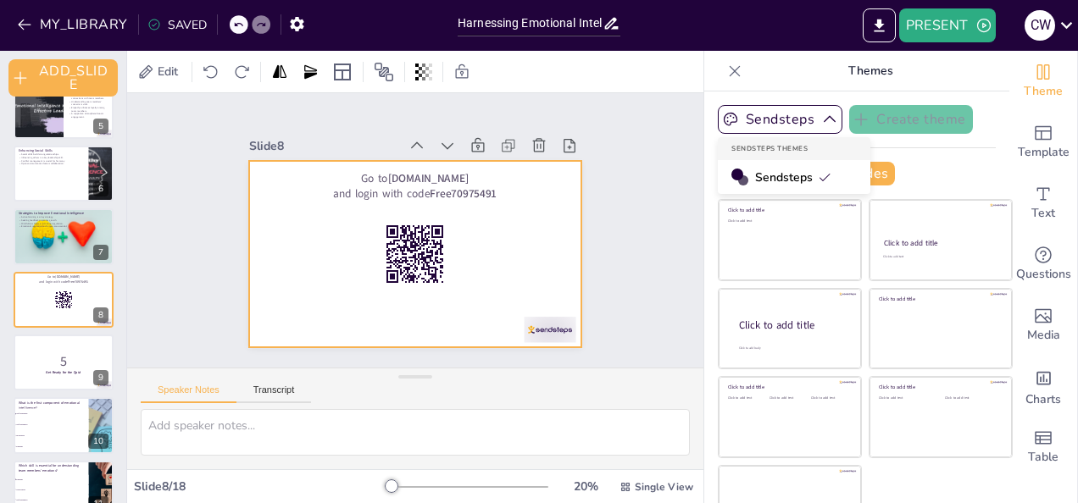
checkbox input "true"
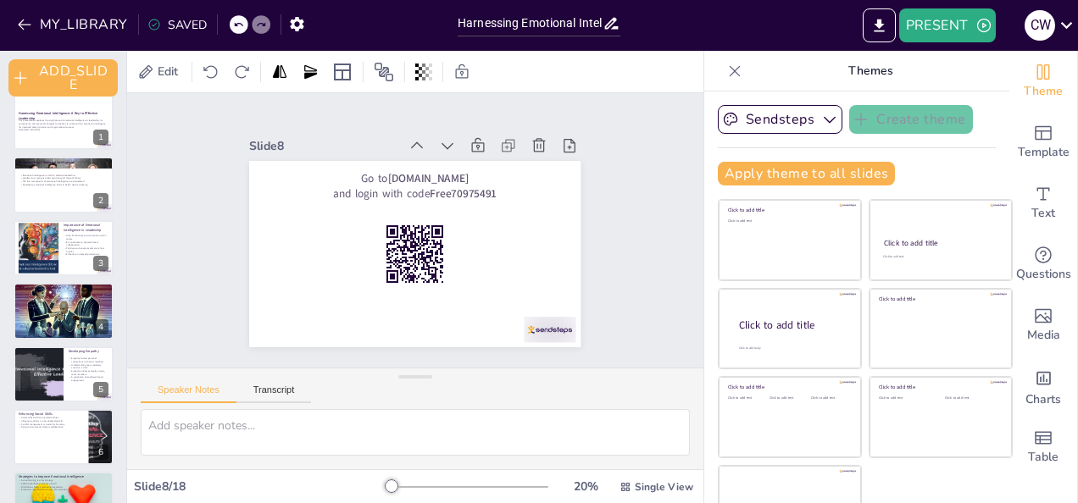
scroll to position [0, 0]
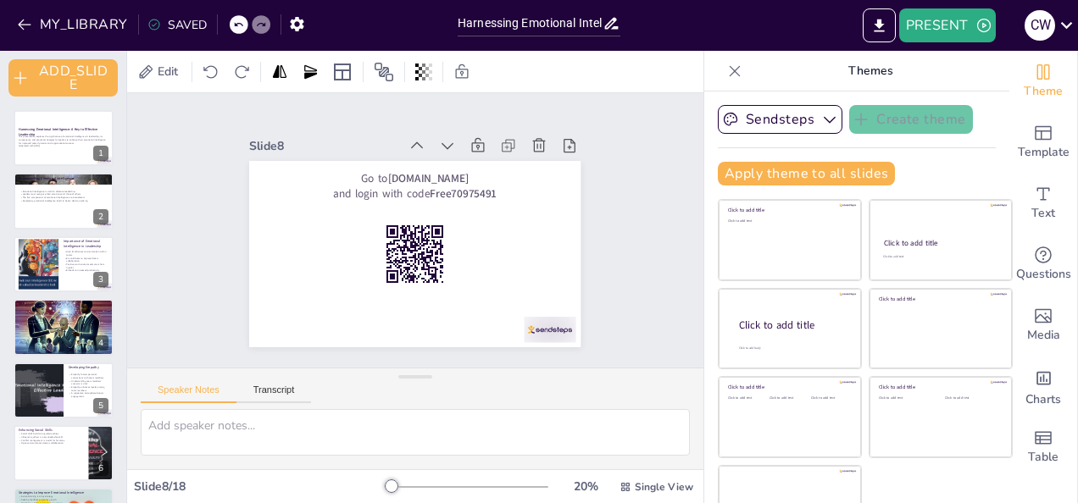
click at [181, 22] on div "SAVED" at bounding box center [176, 25] width 59 height 16
click at [42, 22] on button "MY_LIBRARY" at bounding box center [74, 24] width 122 height 27
